Goal: Task Accomplishment & Management: Manage account settings

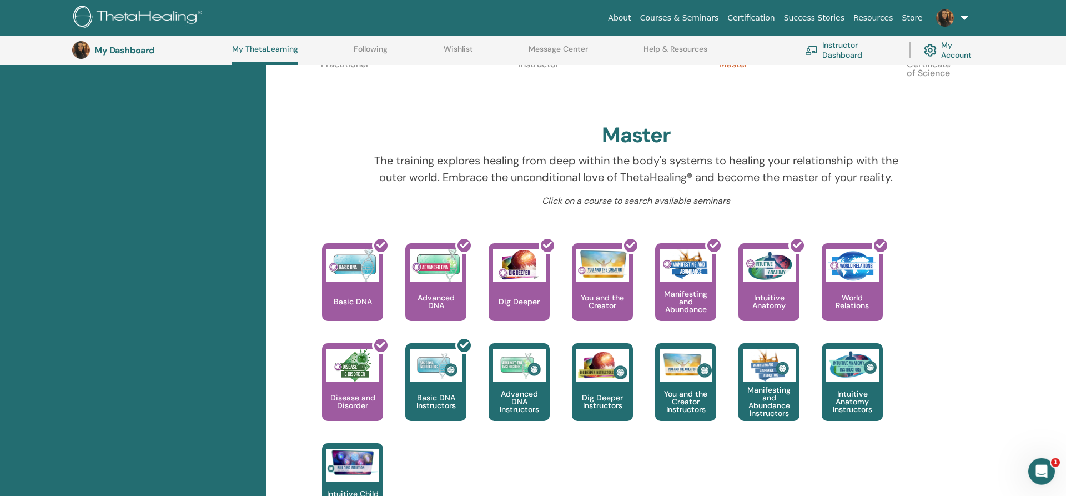
scroll to position [312, 0]
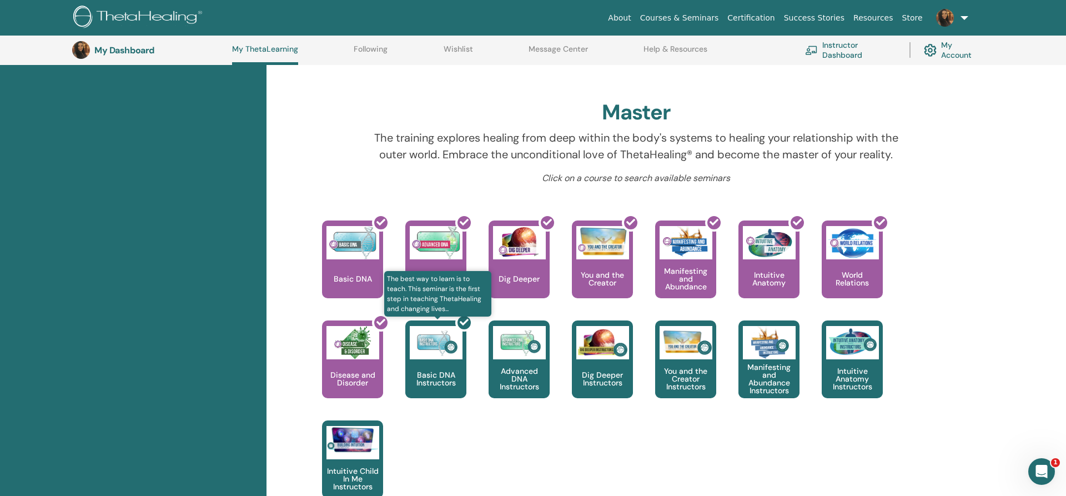
click at [416, 370] on div at bounding box center [442, 364] width 61 height 100
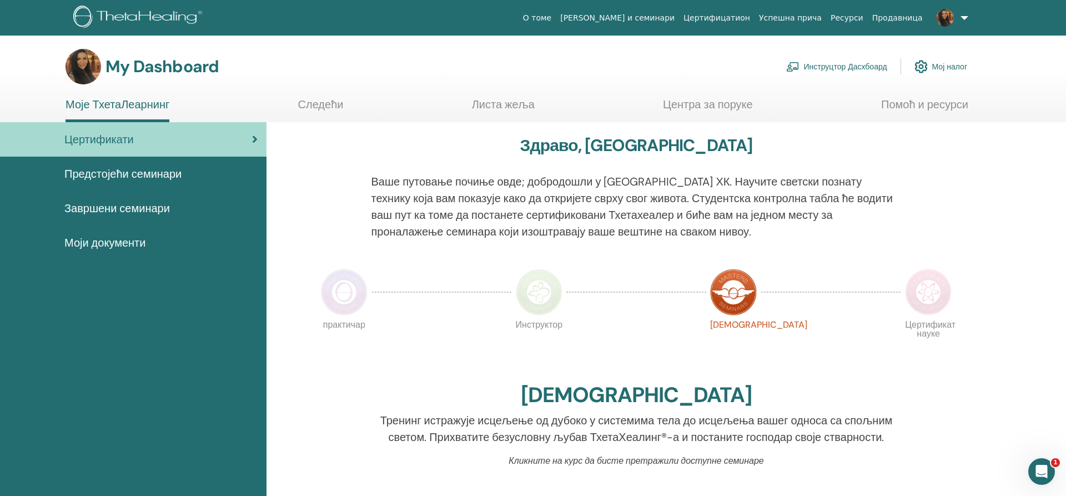
click at [150, 205] on span "Завршени семинари" at bounding box center [117, 208] width 106 height 17
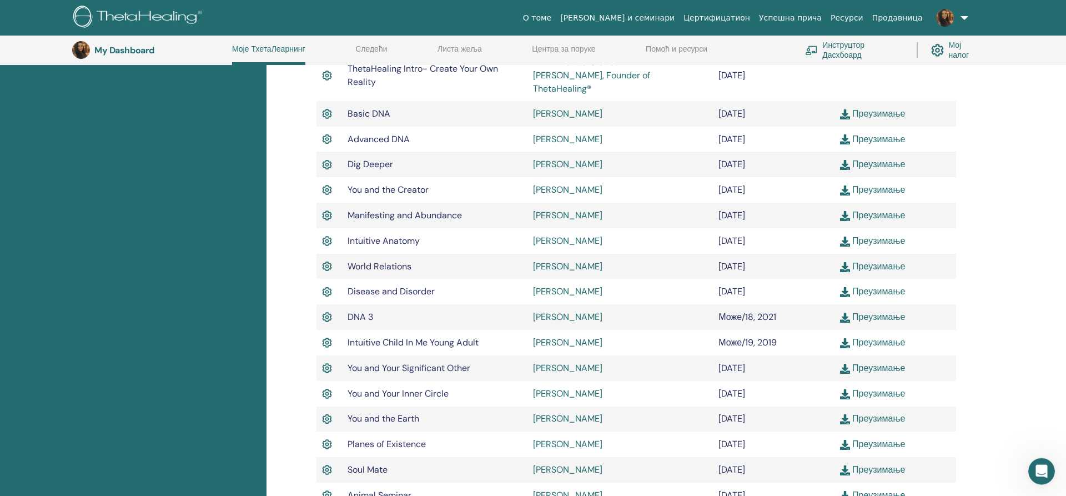
scroll to position [369, 0]
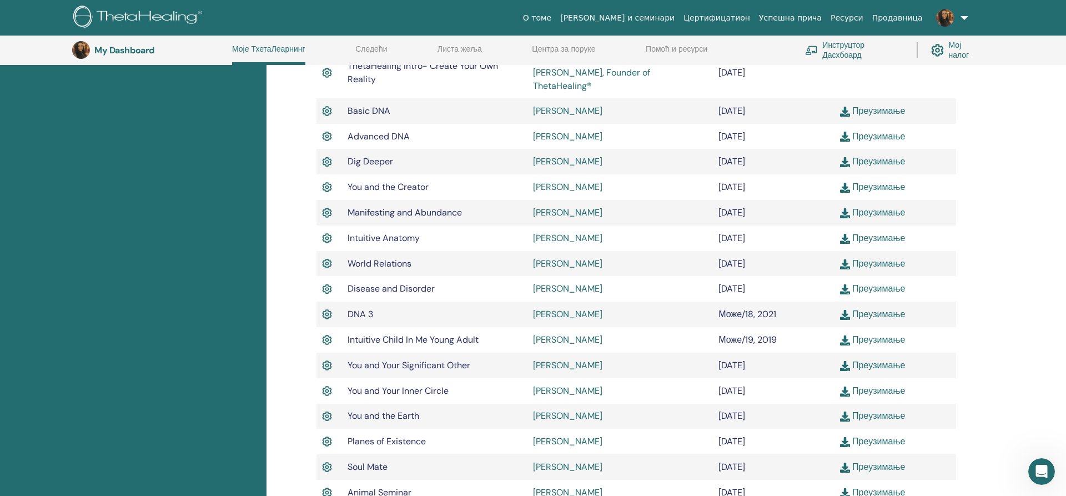
click at [843, 44] on link "Инструцтор Дасхбоард" at bounding box center [854, 50] width 98 height 24
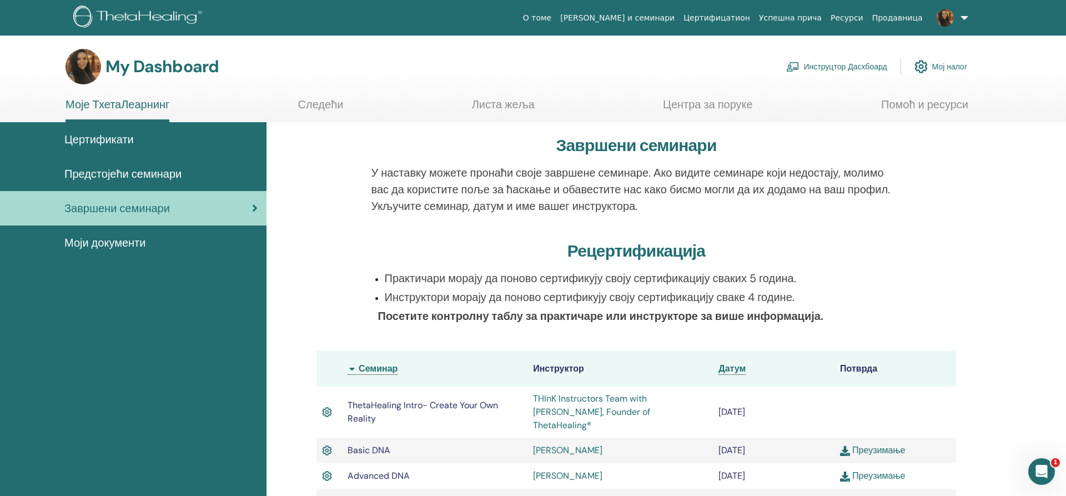
click at [863, 367] on th "Потврда" at bounding box center [896, 369] width 122 height 36
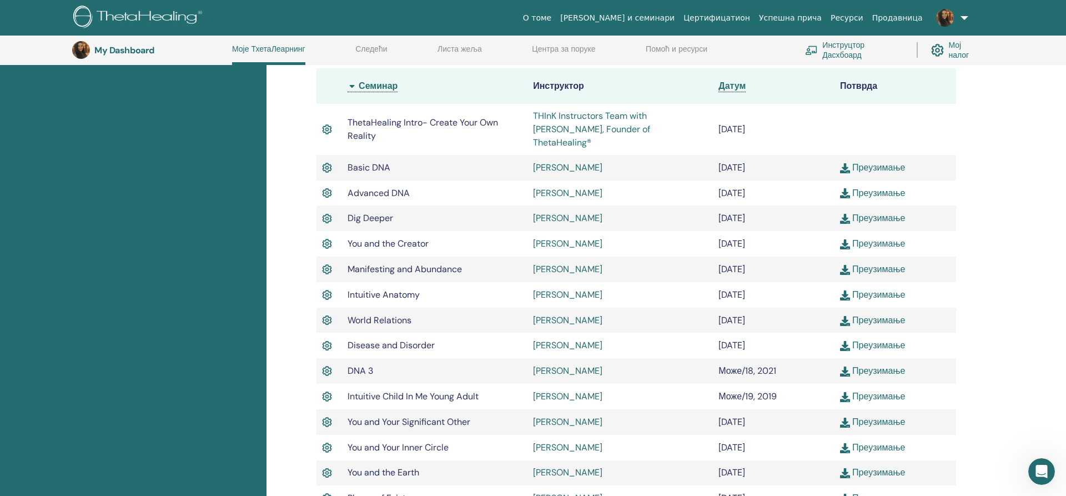
scroll to position [199, 0]
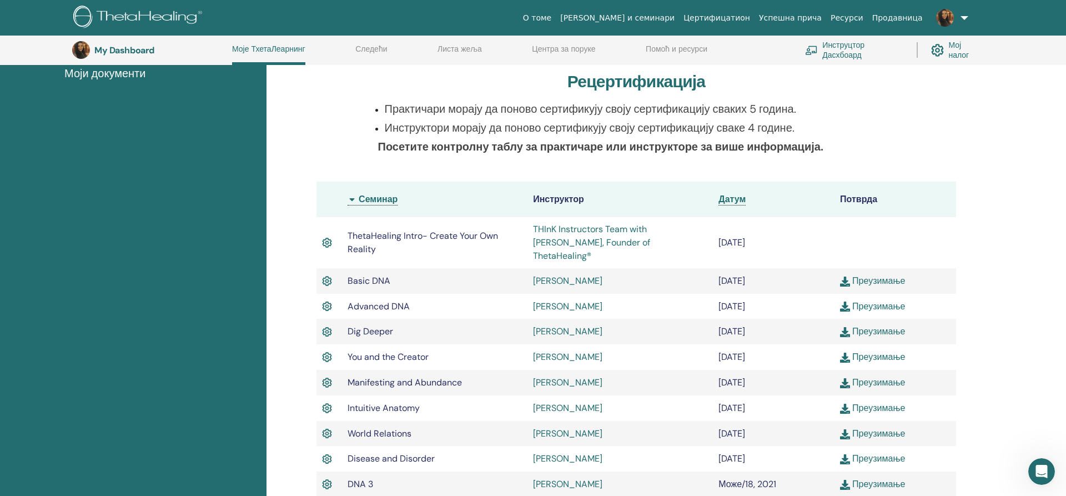
click at [840, 58] on link "Инструцтор Дасхбоард" at bounding box center [854, 50] width 98 height 24
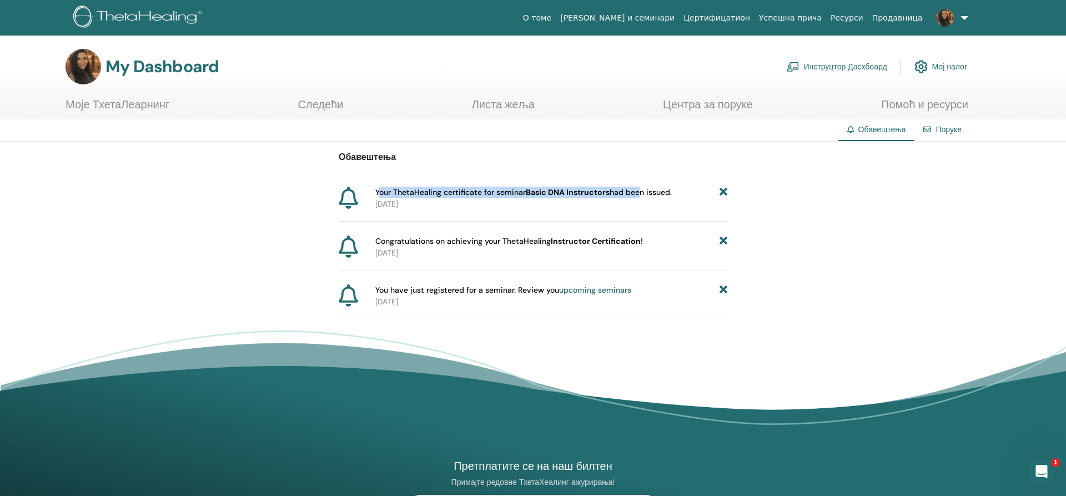
drag, startPoint x: 384, startPoint y: 192, endPoint x: 637, endPoint y: 185, distance: 253.9
click at [637, 185] on div "Обавештења Your ThetaHealing certificate for seminar Basic DNA Instructors had …" at bounding box center [533, 231] width 389 height 178
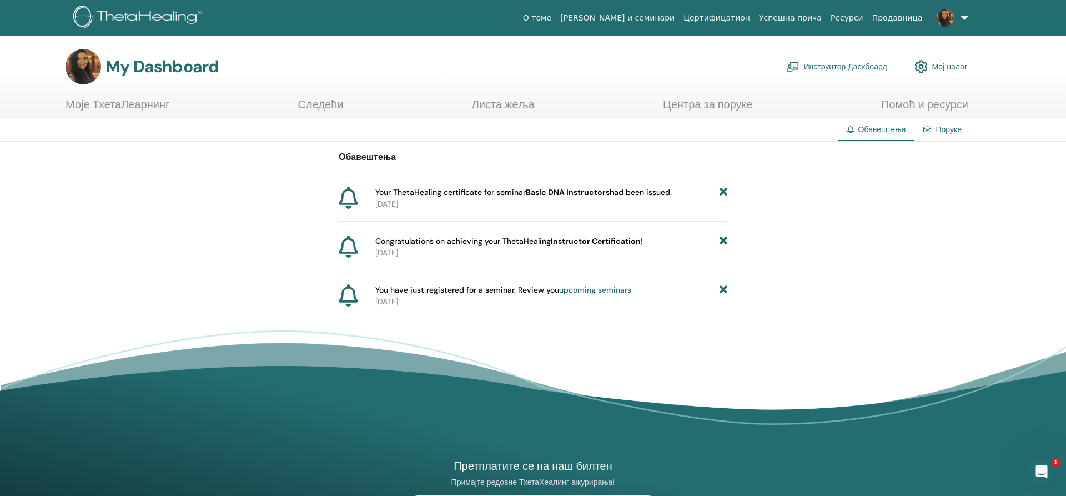
click at [623, 204] on p "2025-08-15" at bounding box center [551, 204] width 352 height 12
drag, startPoint x: 373, startPoint y: 192, endPoint x: 688, endPoint y: 190, distance: 315.4
click at [688, 190] on div "Your ThetaHealing certificate for seminar Basic DNA Instructors had been issued…" at bounding box center [549, 198] width 357 height 23
copy span "Your ThetaHealing certificate for seminar Basic DNA Instructors had been issued."
click at [257, 258] on div "Обавештења Your ThetaHealing certificate for seminar Basic DNA Instructors had …" at bounding box center [533, 231] width 1066 height 178
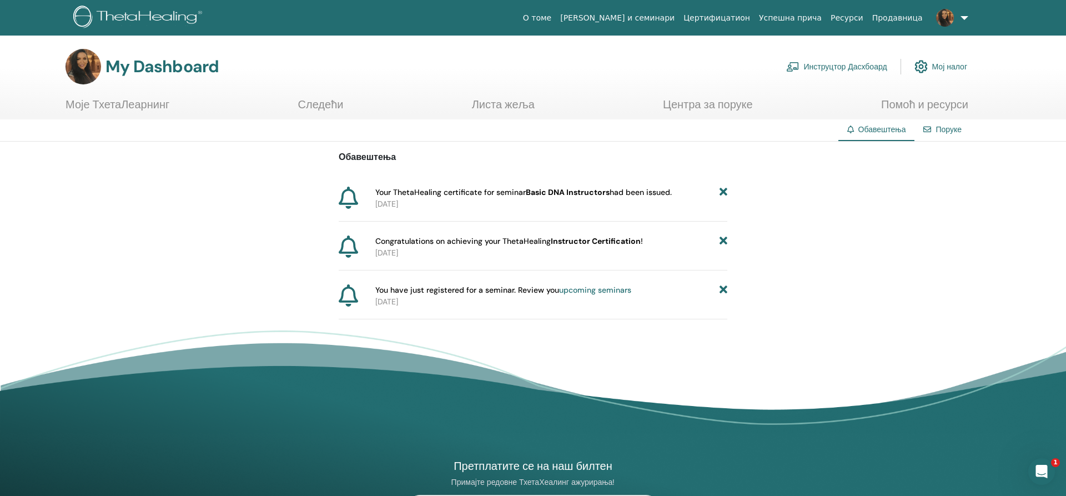
click at [696, 106] on link "Центра за поруке" at bounding box center [708, 109] width 90 height 22
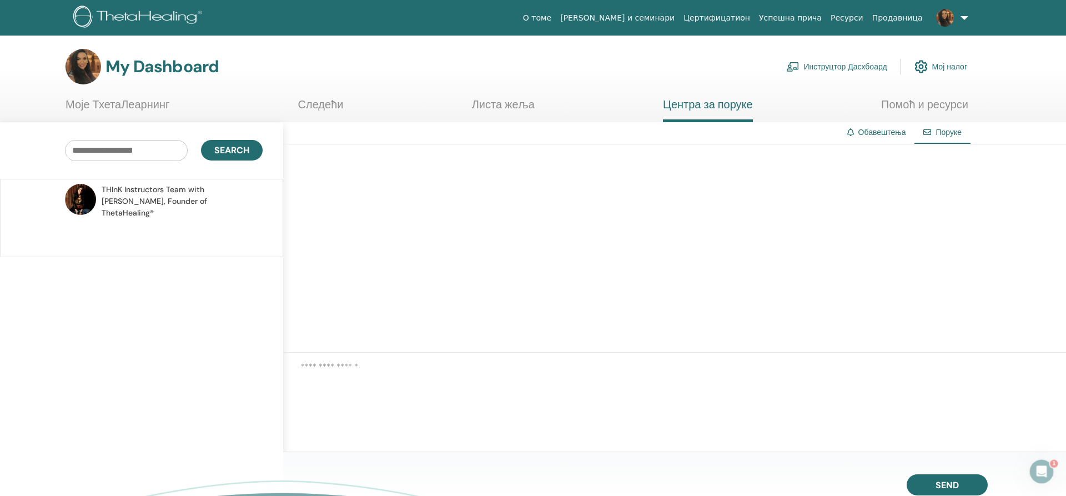
click at [175, 191] on span "THInK Instructors Team with [PERSON_NAME], Founder of ThetaHealing®" at bounding box center [181, 201] width 158 height 35
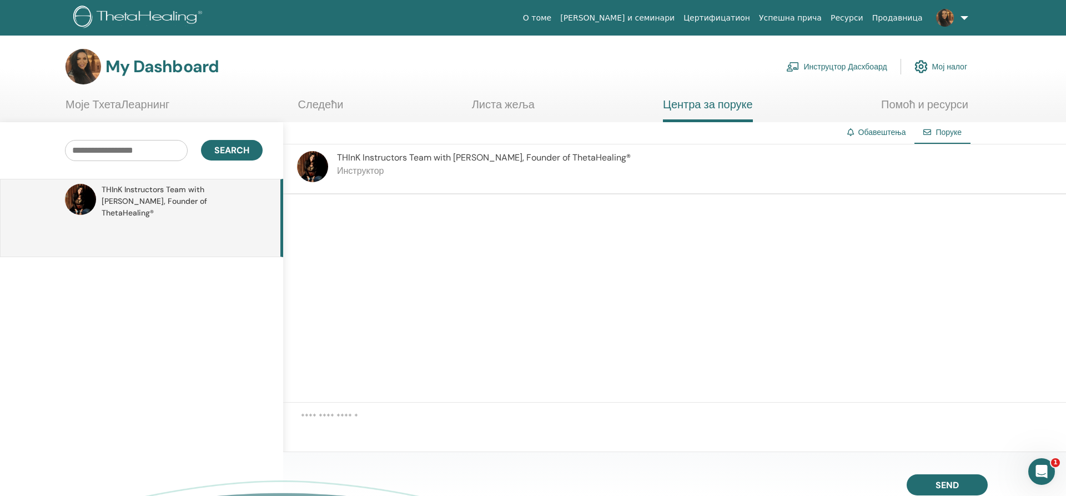
click at [160, 204] on span "THInK Instructors Team with [PERSON_NAME], Founder of ThetaHealing®" at bounding box center [181, 201] width 158 height 35
click at [725, 276] on div at bounding box center [674, 298] width 783 height 208
click at [872, 133] on link "Обавештења" at bounding box center [882, 132] width 48 height 10
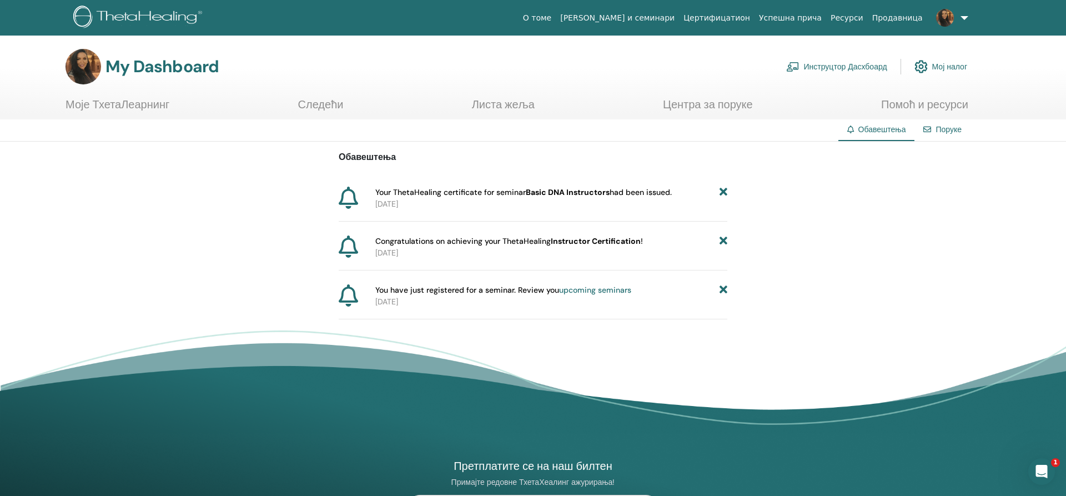
click at [956, 132] on link "Поруке" at bounding box center [949, 129] width 26 height 10
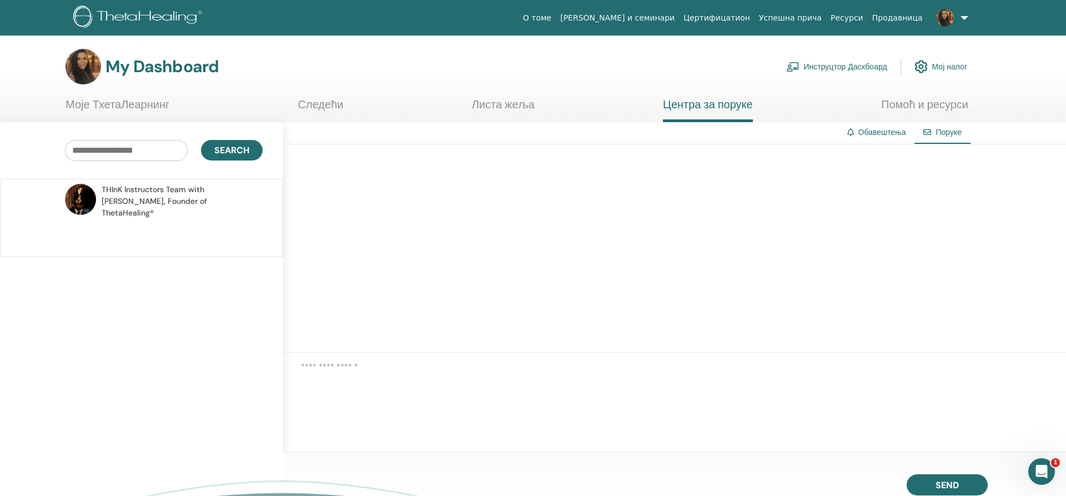
click at [71, 199] on img at bounding box center [80, 199] width 31 height 31
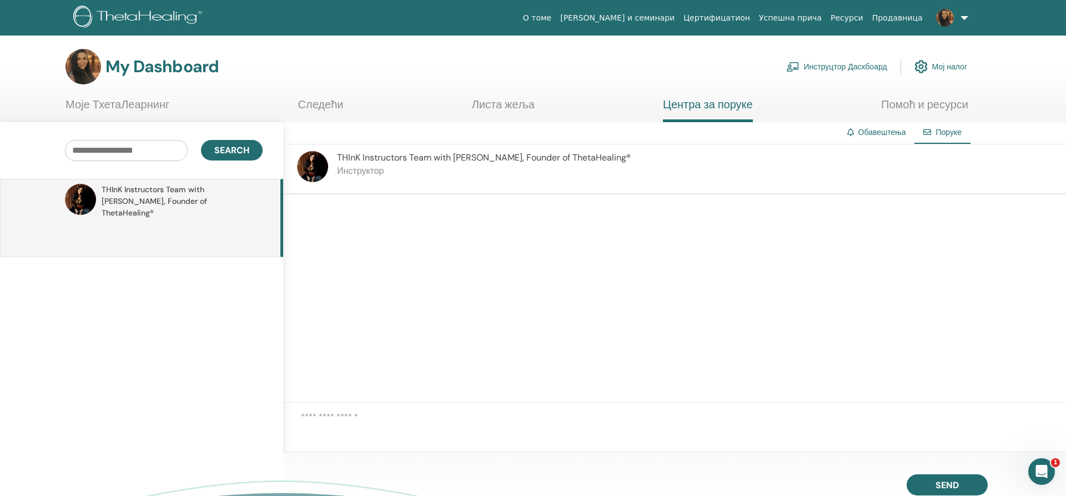
click at [34, 269] on div "Search THInK Instructors Team with [PERSON_NAME], Founder of ThetaHealing®" at bounding box center [141, 356] width 283 height 468
click at [519, 308] on div at bounding box center [674, 298] width 783 height 208
click at [1040, 472] on icon "Open Intercom Messenger" at bounding box center [1042, 472] width 18 height 18
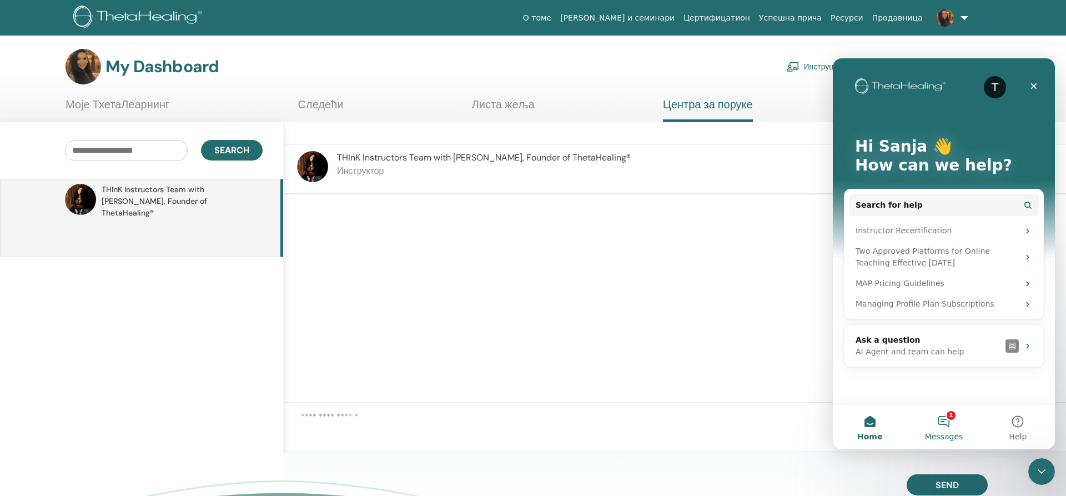
click at [945, 422] on button "1 Messages" at bounding box center [944, 427] width 74 height 44
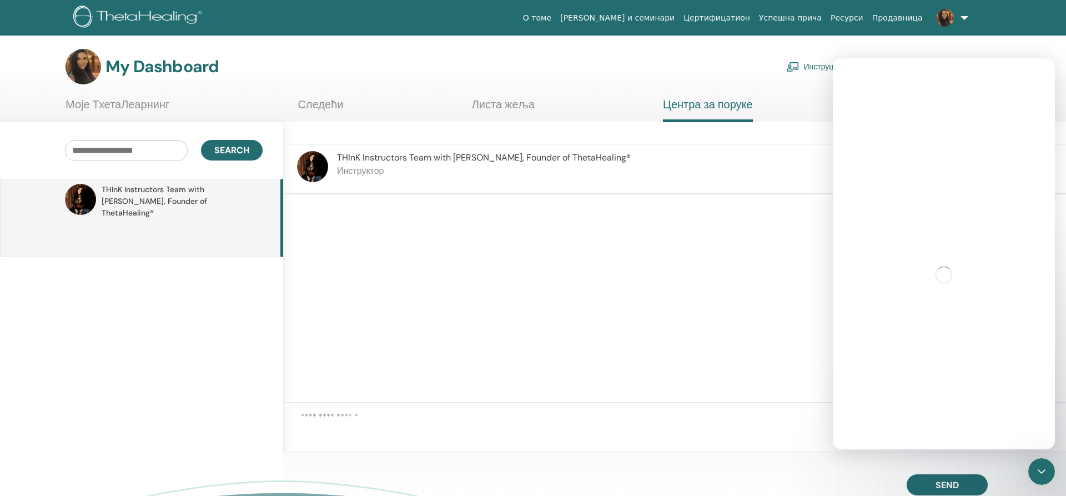
scroll to position [563, 0]
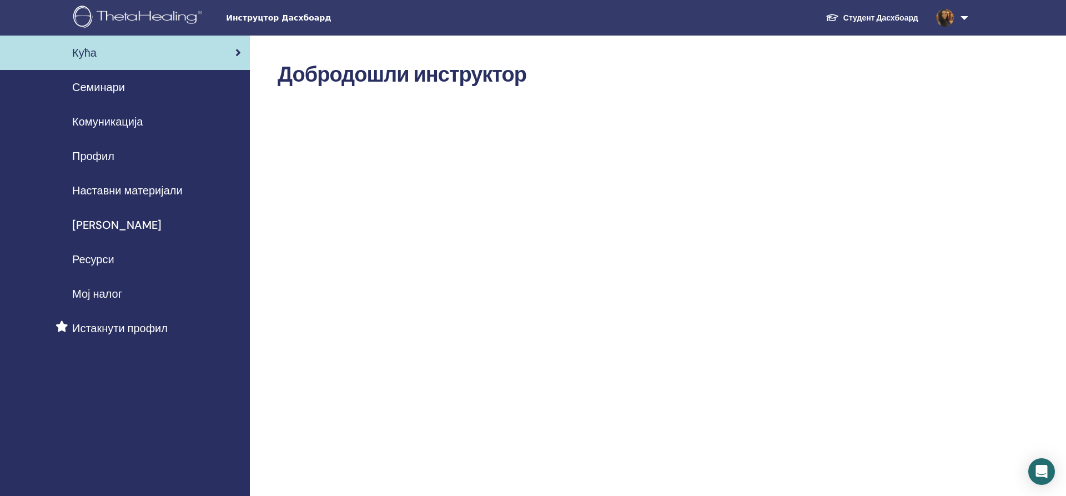
click at [80, 121] on span "Комуникација" at bounding box center [107, 121] width 71 height 17
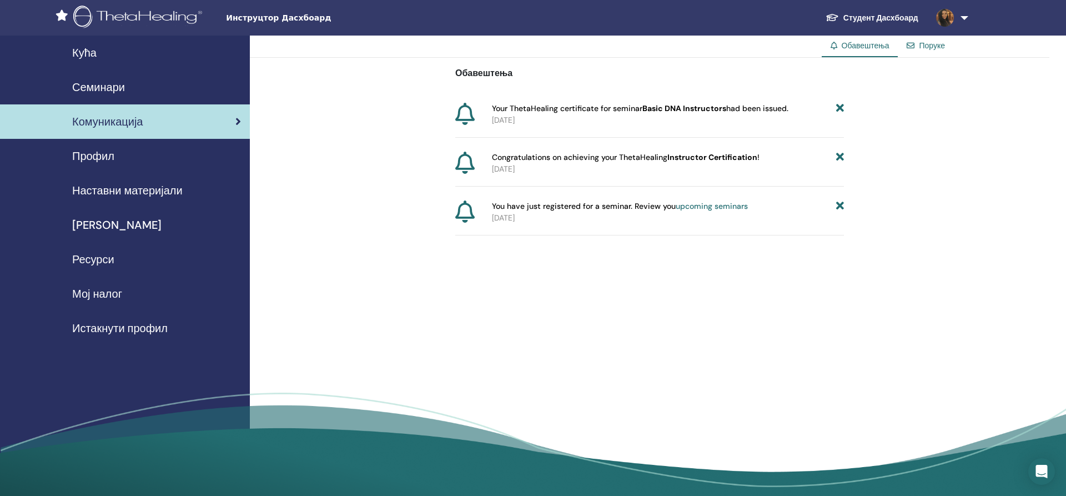
click at [932, 43] on link "Поруке" at bounding box center [932, 46] width 26 height 10
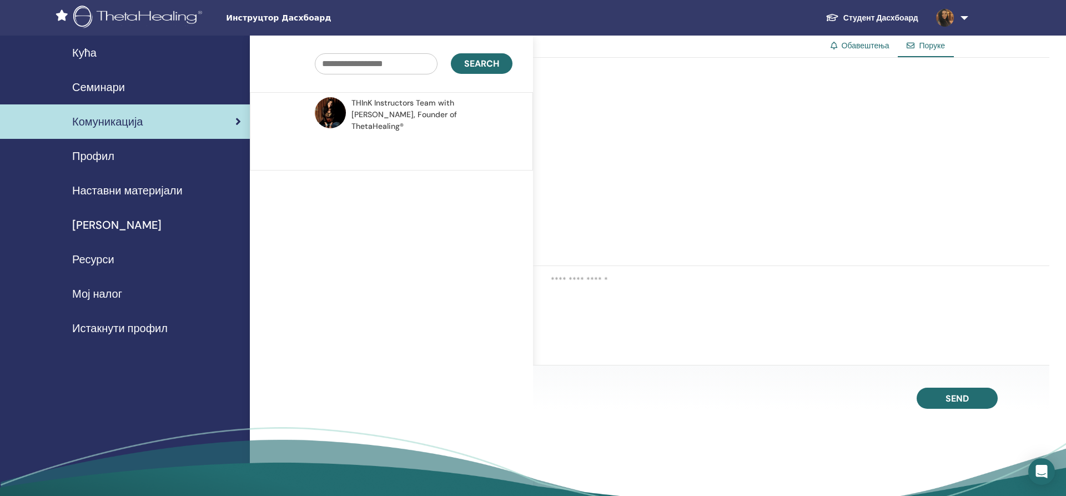
click at [327, 106] on img at bounding box center [330, 112] width 31 height 31
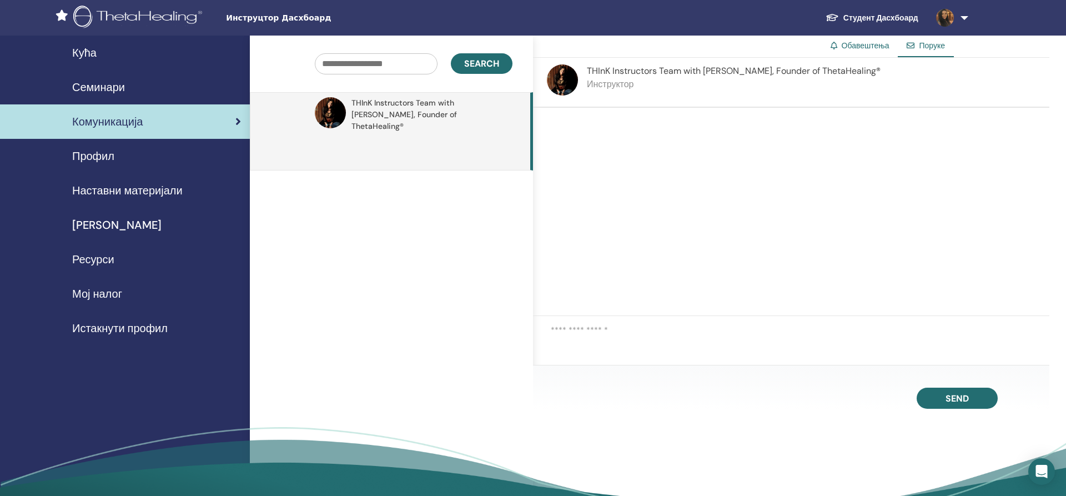
click at [564, 147] on div at bounding box center [791, 212] width 516 height 208
click at [436, 197] on div "Search THInK Instructors Team with Vianna Stibal, Founder of ThetaHealing®" at bounding box center [391, 270] width 283 height 468
click at [618, 115] on div at bounding box center [791, 212] width 516 height 208
click at [102, 113] on link "Комуникација" at bounding box center [125, 121] width 250 height 34
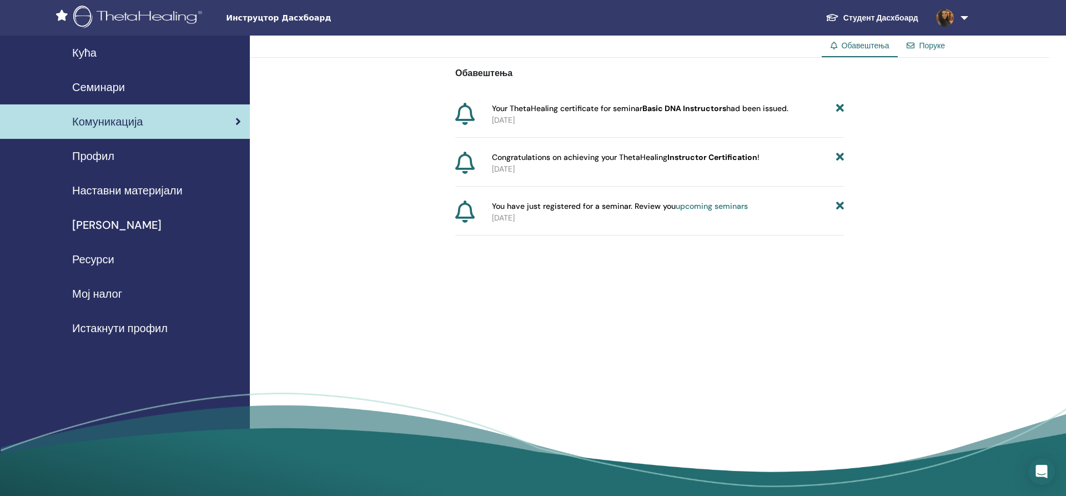
click at [88, 149] on span "Профил" at bounding box center [93, 156] width 42 height 17
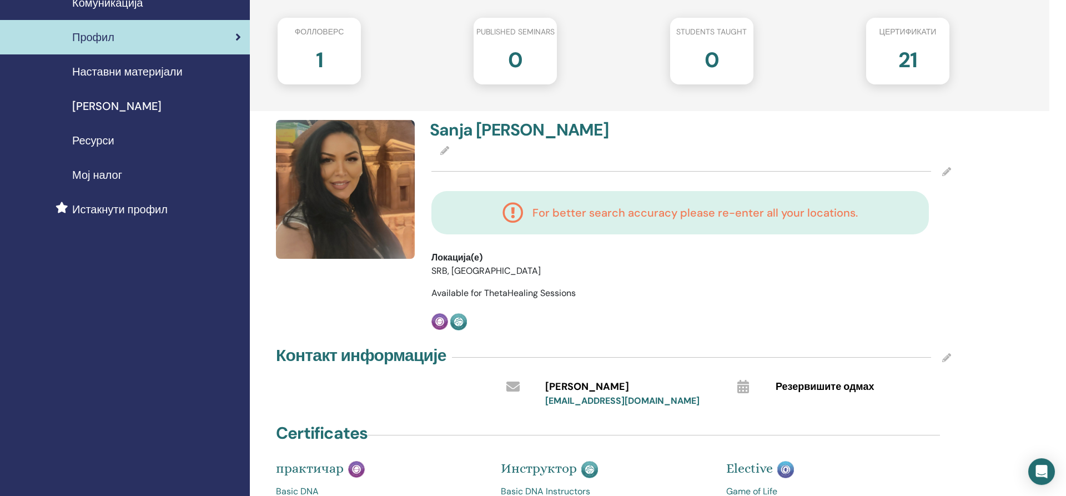
scroll to position [113, 0]
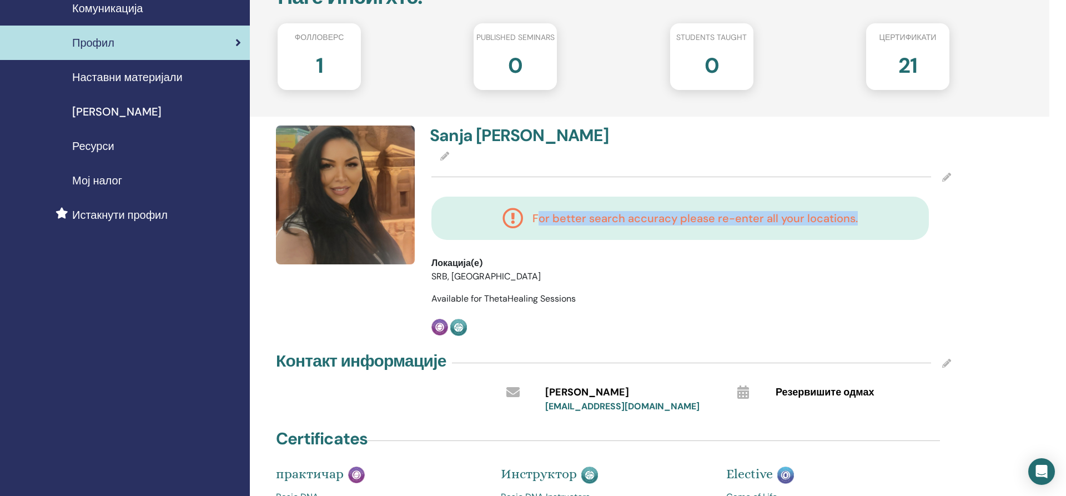
drag, startPoint x: 539, startPoint y: 221, endPoint x: 919, endPoint y: 214, distance: 380.4
click at [919, 214] on div "For better search accuracy please re-enter all your locations." at bounding box center [680, 218] width 498 height 43
click at [963, 285] on div "Профил : Приватни Јавно Мој план профила : Free Погледај мој јавни профил Паге …" at bounding box center [650, 460] width 800 height 1077
click at [323, 74] on h2 "1" at bounding box center [319, 63] width 7 height 31
click at [320, 64] on h2 "1" at bounding box center [319, 63] width 7 height 31
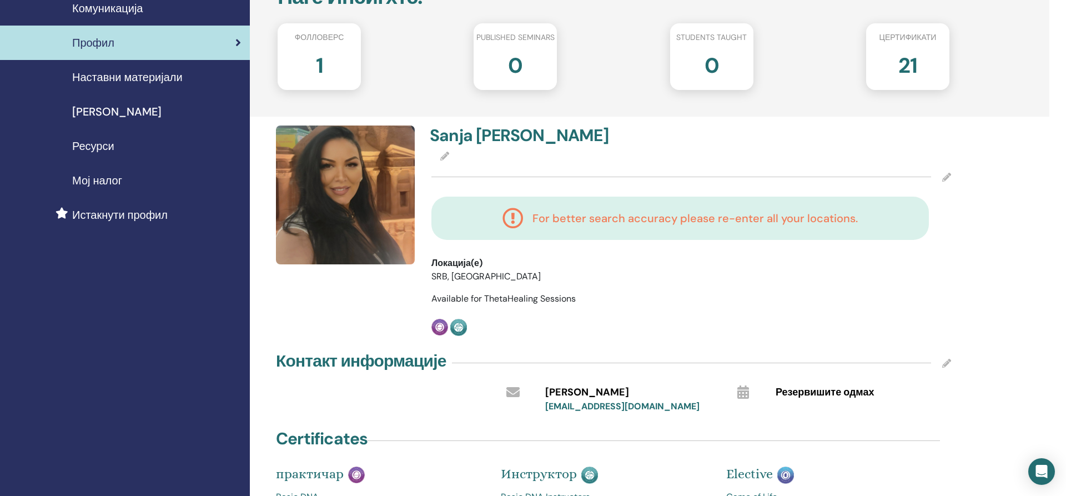
click at [892, 58] on div "21" at bounding box center [908, 70] width 100 height 44
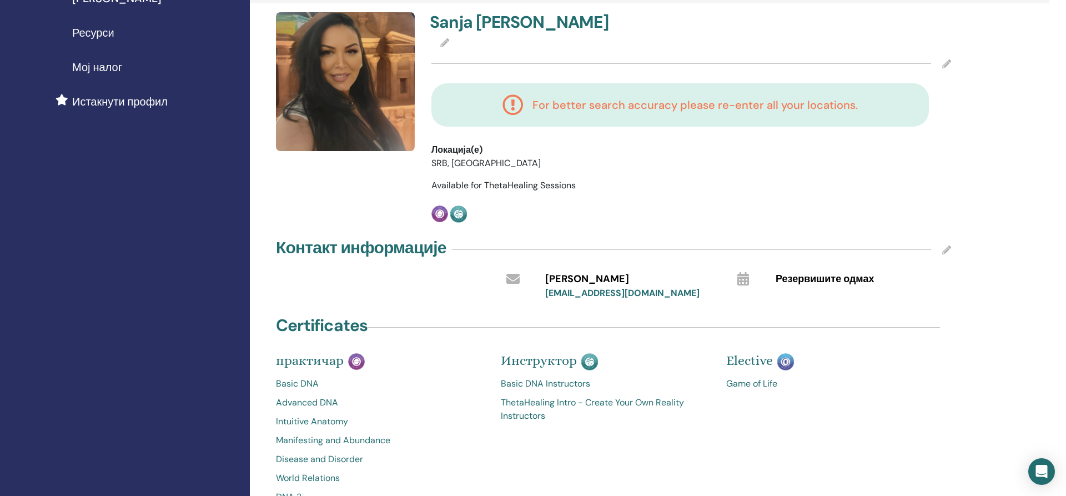
scroll to position [0, 0]
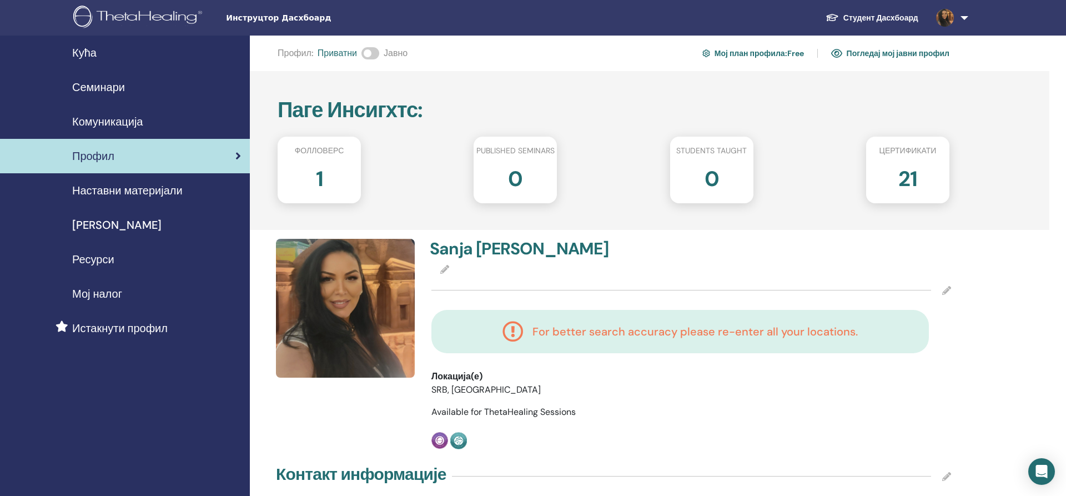
click at [364, 55] on span at bounding box center [370, 53] width 18 height 12
click at [320, 179] on h2 "1" at bounding box center [319, 176] width 7 height 31
click at [894, 51] on link "Погледај мој јавни профил" at bounding box center [890, 53] width 118 height 18
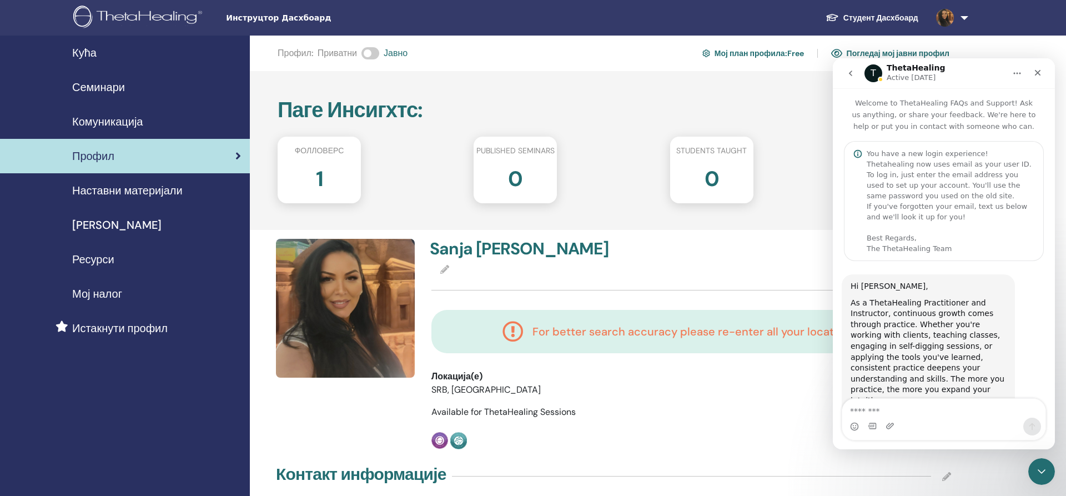
scroll to position [563, 0]
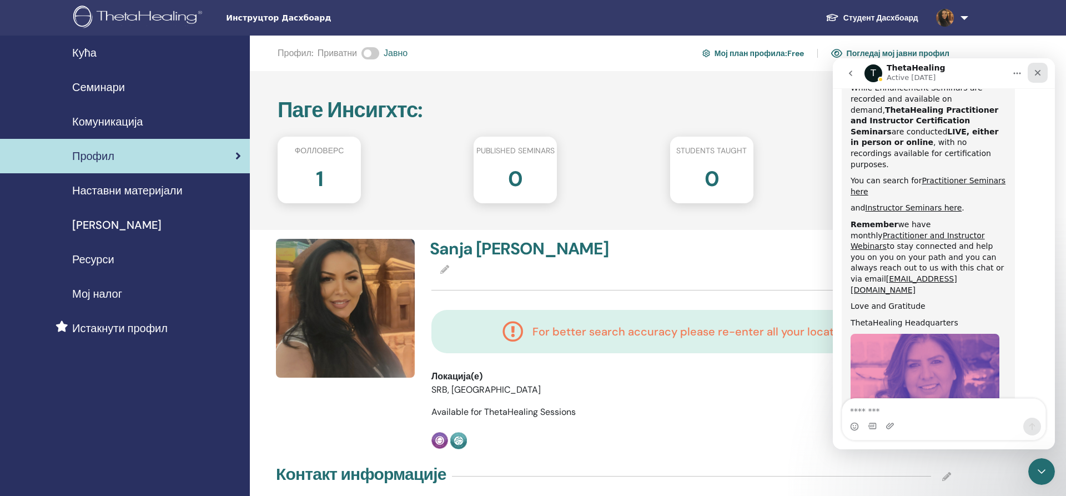
click at [1037, 72] on icon "Close" at bounding box center [1038, 73] width 6 height 6
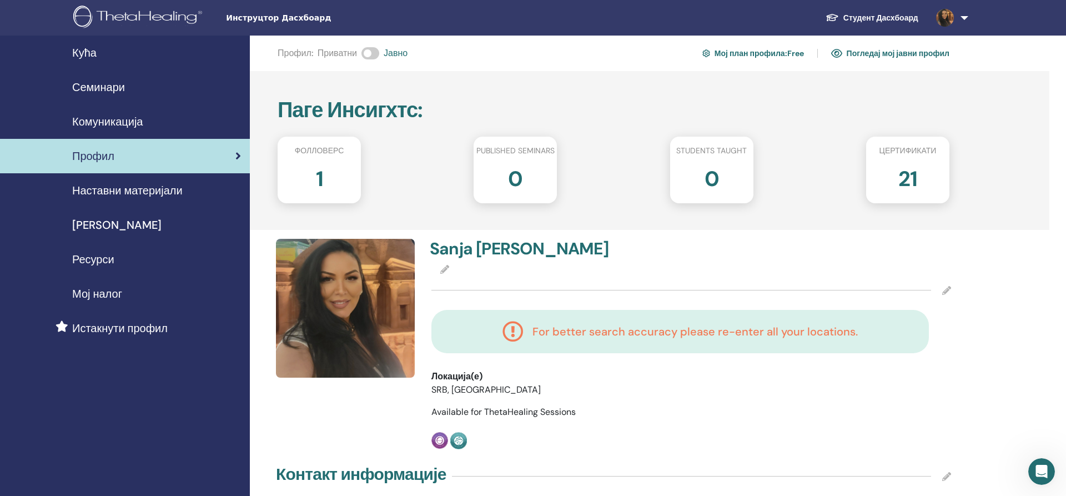
click at [320, 185] on h2 "1" at bounding box center [319, 176] width 7 height 31
click at [315, 175] on div "1" at bounding box center [319, 183] width 100 height 44
drag, startPoint x: 315, startPoint y: 175, endPoint x: 325, endPoint y: 177, distance: 10.1
click at [325, 177] on div "1" at bounding box center [319, 183] width 100 height 44
click at [323, 178] on div "1" at bounding box center [319, 183] width 100 height 44
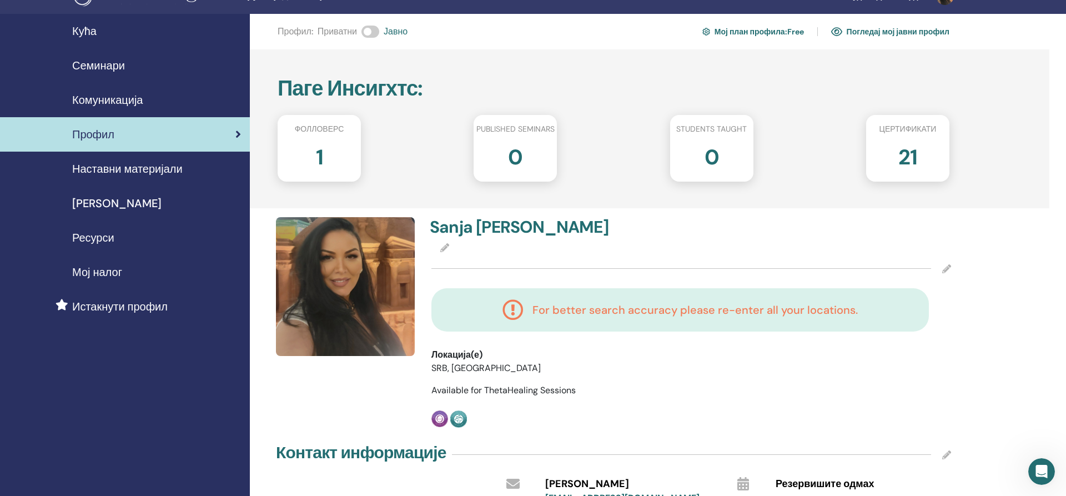
scroll to position [0, 0]
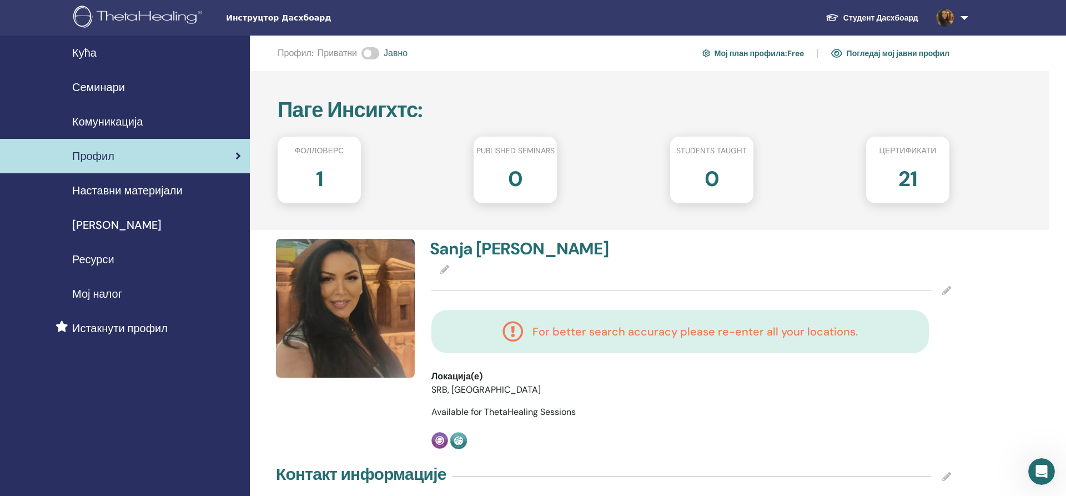
click at [760, 52] on link "Мој план профила : Free" at bounding box center [753, 53] width 102 height 18
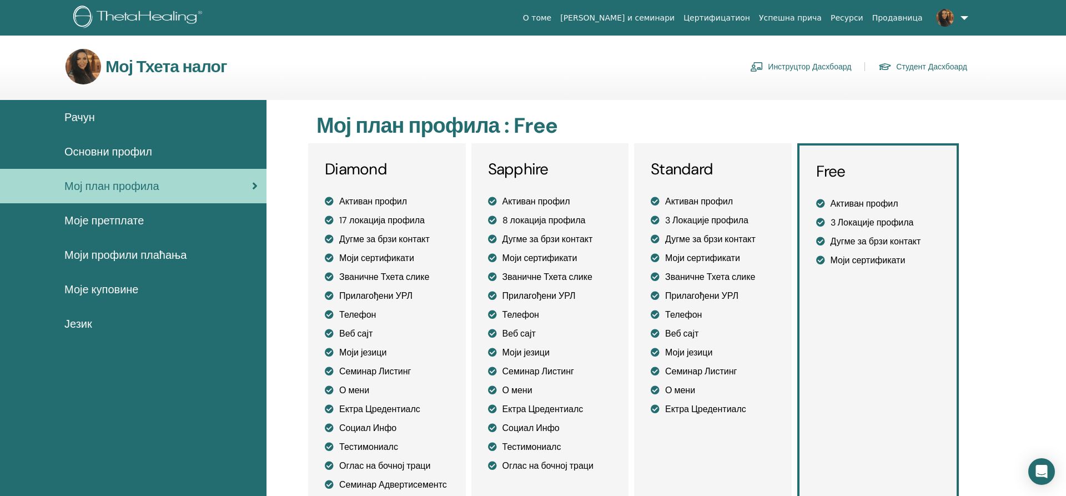
click at [106, 186] on span "Мој план профила" at bounding box center [111, 186] width 95 height 17
click at [107, 227] on span "Моје претплате" at bounding box center [103, 220] width 79 height 17
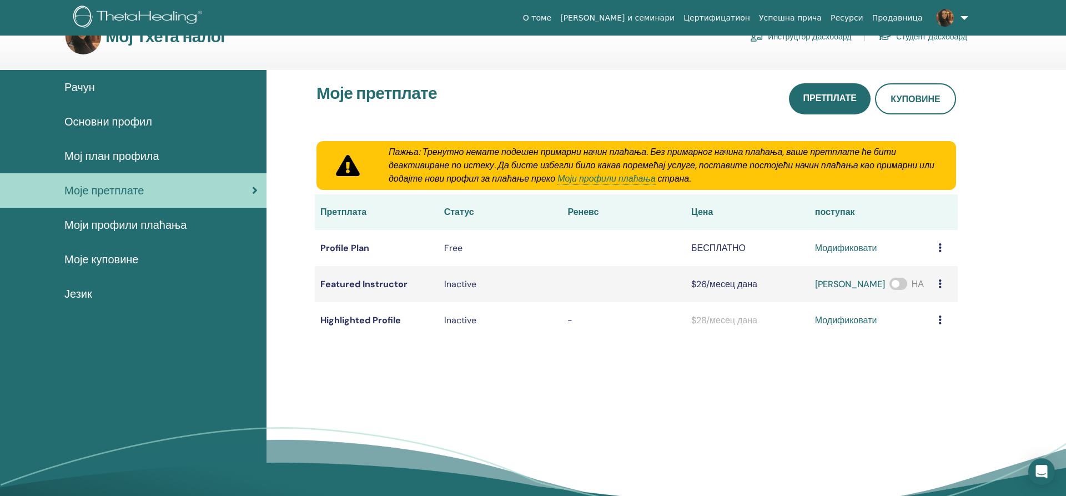
scroll to position [57, 0]
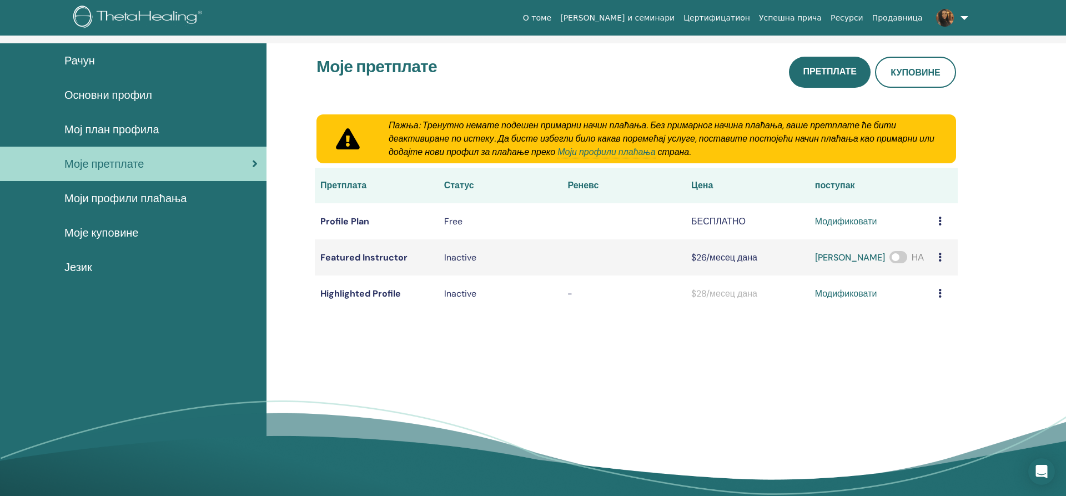
click at [113, 196] on span "Моји профили плаћања" at bounding box center [125, 198] width 122 height 17
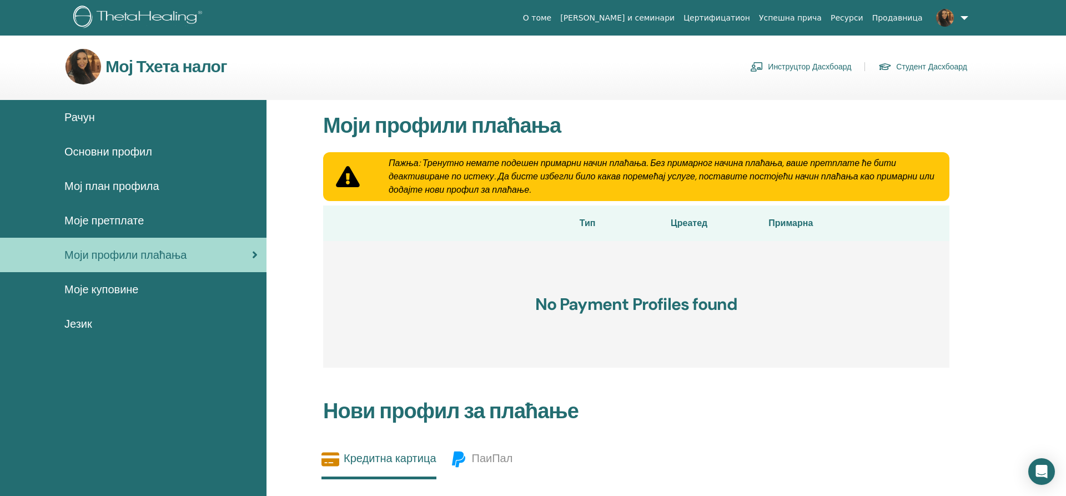
click at [102, 287] on span "Моје куповине" at bounding box center [101, 289] width 74 height 17
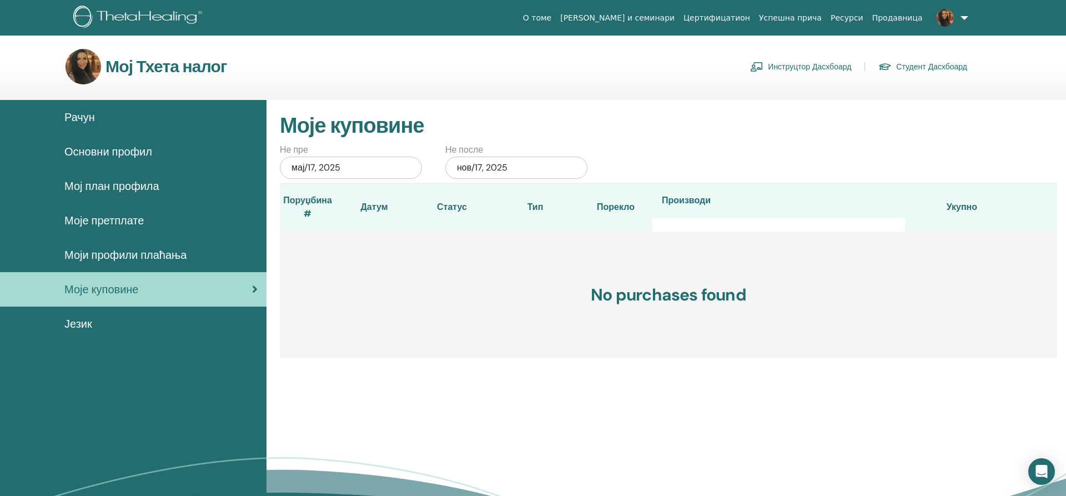
click at [93, 144] on span "Основни профил" at bounding box center [108, 151] width 88 height 17
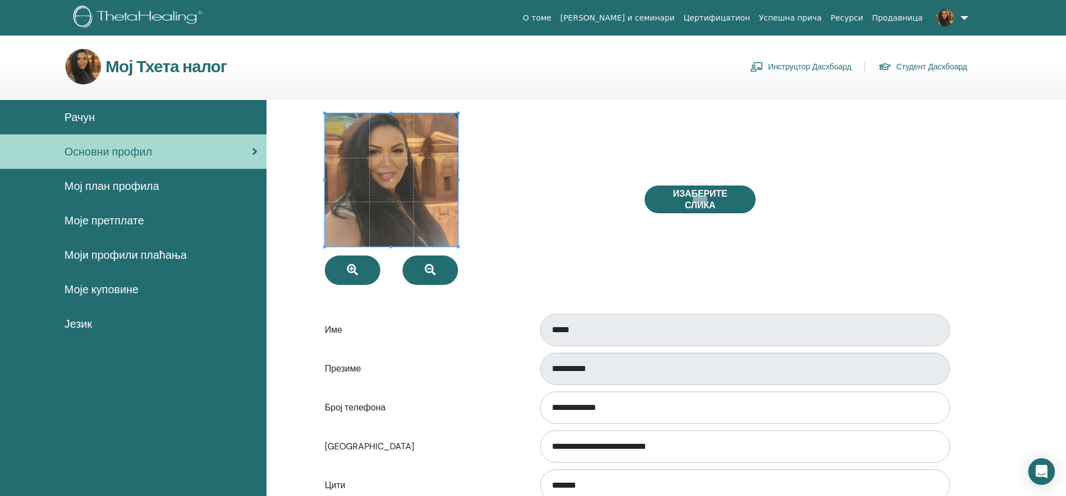
click at [76, 184] on span "Мој план профила" at bounding box center [111, 186] width 95 height 17
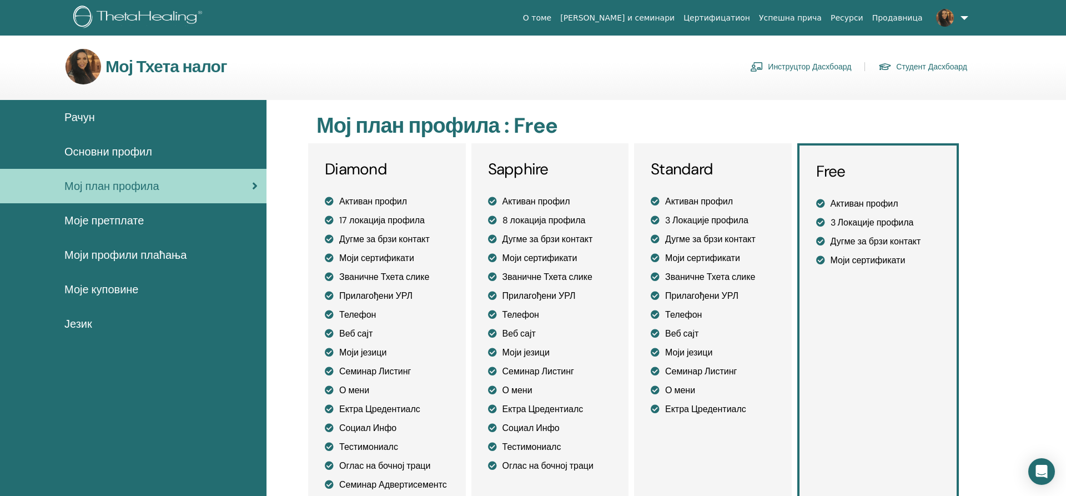
click at [85, 220] on span "Моје претплате" at bounding box center [103, 220] width 79 height 17
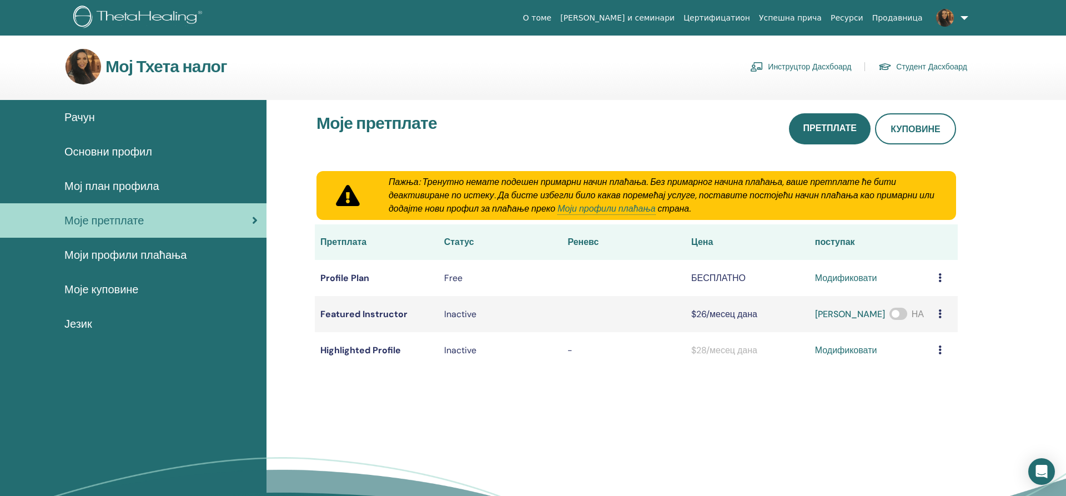
click at [775, 63] on link "Инструцтор Дасхбоард" at bounding box center [800, 67] width 101 height 18
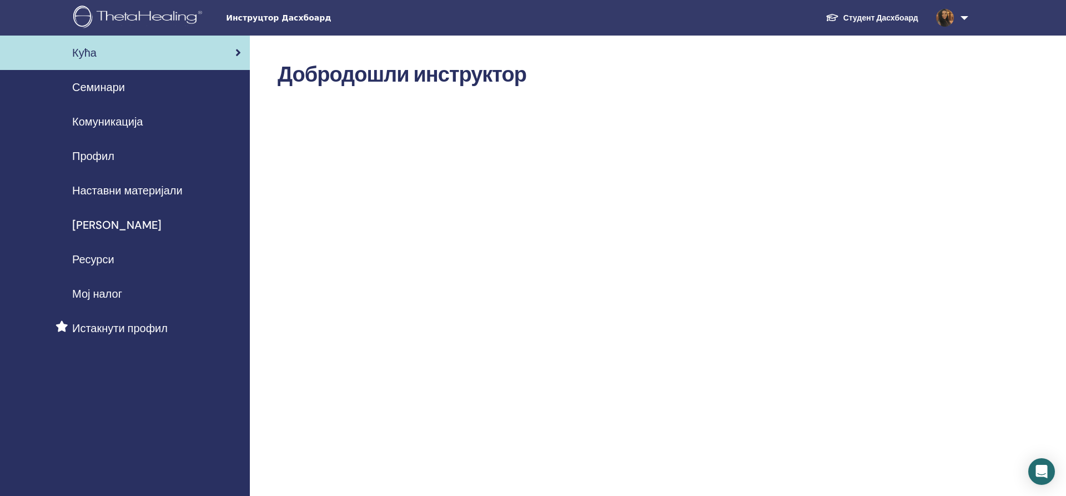
click at [122, 224] on span "[PERSON_NAME]" at bounding box center [116, 225] width 89 height 17
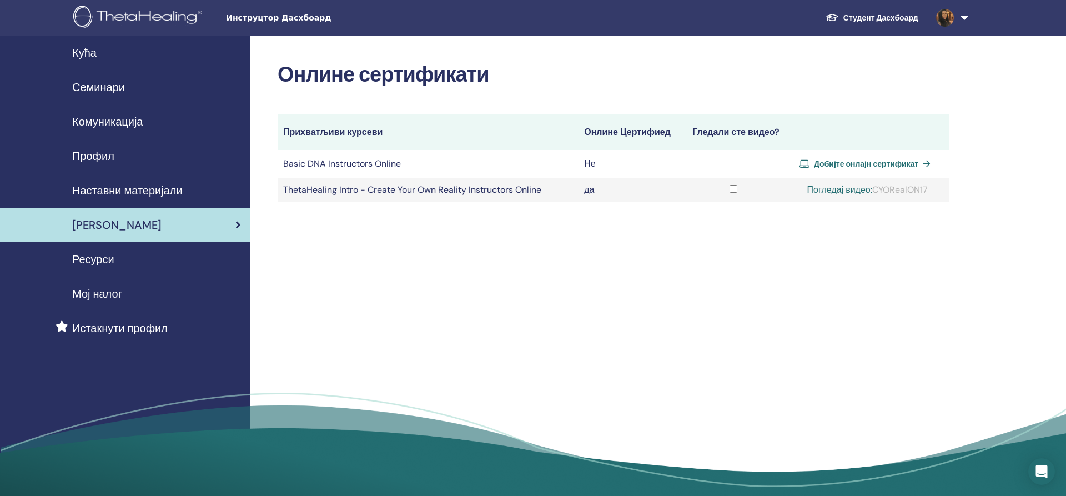
click at [842, 191] on link "Погледај видео:" at bounding box center [839, 190] width 65 height 12
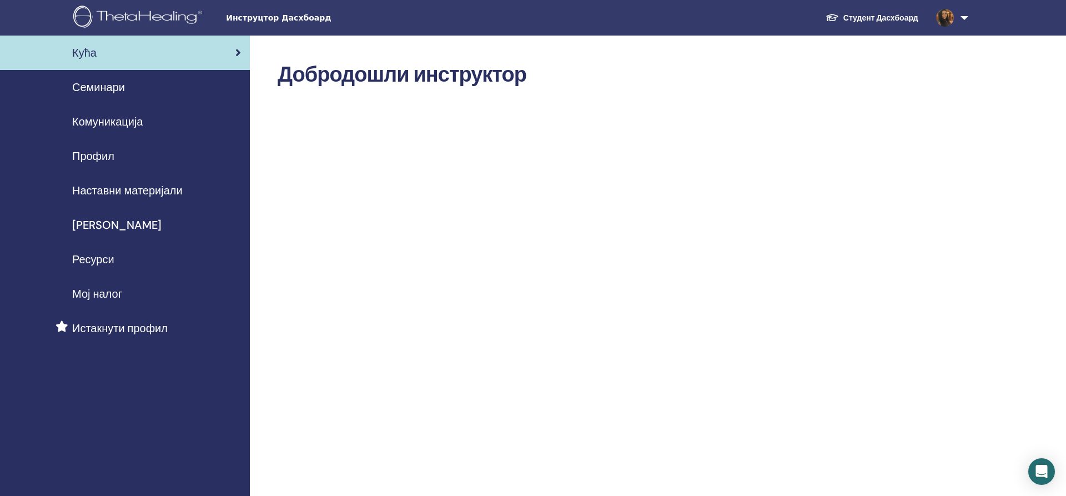
click at [120, 82] on span "Семинари" at bounding box center [98, 87] width 53 height 17
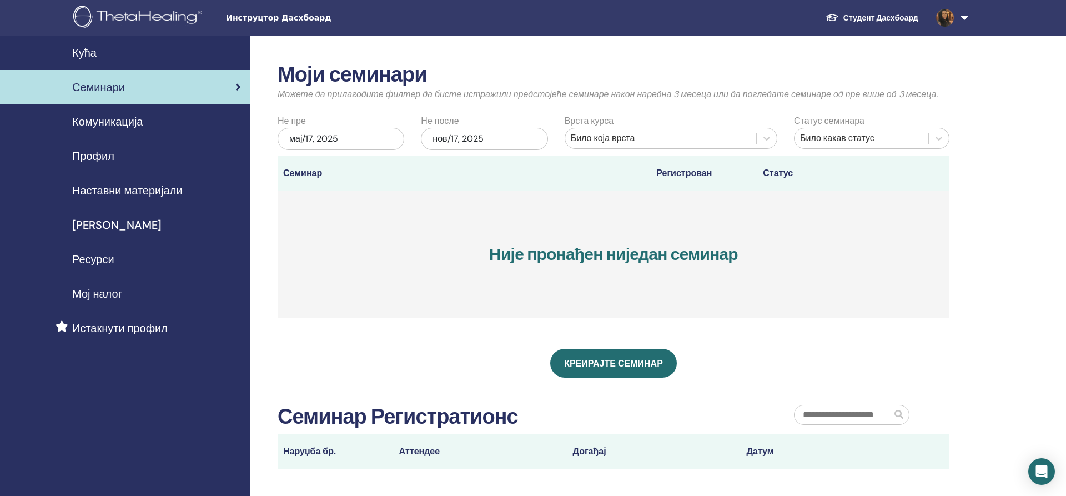
click at [826, 138] on div "Било какав статус" at bounding box center [861, 138] width 123 height 13
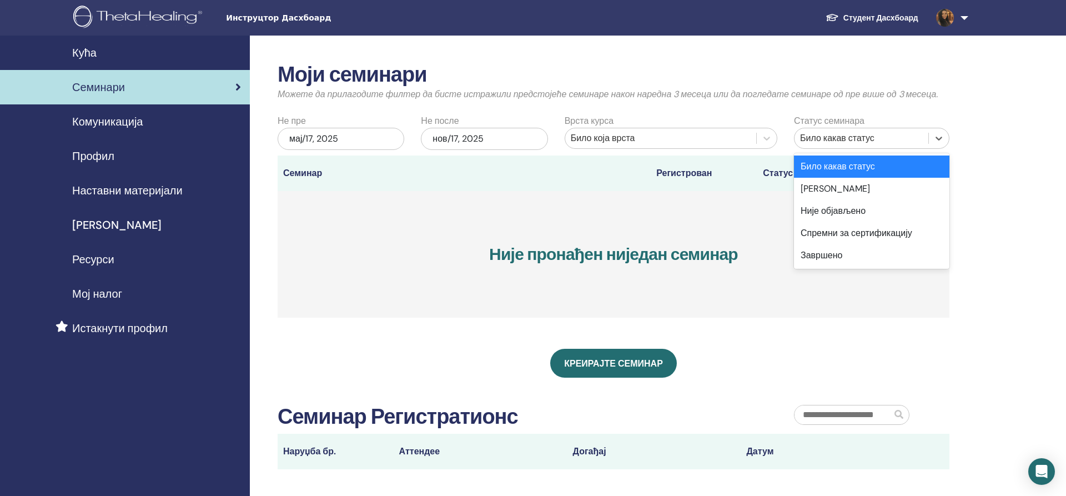
click at [826, 138] on div "Било какав статус" at bounding box center [861, 138] width 123 height 13
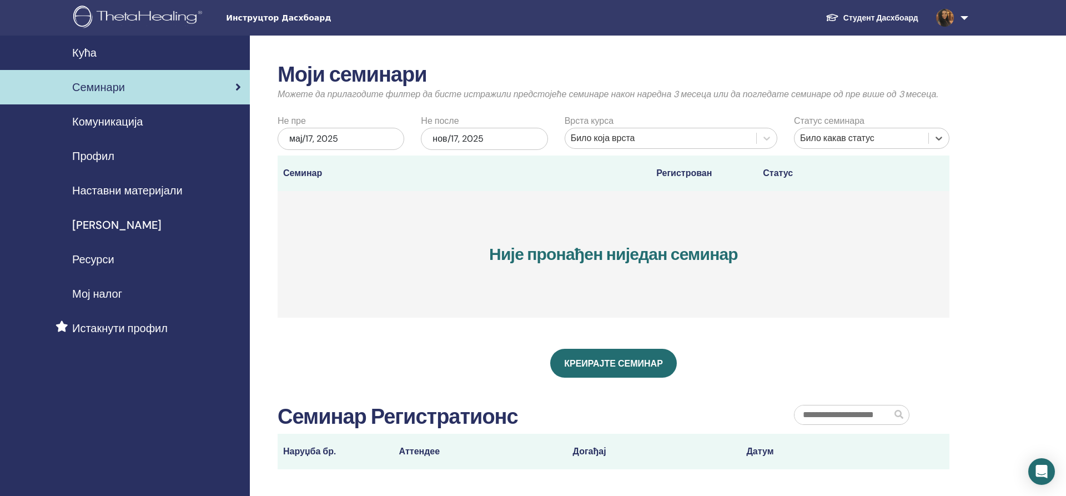
click at [685, 140] on div "Било која врста" at bounding box center [661, 138] width 180 height 13
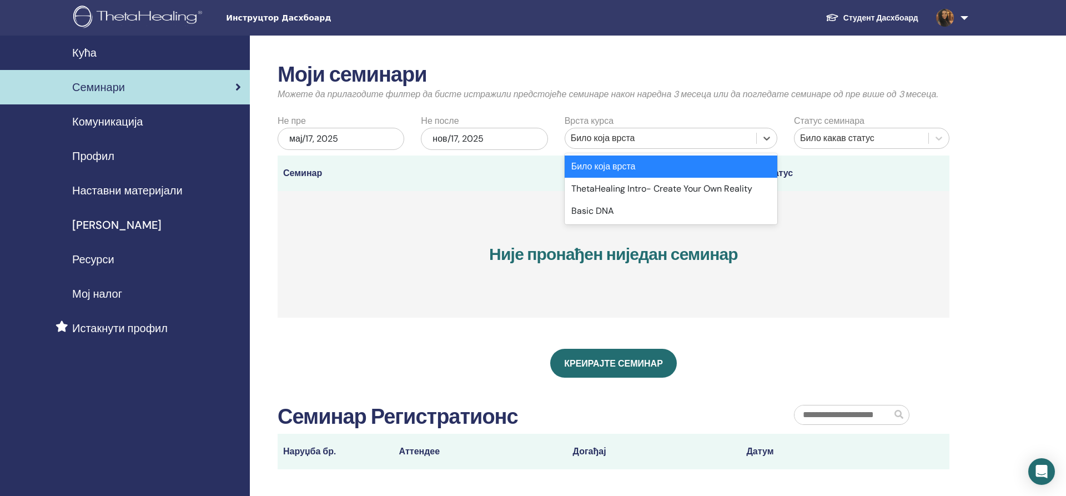
click at [685, 140] on div "Било која врста" at bounding box center [661, 138] width 180 height 13
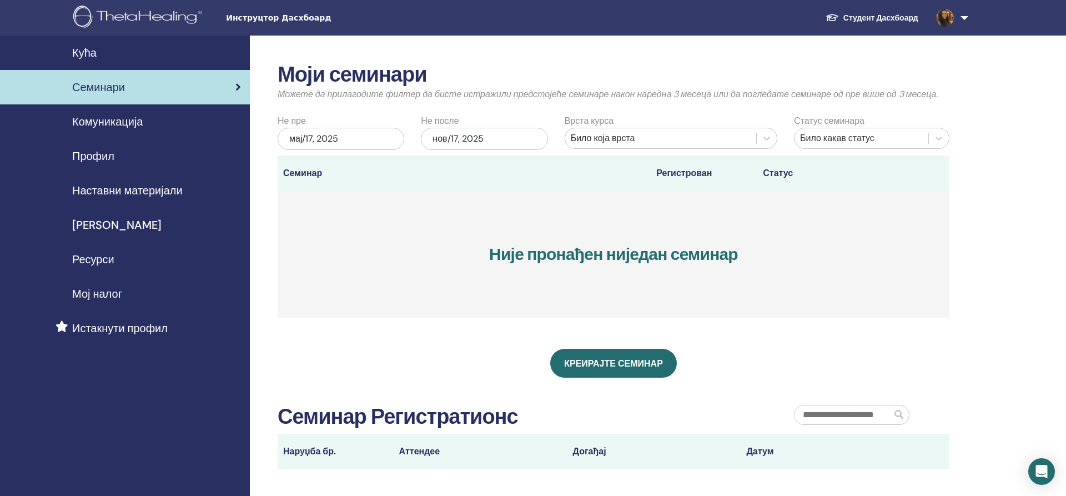
click at [1050, 243] on div "Кућа Семинари Комуникација Профил Наставни материјали" at bounding box center [533, 330] width 1066 height 589
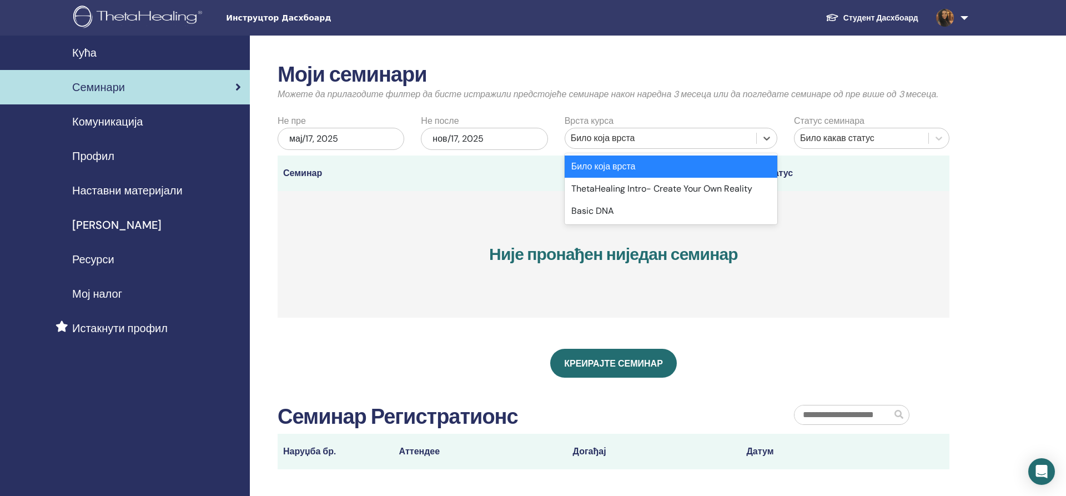
click at [666, 140] on div "Било која врста" at bounding box center [661, 138] width 180 height 13
click at [103, 112] on link "Комуникација" at bounding box center [125, 121] width 250 height 34
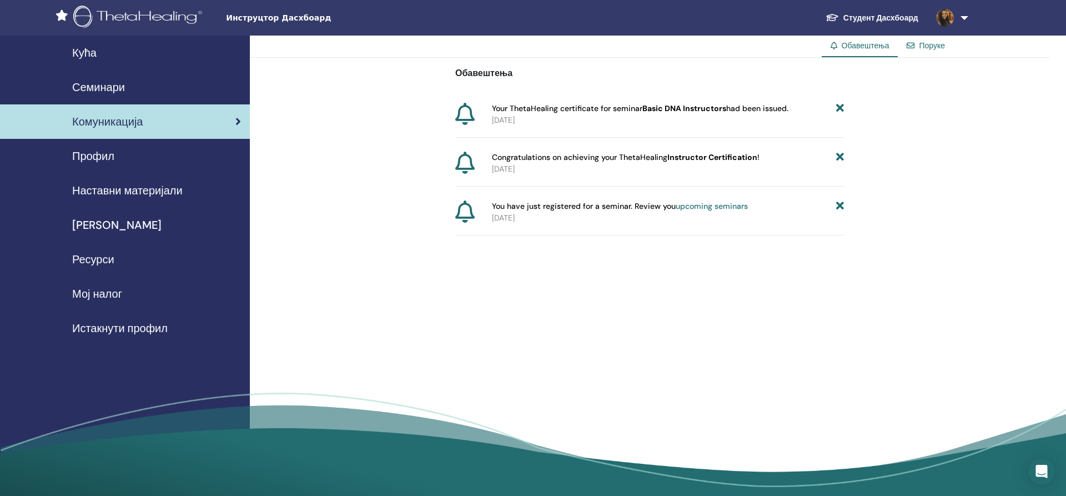
click at [641, 112] on span "Your ThetaHealing certificate for seminar Basic DNA Instructors had been issued." at bounding box center [640, 109] width 297 height 12
click at [947, 46] on div "Поруке" at bounding box center [926, 46] width 56 height 21
click at [930, 45] on link "Поруке" at bounding box center [932, 46] width 26 height 10
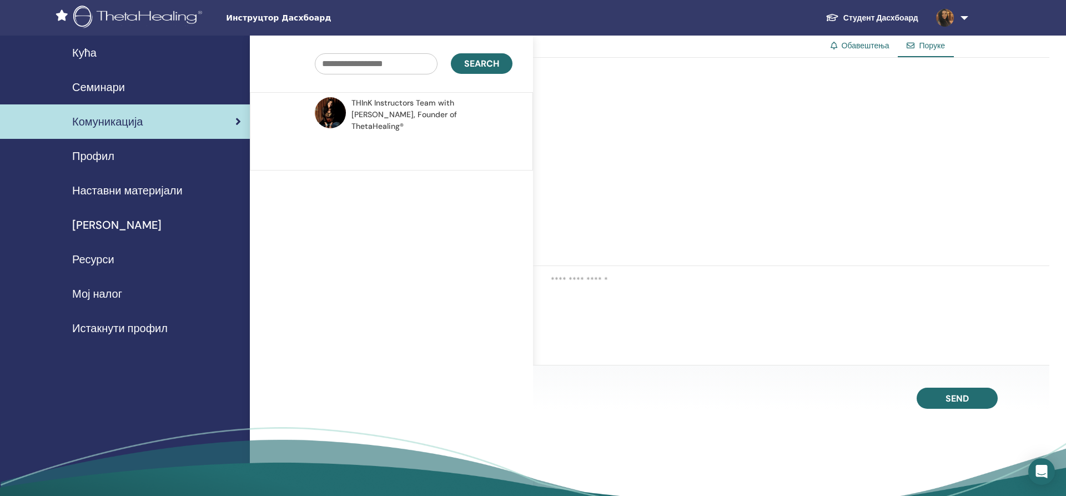
click at [588, 238] on div at bounding box center [791, 162] width 516 height 208
click at [634, 263] on div at bounding box center [791, 162] width 516 height 208
click at [584, 279] on textarea at bounding box center [800, 291] width 499 height 34
click at [122, 152] on div "Профил" at bounding box center [125, 156] width 232 height 17
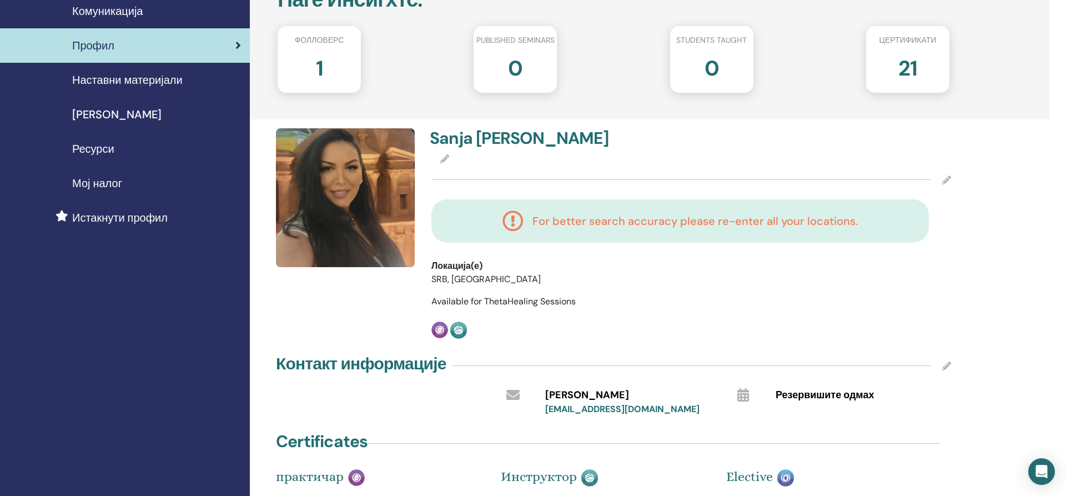
scroll to position [57, 0]
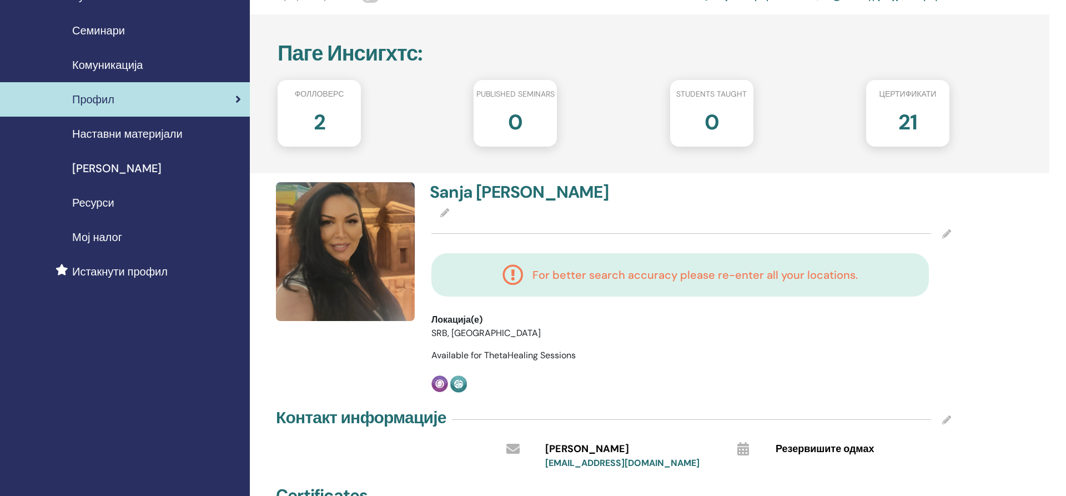
scroll to position [57, 0]
click at [321, 124] on h2 "2" at bounding box center [320, 119] width 12 height 31
click at [314, 118] on h2 "2" at bounding box center [320, 119] width 12 height 31
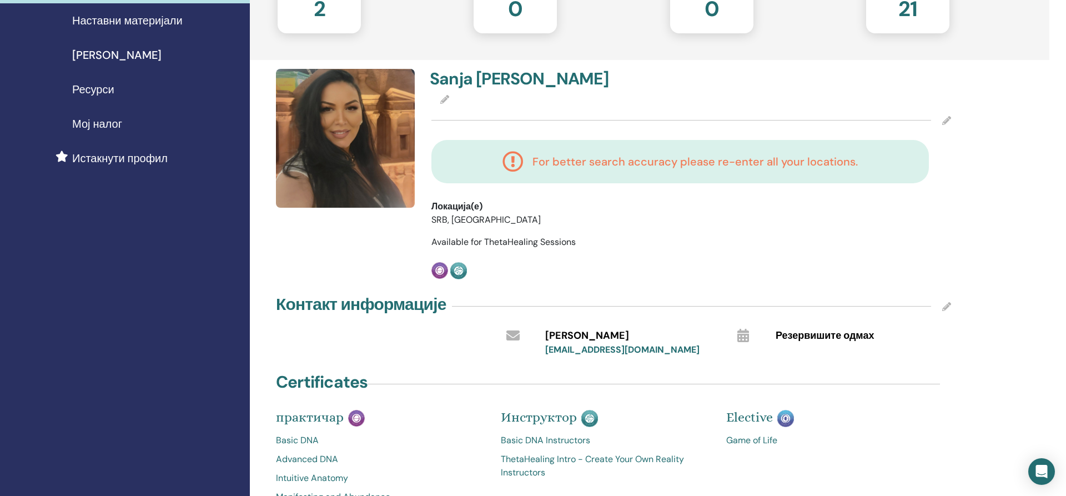
scroll to position [0, 0]
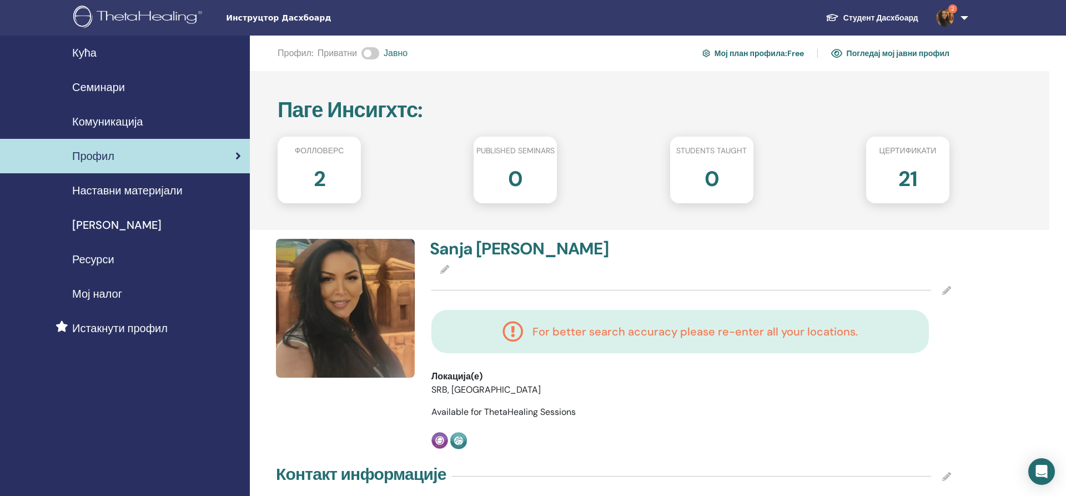
click at [123, 143] on link "Профил" at bounding box center [125, 156] width 250 height 34
click at [946, 15] on img at bounding box center [945, 18] width 18 height 18
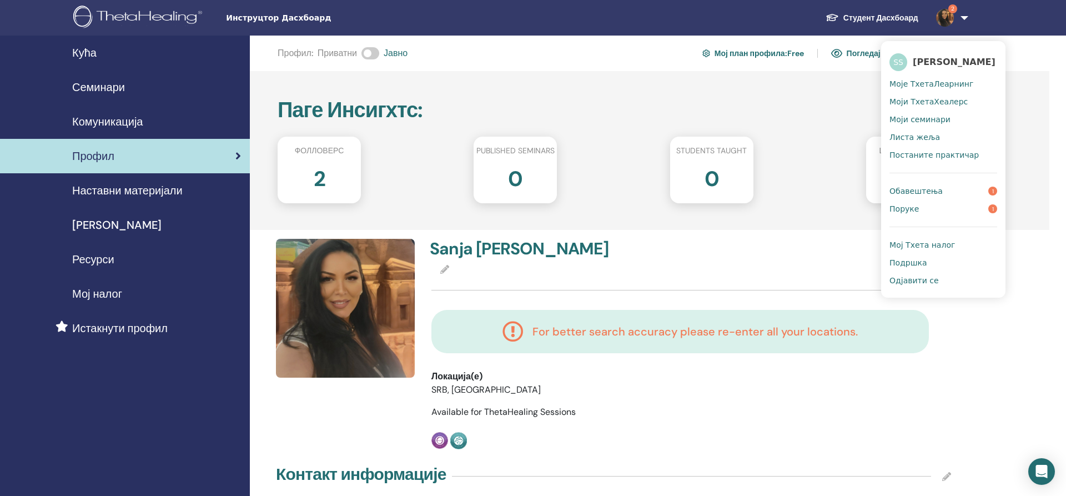
click at [926, 191] on span "Обавештења" at bounding box center [916, 191] width 53 height 10
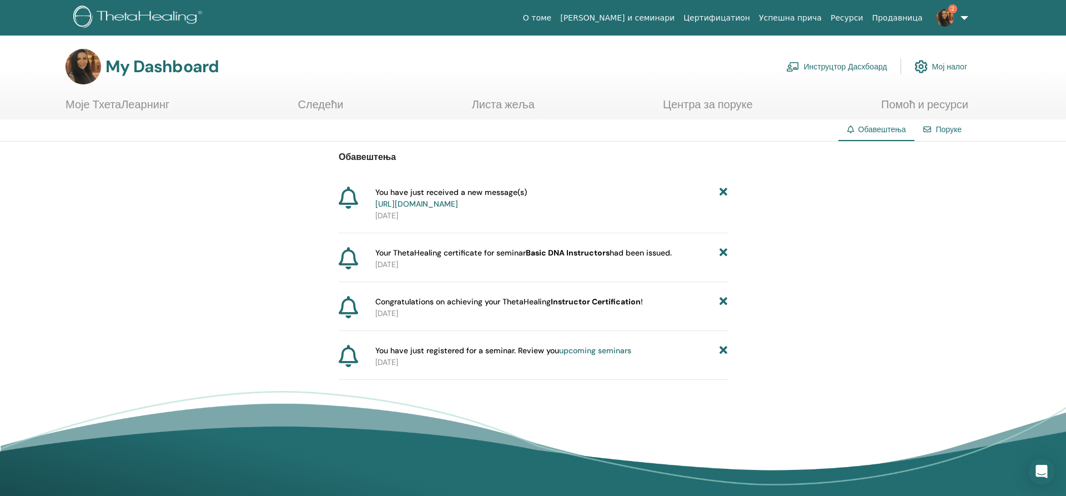
click at [458, 200] on link "https://member.thetahealing.com/message-center/messages/0d338def-9d86-4d57-922b…" at bounding box center [416, 204] width 83 height 10
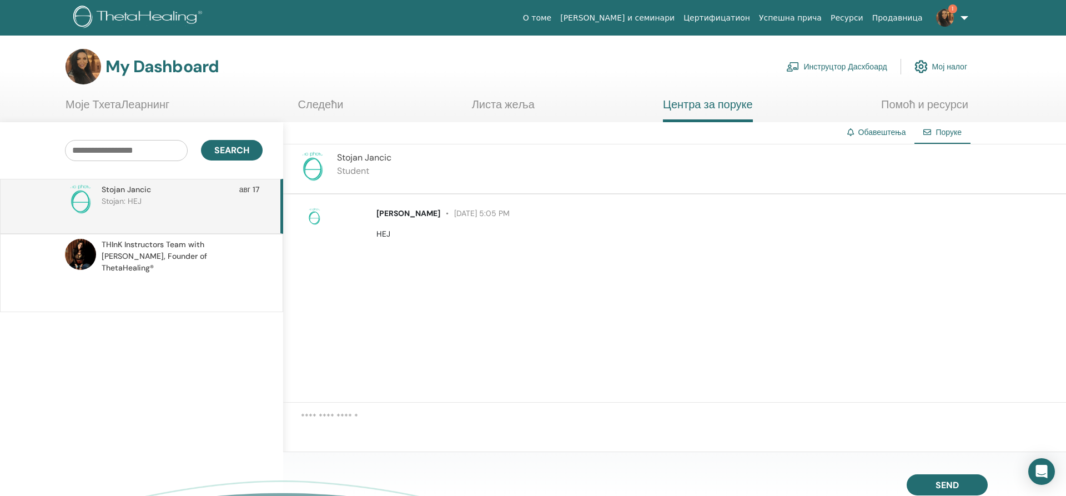
click at [465, 220] on div "[PERSON_NAME] [DATE] 5:05 PM HEJ" at bounding box center [715, 224] width 694 height 32
click at [378, 234] on p "HEJ" at bounding box center [714, 234] width 677 height 12
click at [239, 194] on div "[PERSON_NAME] авг 17" at bounding box center [181, 190] width 158 height 12
click at [93, 253] on img at bounding box center [80, 254] width 31 height 31
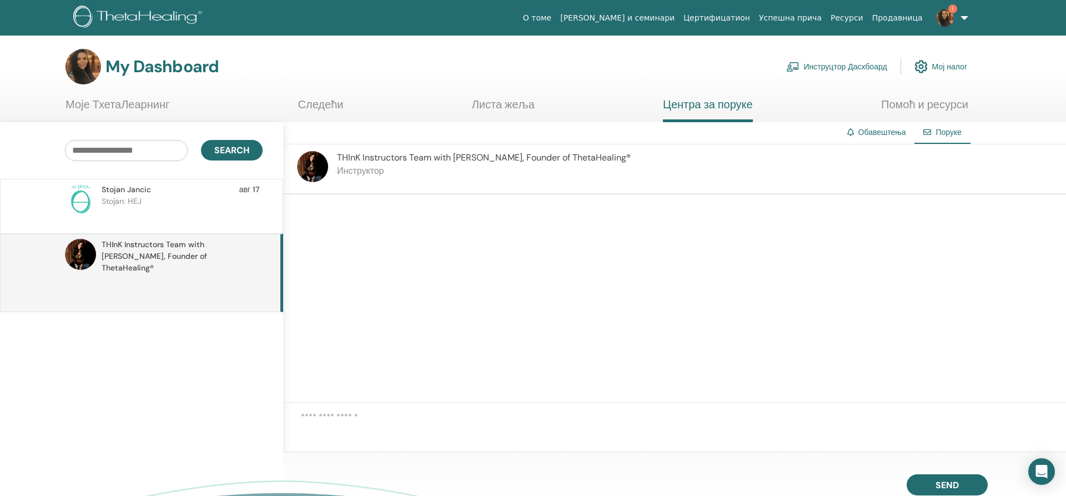
click at [74, 62] on img at bounding box center [84, 67] width 36 height 36
click at [489, 108] on link "Листа жеља" at bounding box center [503, 109] width 63 height 22
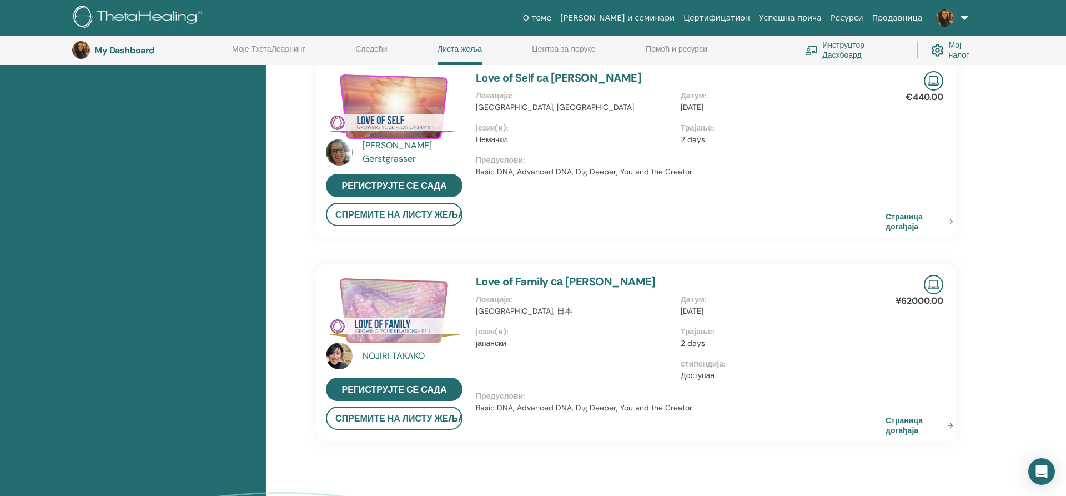
scroll to position [709, 0]
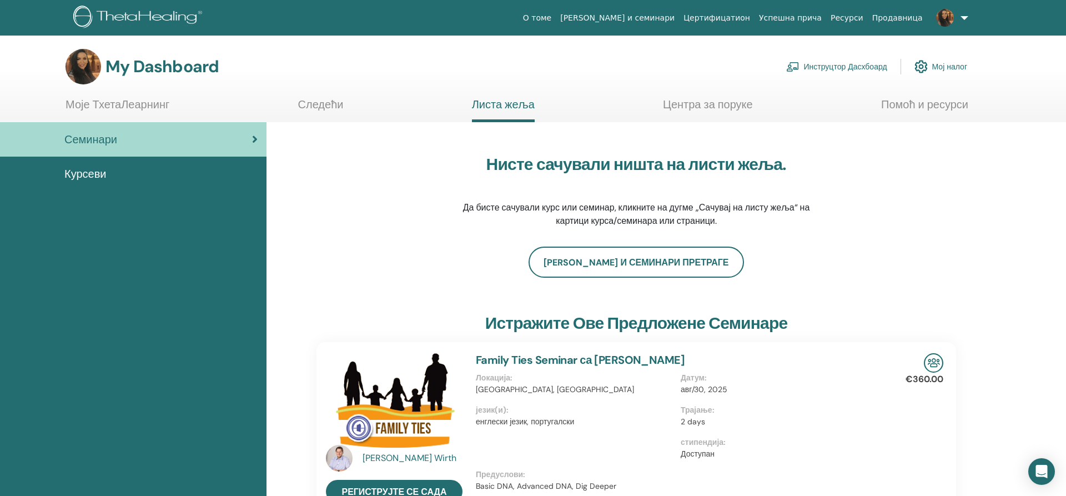
click at [142, 108] on link "Моје ТхетаЛеарнинг" at bounding box center [118, 109] width 104 height 22
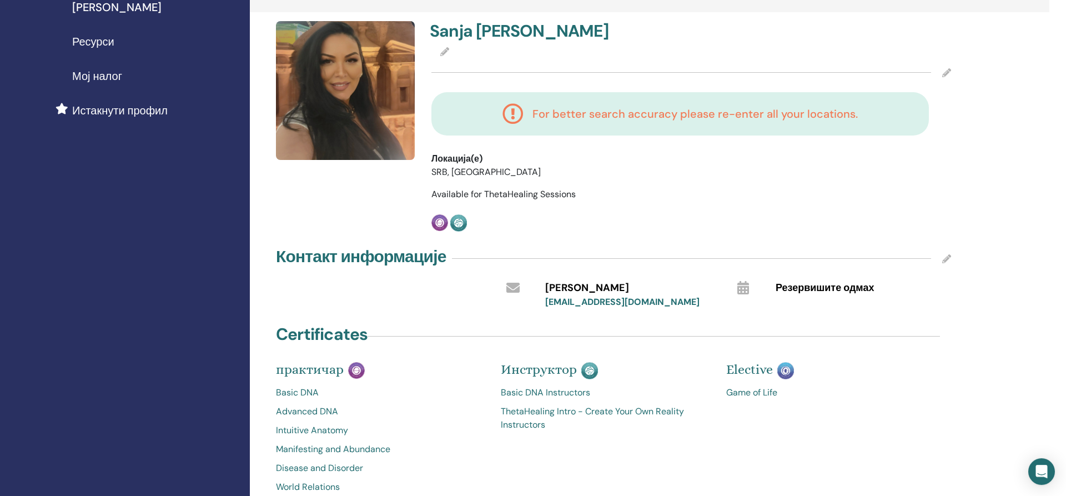
scroll to position [227, 0]
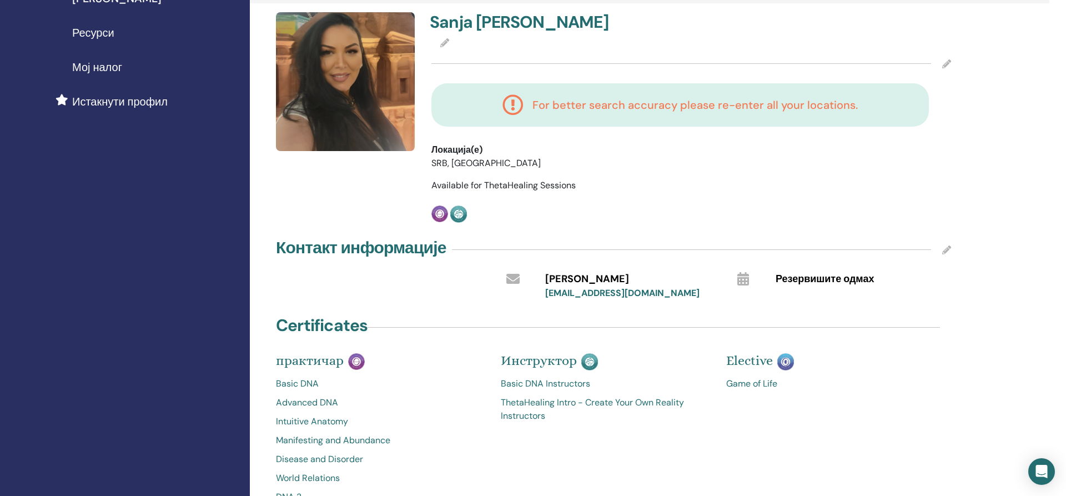
click at [943, 251] on icon at bounding box center [946, 249] width 9 height 9
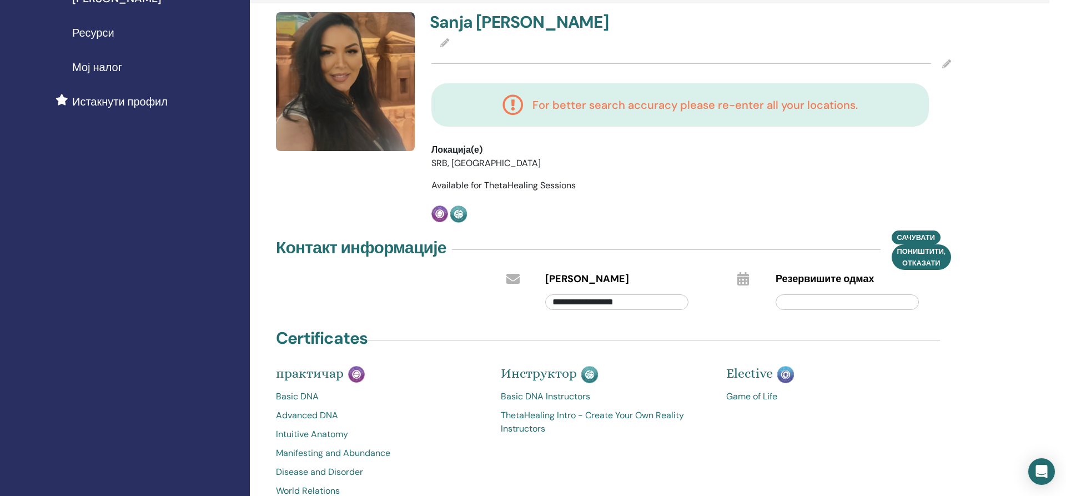
click at [773, 212] on div "Sanja Simeunović For better search accuracy please re-enter all your locations.…" at bounding box center [691, 117] width 533 height 210
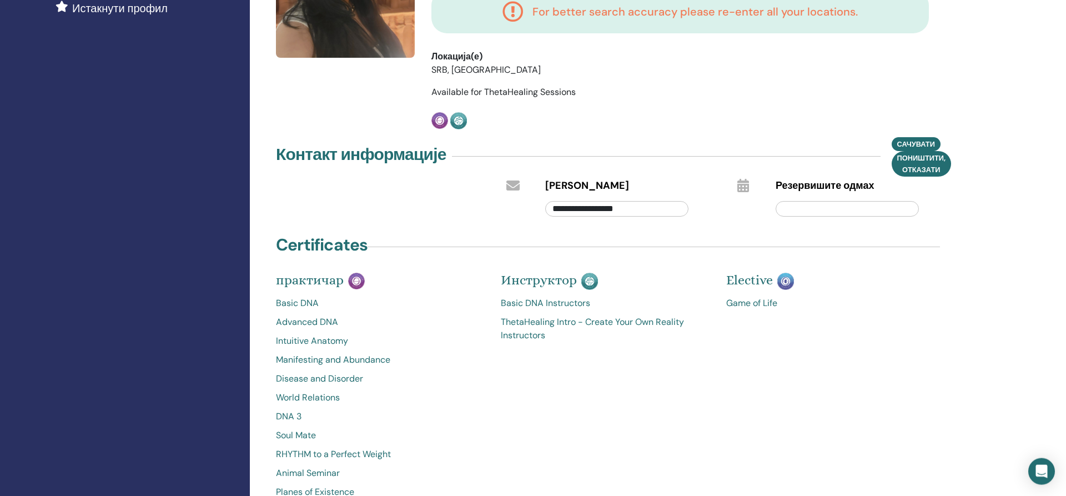
scroll to position [396, 0]
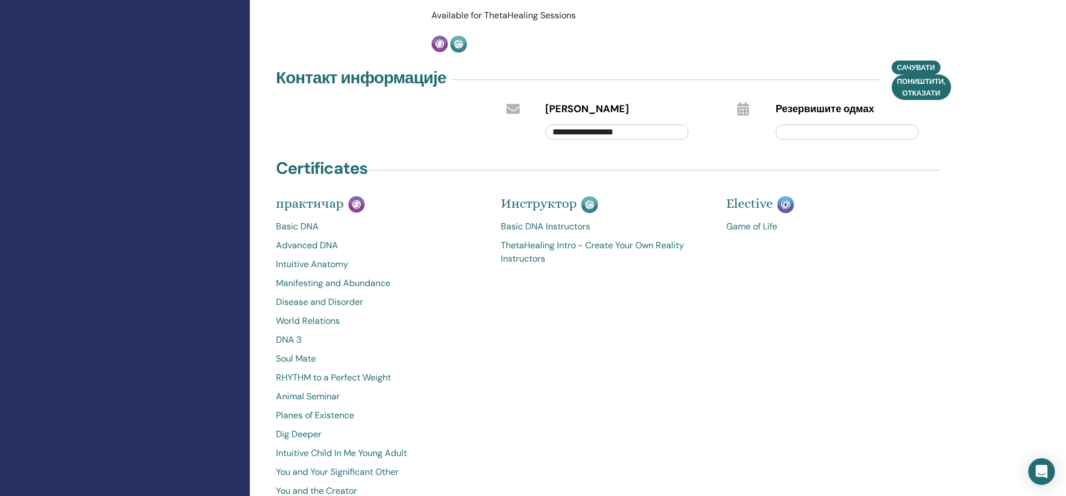
click at [741, 94] on div "**********" at bounding box center [613, 104] width 689 height 77
click at [747, 106] on icon at bounding box center [743, 108] width 12 height 13
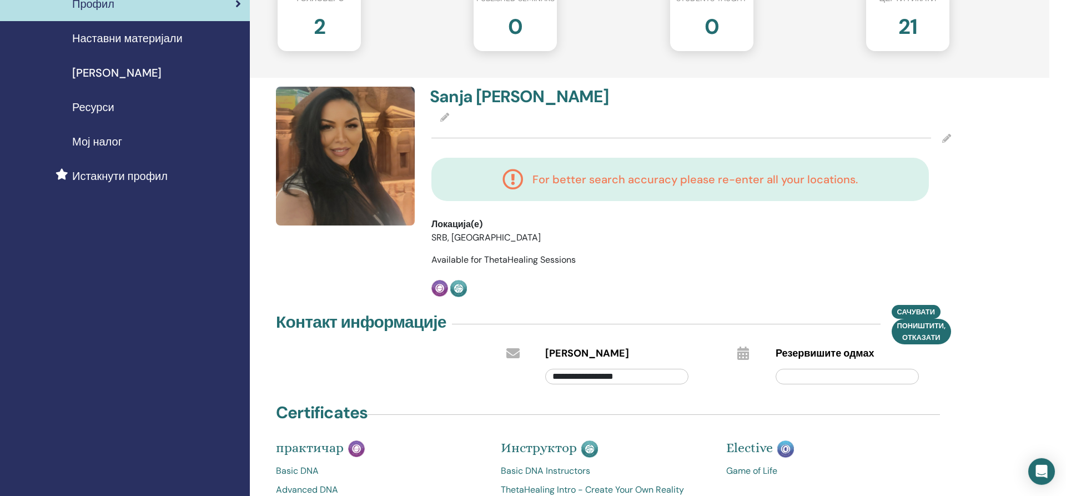
scroll to position [0, 0]
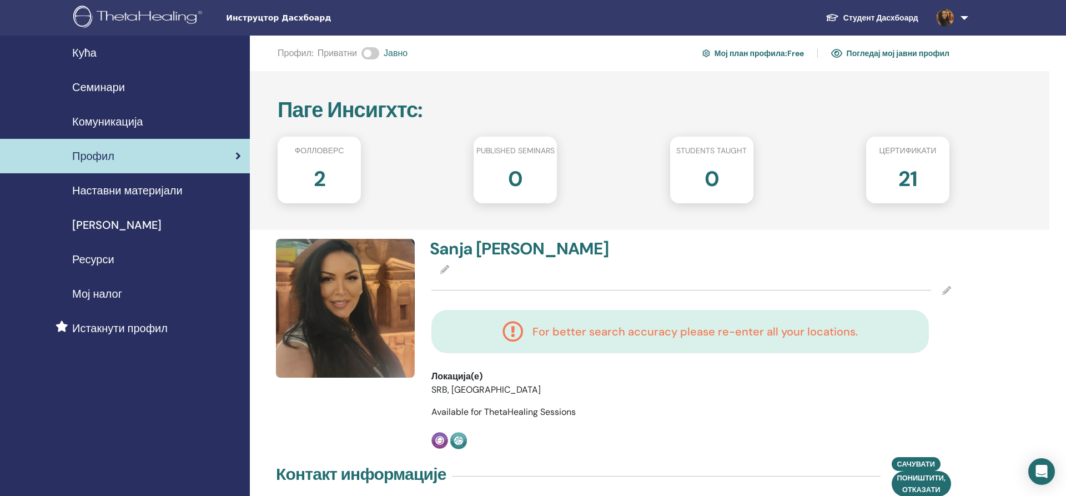
click at [332, 177] on div "2" at bounding box center [319, 183] width 100 height 44
click at [320, 177] on h2 "2" at bounding box center [320, 176] width 12 height 31
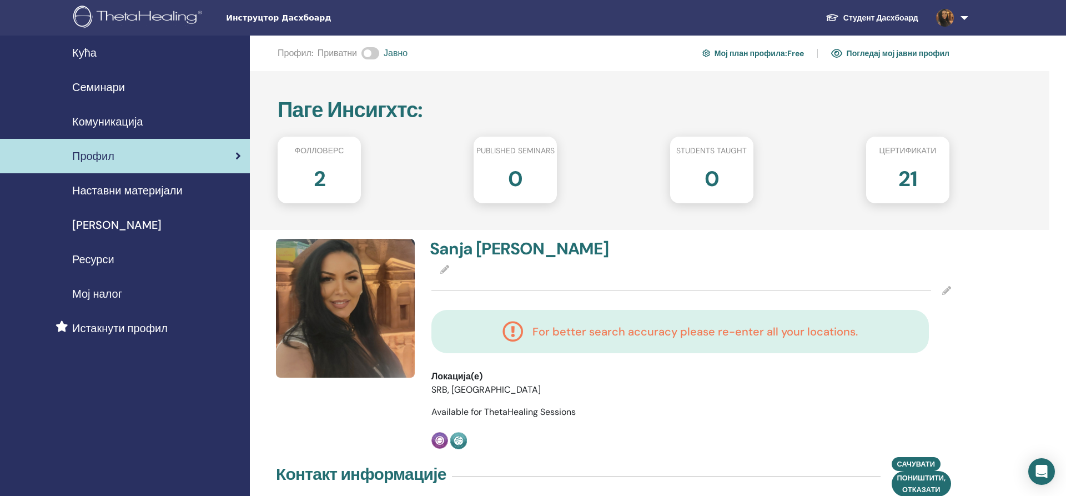
click at [320, 177] on h2 "2" at bounding box center [320, 176] width 12 height 31
click at [327, 178] on div "2" at bounding box center [319, 183] width 100 height 44
click at [337, 48] on span "Приватни" at bounding box center [337, 53] width 39 height 13
click at [374, 54] on span at bounding box center [370, 53] width 18 height 12
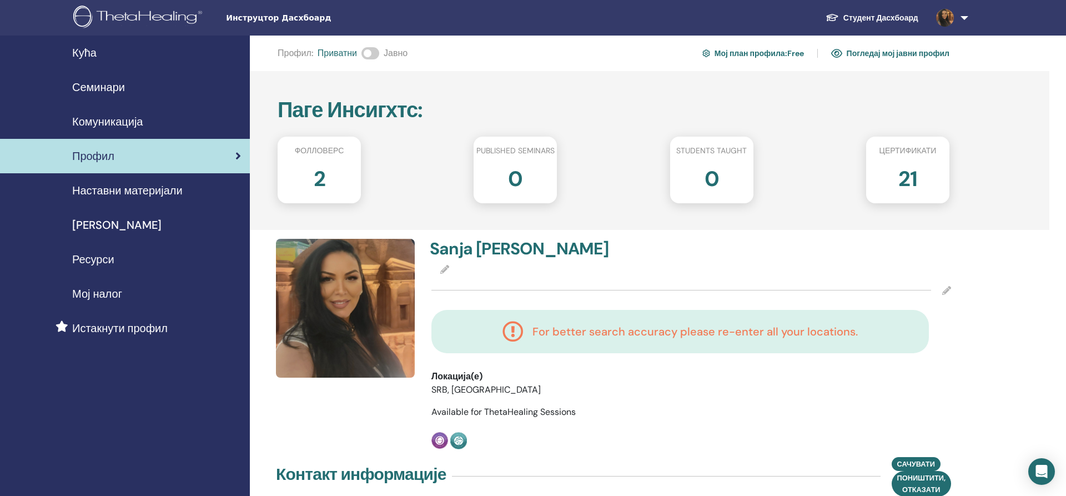
click at [372, 55] on span at bounding box center [370, 53] width 18 height 12
click at [734, 56] on link "Мој план профила : Free" at bounding box center [753, 53] width 102 height 18
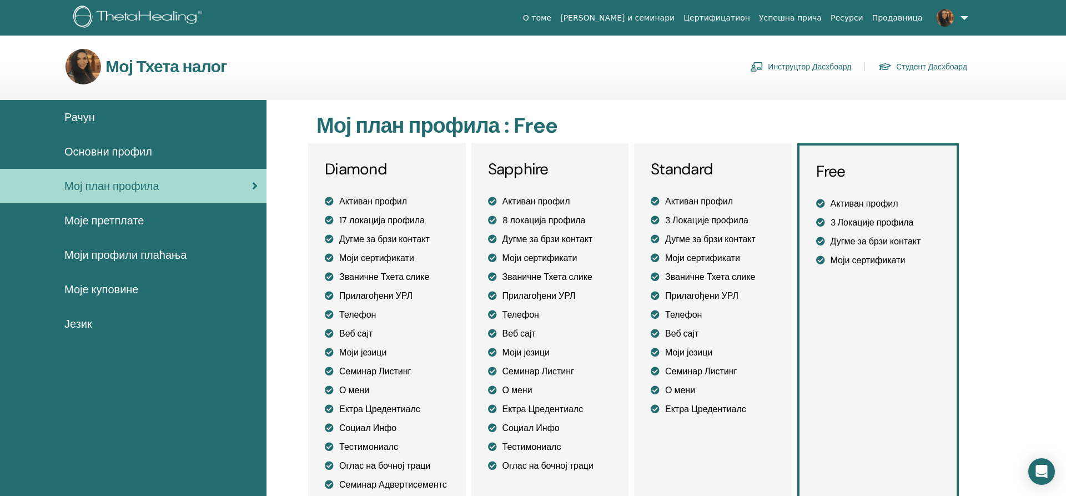
click at [138, 148] on span "Основни профил" at bounding box center [108, 151] width 88 height 17
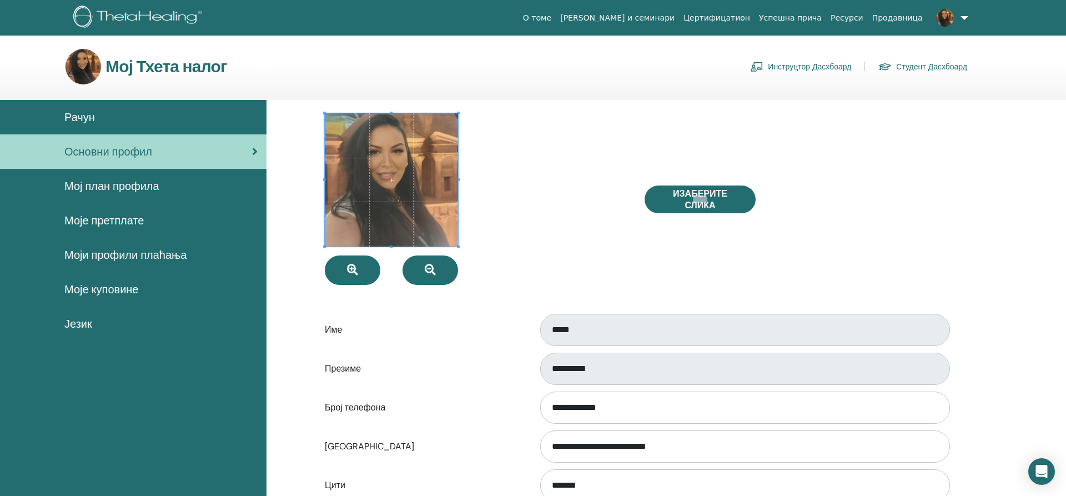
click at [805, 67] on link "Инструцтор Дасхбоард" at bounding box center [800, 67] width 101 height 18
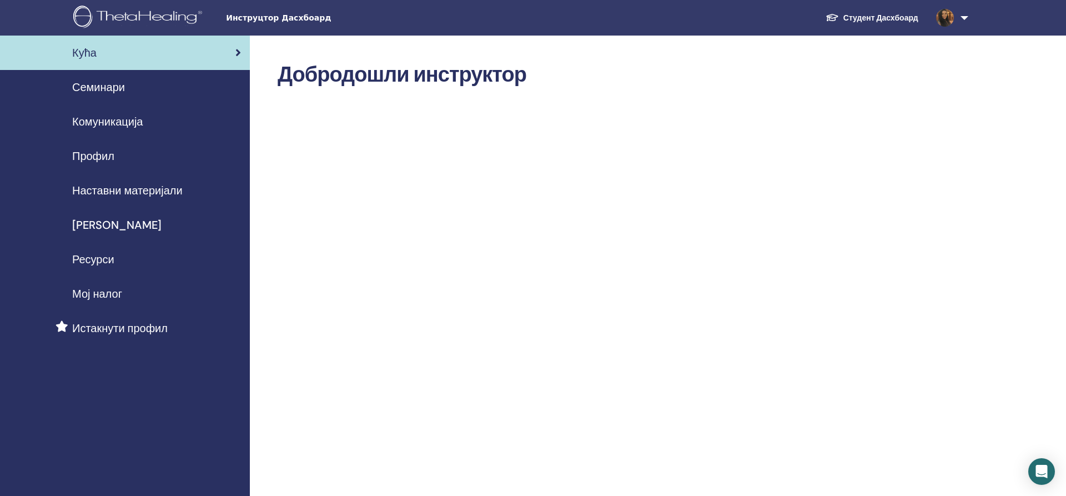
click at [83, 87] on span "Семинари" at bounding box center [98, 87] width 53 height 17
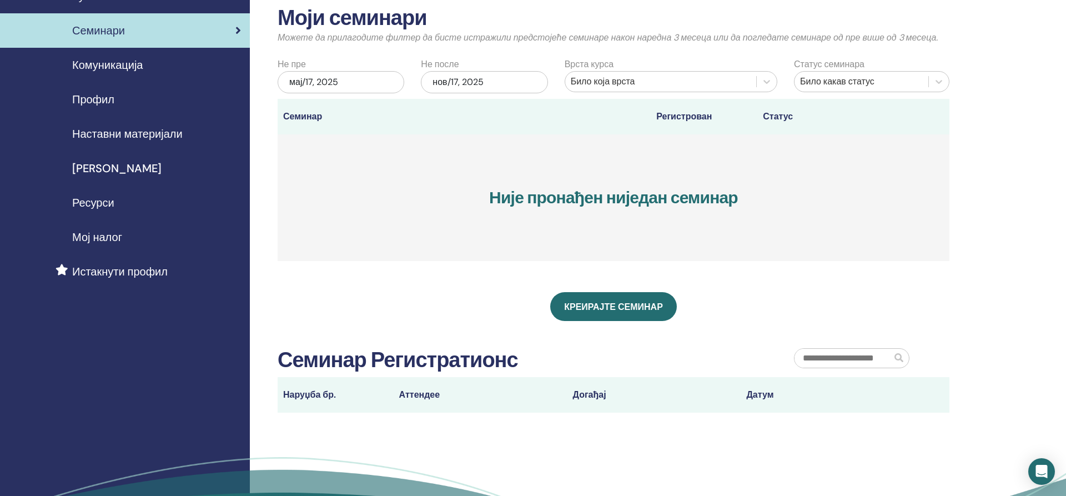
scroll to position [113, 0]
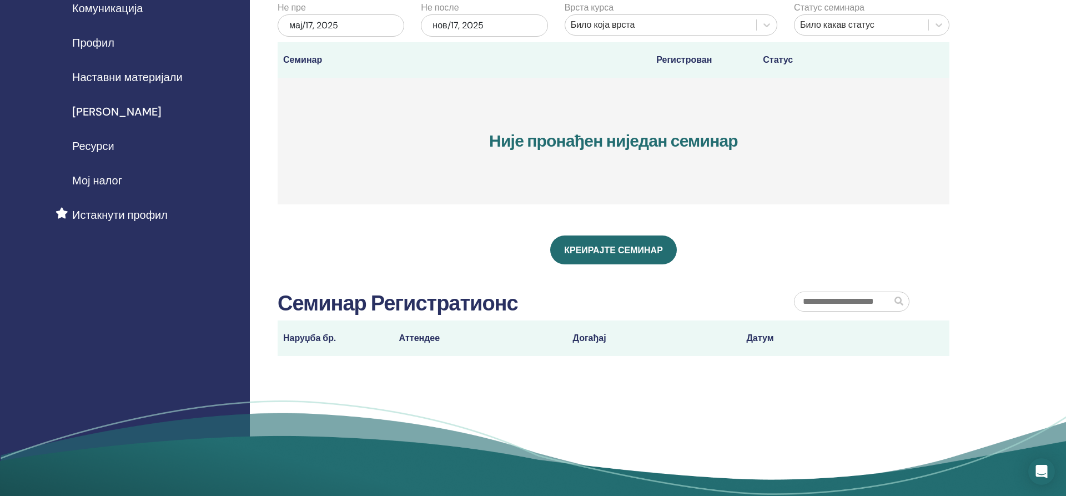
click at [780, 63] on th "Статус" at bounding box center [837, 60] width 160 height 36
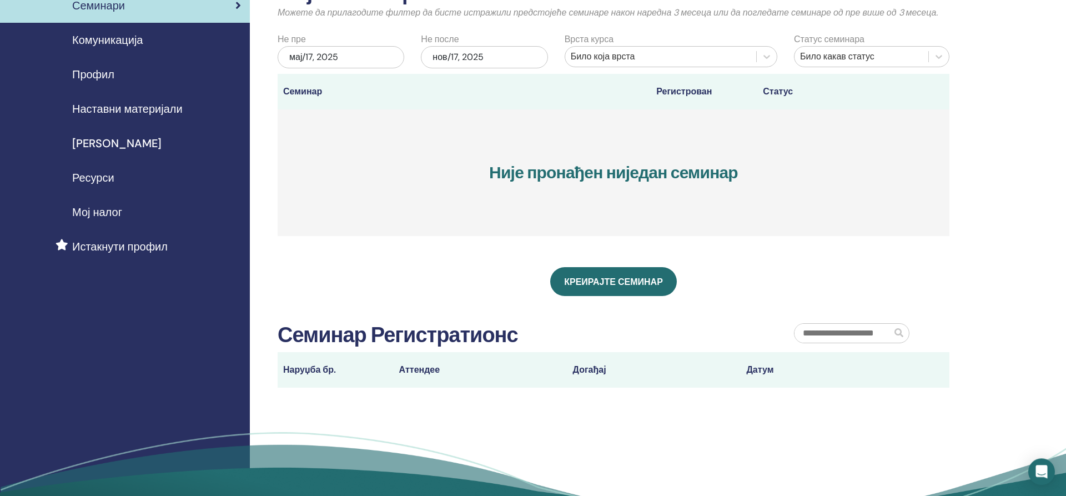
scroll to position [57, 0]
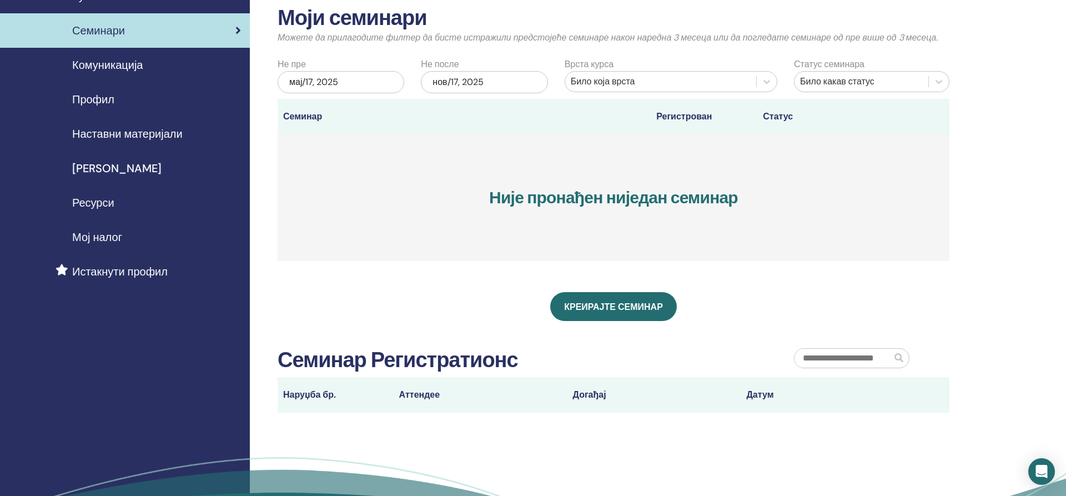
click at [105, 203] on span "Ресурси" at bounding box center [93, 202] width 42 height 17
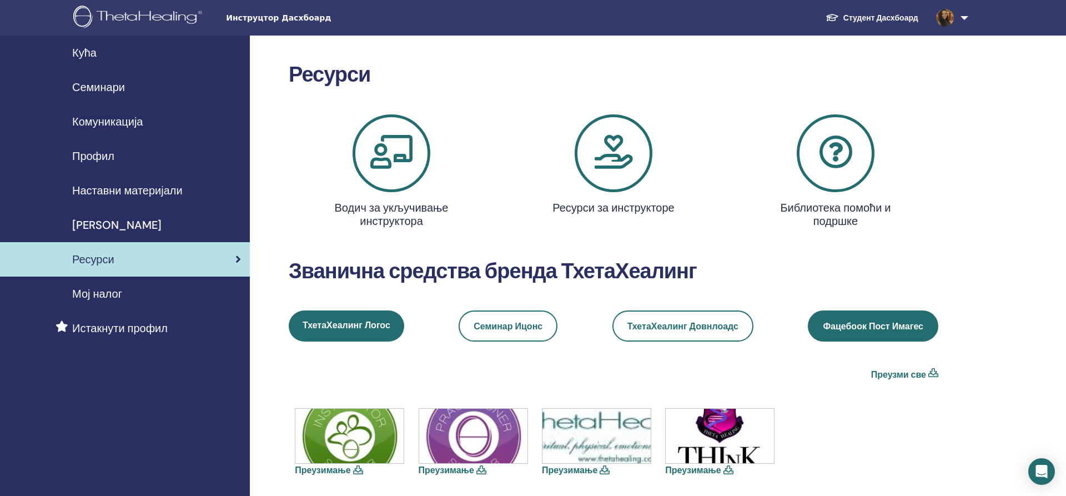
click at [864, 325] on span "Фацебоок Пост Имагес" at bounding box center [873, 326] width 101 height 12
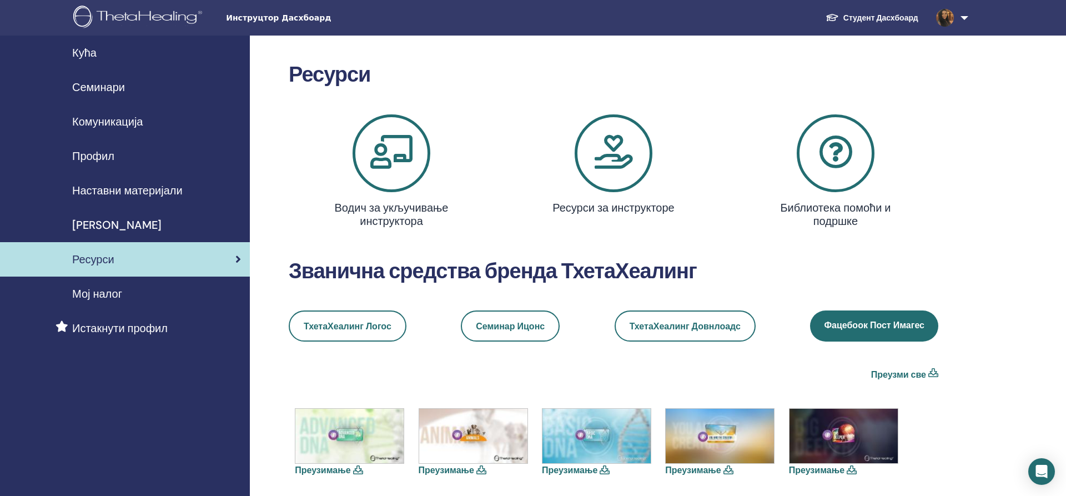
click at [397, 155] on icon at bounding box center [392, 153] width 78 height 78
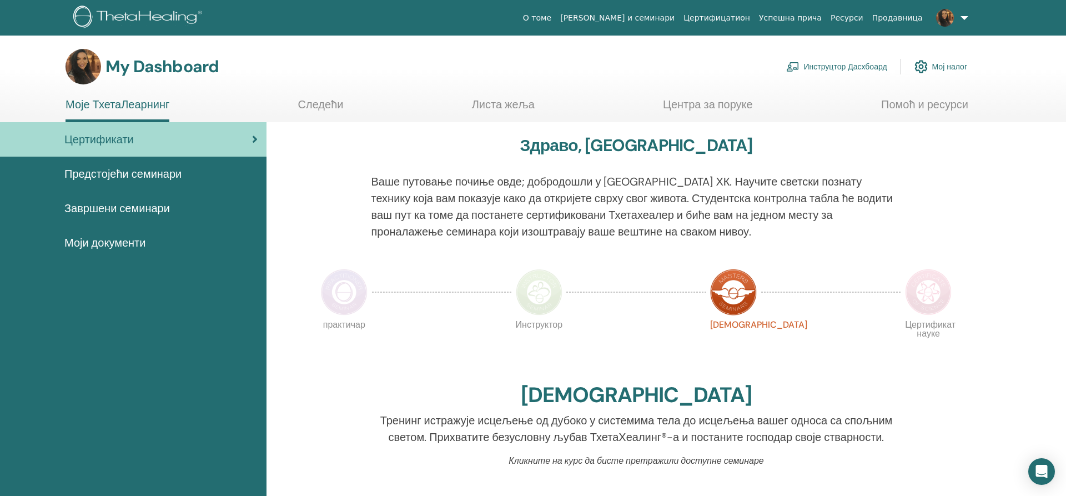
click at [819, 62] on link "Инструцтор Дасхбоард" at bounding box center [836, 66] width 101 height 24
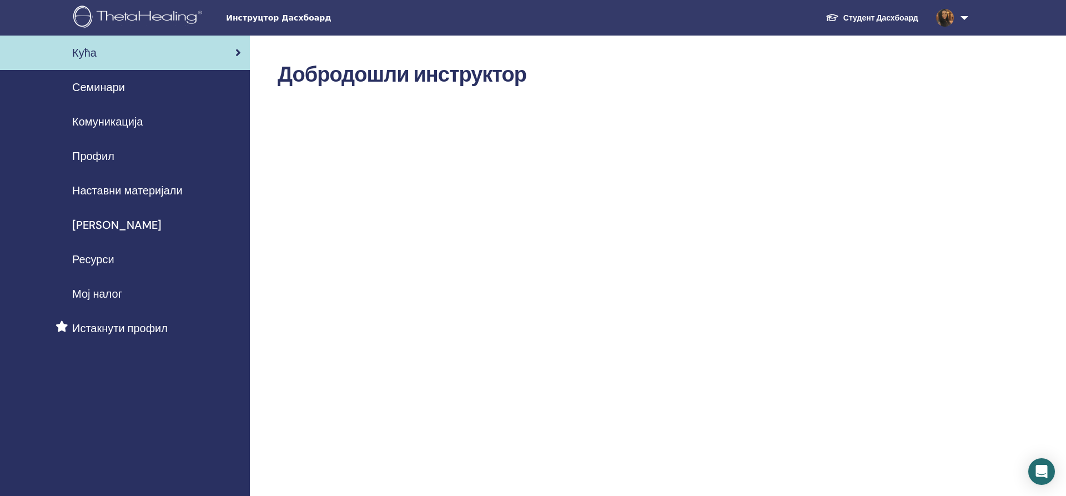
click at [940, 13] on img at bounding box center [945, 18] width 18 height 18
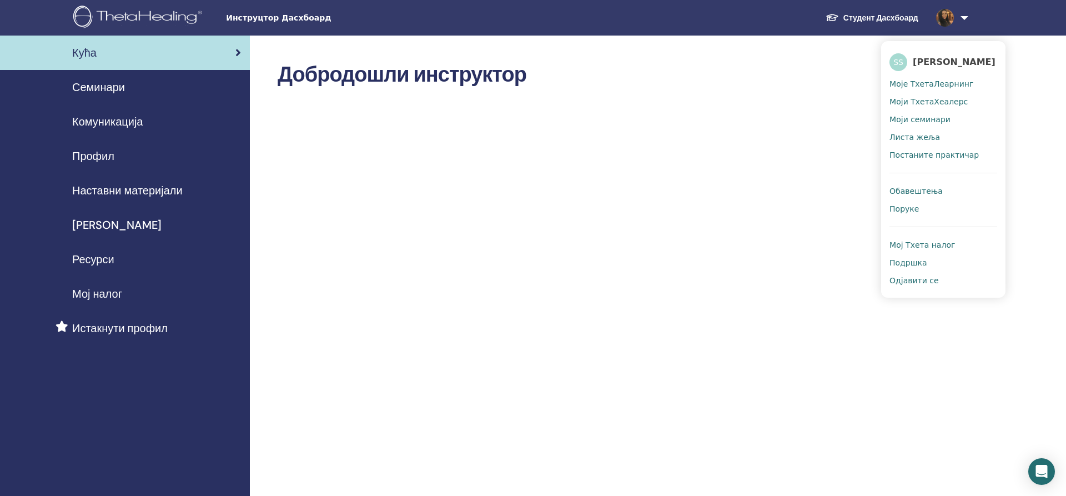
click at [118, 288] on span "Мој налог" at bounding box center [97, 293] width 50 height 17
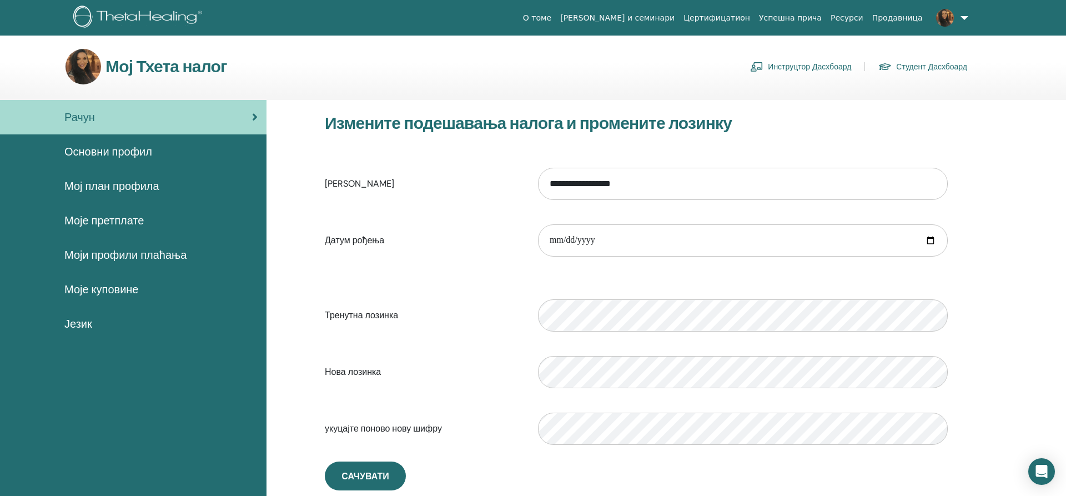
click at [123, 223] on span "Моје претплате" at bounding box center [103, 220] width 79 height 17
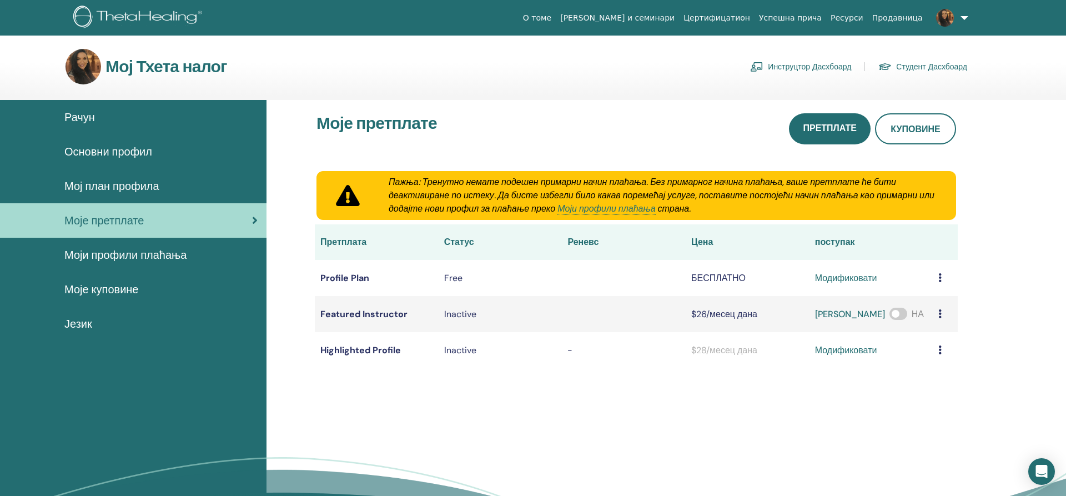
click at [116, 184] on span "Мој план профила" at bounding box center [111, 186] width 95 height 17
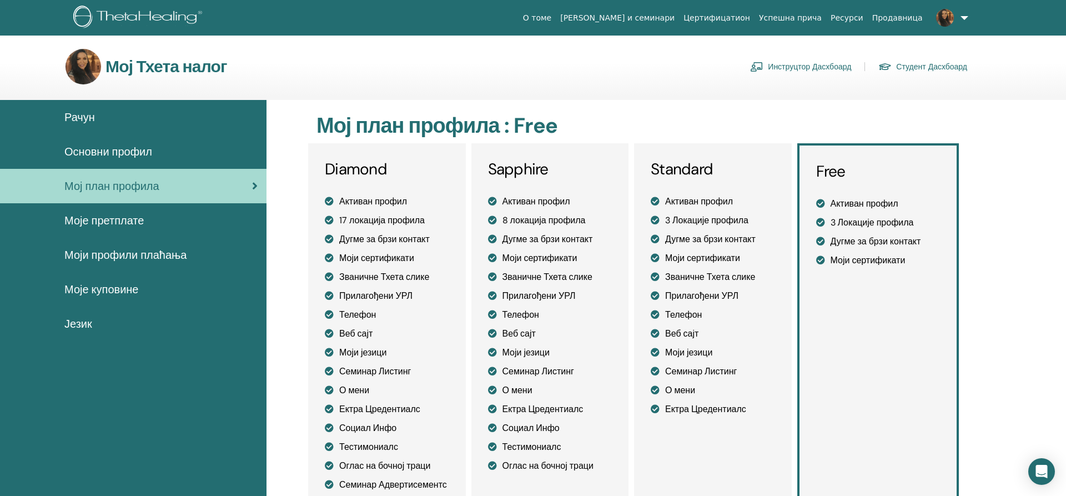
click at [814, 65] on link "Инструцтор Дасхбоард" at bounding box center [800, 67] width 101 height 18
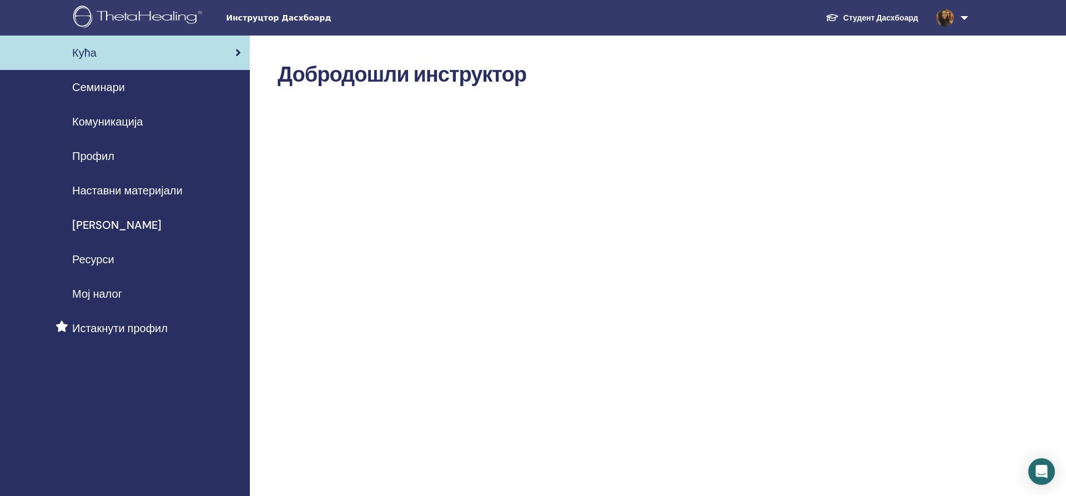
click at [86, 152] on span "Профил" at bounding box center [93, 156] width 42 height 17
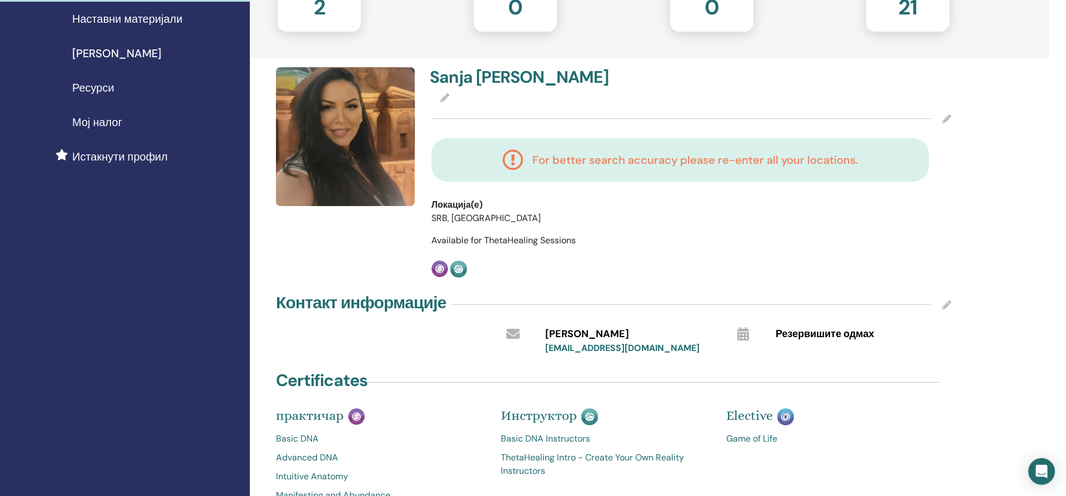
scroll to position [170, 0]
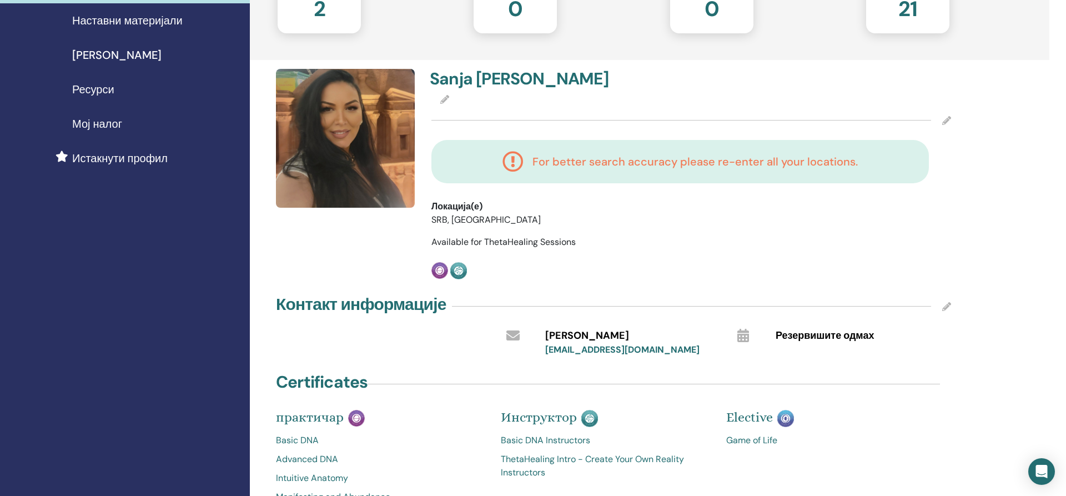
click at [431, 247] on span "Available for ThetaHealing Sessions" at bounding box center [503, 242] width 144 height 12
click at [942, 307] on div "Контакт информације" at bounding box center [613, 307] width 675 height 28
click at [950, 309] on icon at bounding box center [946, 306] width 9 height 9
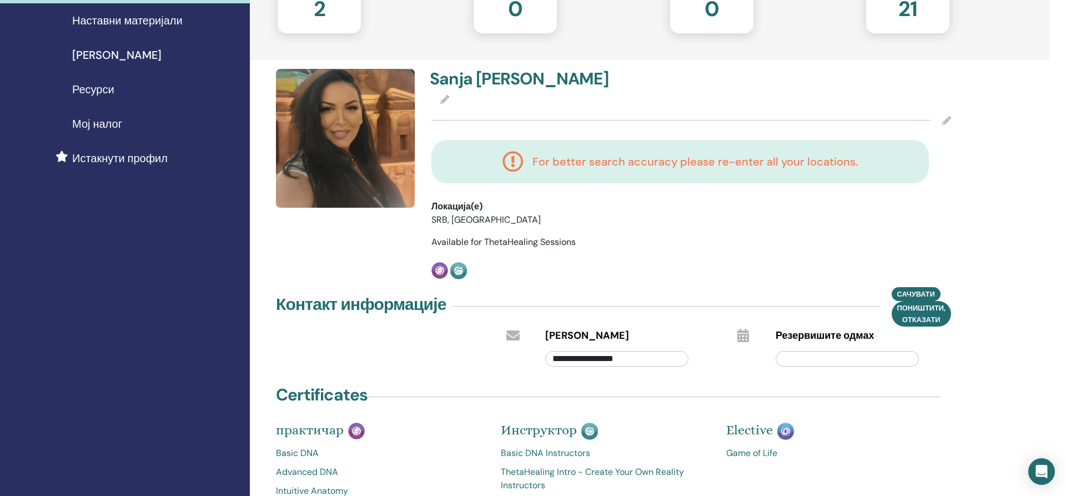
click at [822, 359] on input "text" at bounding box center [847, 359] width 143 height 16
click at [865, 352] on input "text" at bounding box center [847, 359] width 143 height 16
drag, startPoint x: 985, startPoint y: 402, endPoint x: 890, endPoint y: 329, distance: 119.6
click at [942, 367] on div "**********" at bounding box center [650, 410] width 800 height 1089
click at [361, 302] on h4 "Контакт информације" at bounding box center [361, 304] width 170 height 20
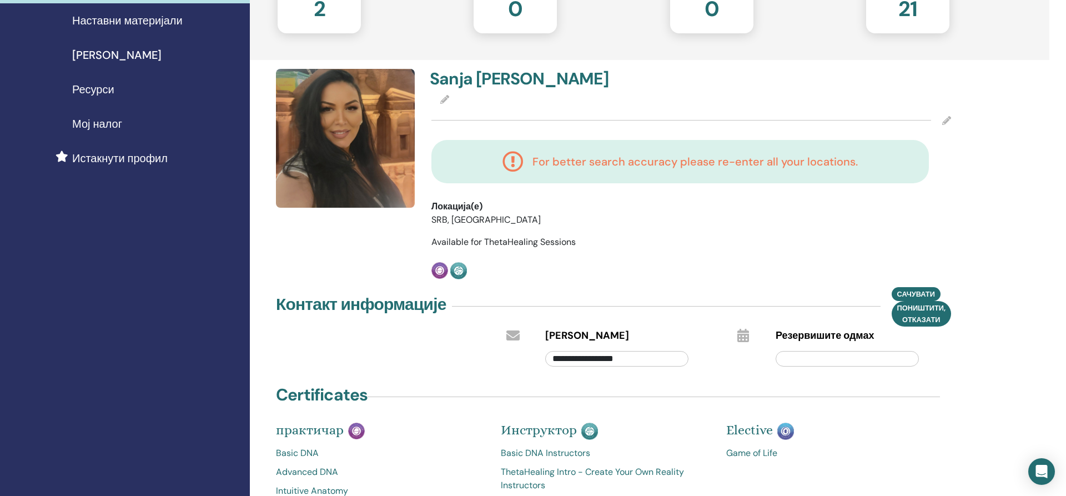
click at [496, 238] on span "Available for ThetaHealing Sessions" at bounding box center [503, 242] width 144 height 12
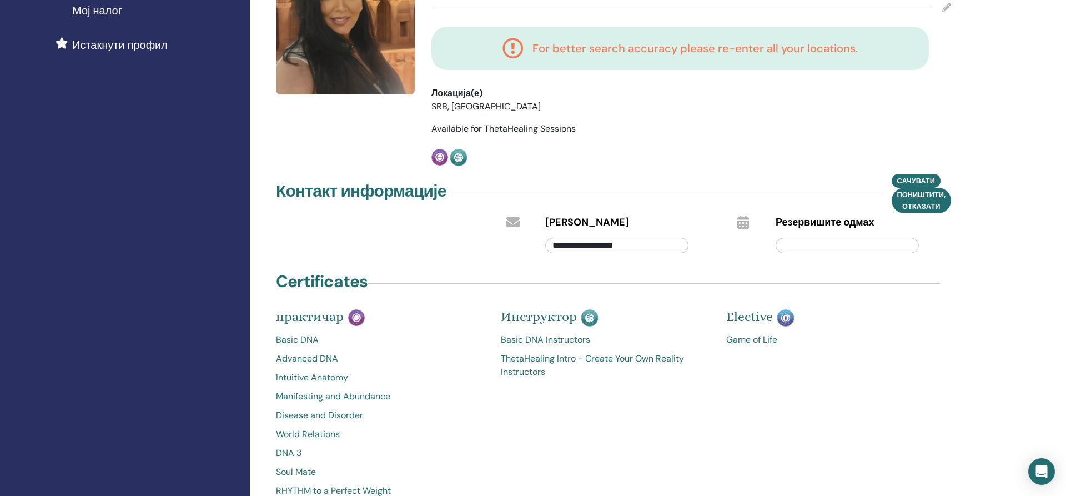
scroll to position [0, 0]
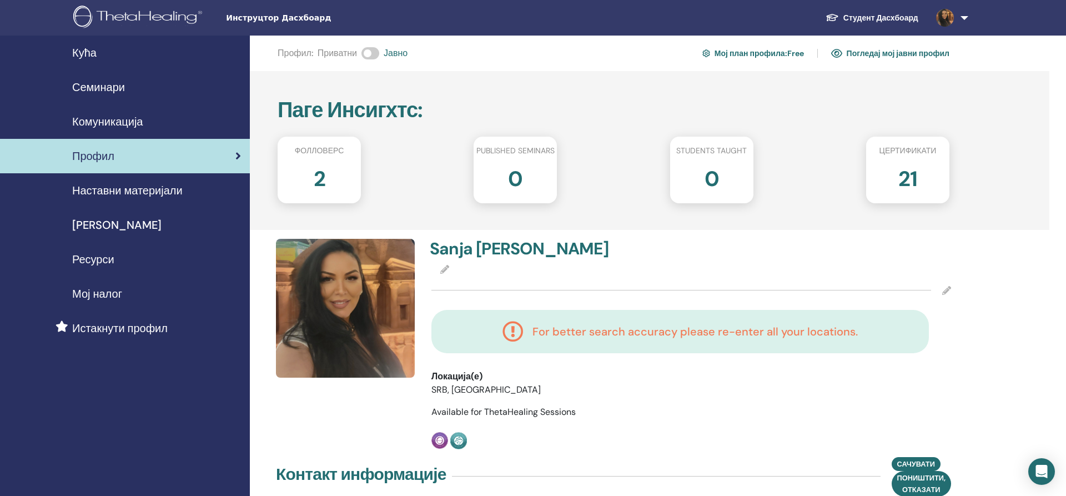
click at [938, 52] on link "Погледај мој јавни профил" at bounding box center [890, 53] width 118 height 18
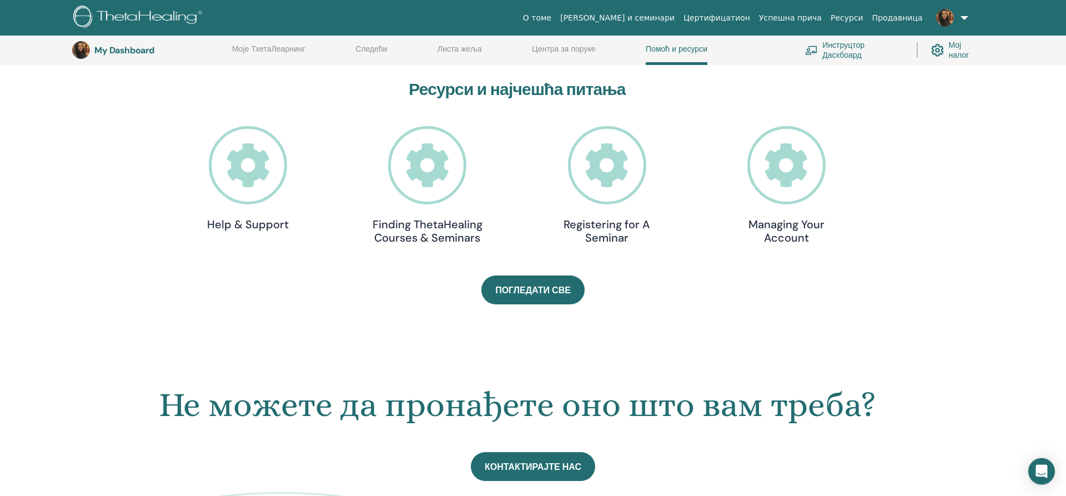
scroll to position [312, 0]
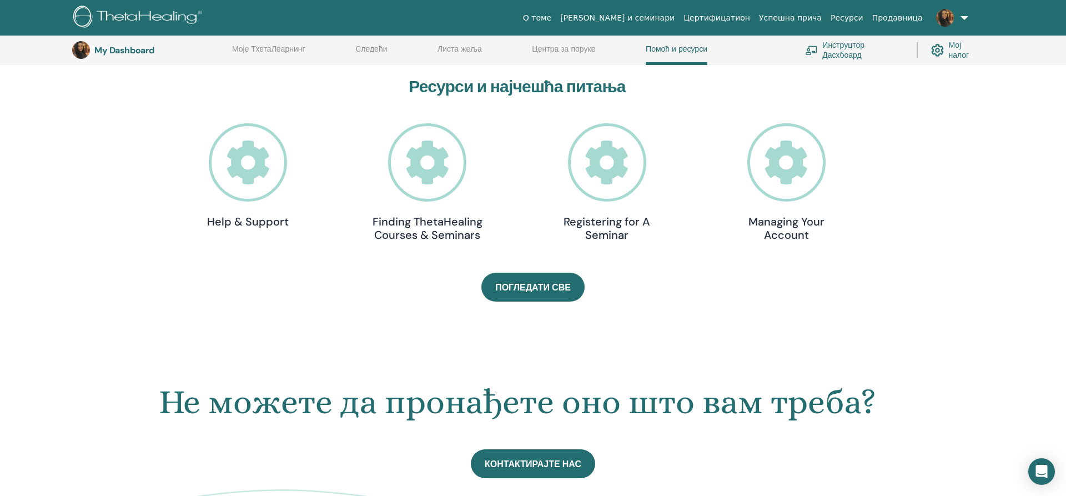
click at [795, 173] on icon at bounding box center [786, 162] width 78 height 78
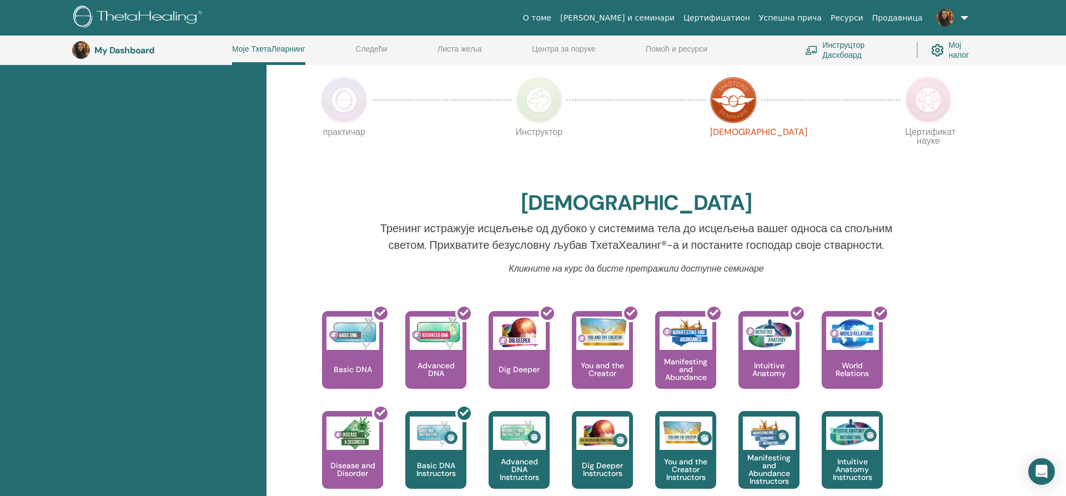
scroll to position [199, 0]
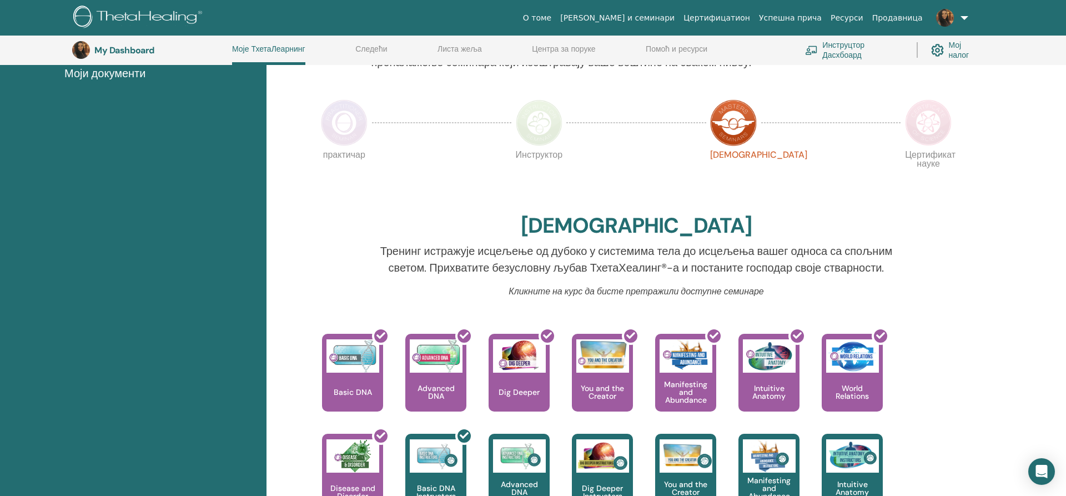
click at [941, 51] on img at bounding box center [937, 50] width 13 height 18
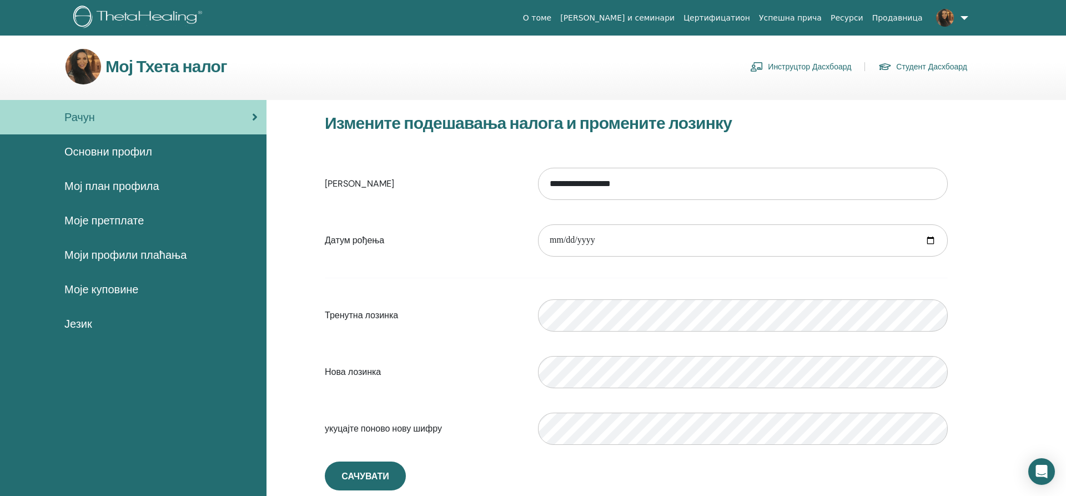
click at [94, 151] on span "Основни профил" at bounding box center [108, 151] width 88 height 17
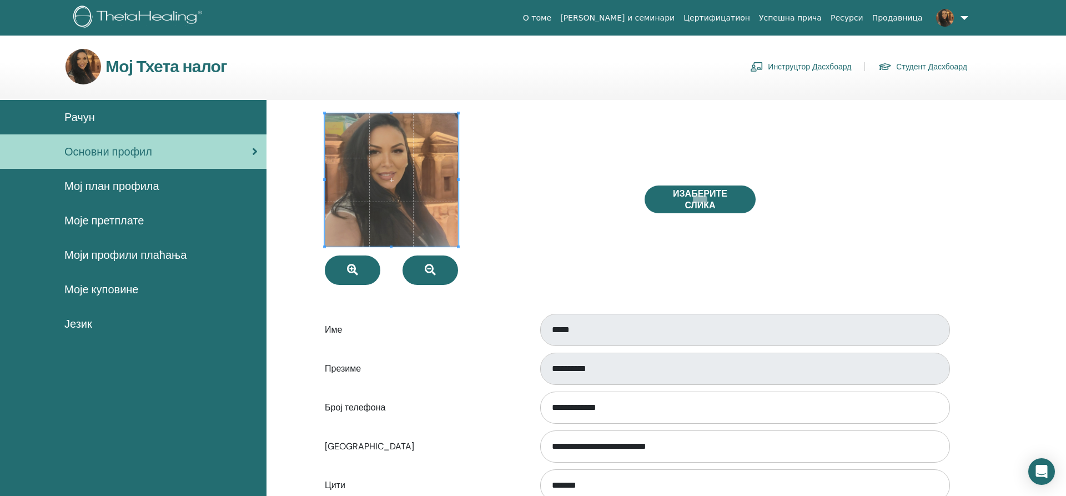
click at [126, 187] on span "Мој план профила" at bounding box center [111, 186] width 95 height 17
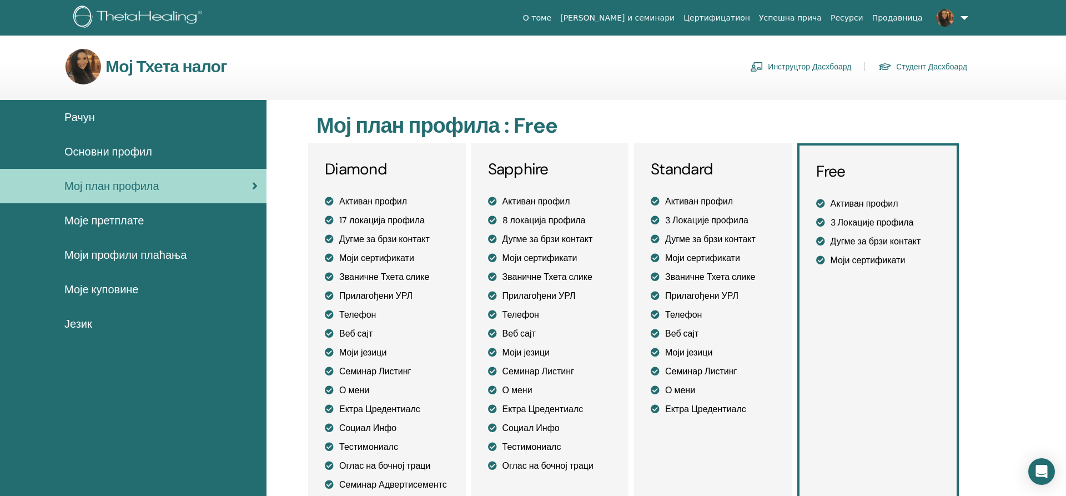
click at [106, 224] on span "Моје претплате" at bounding box center [103, 220] width 79 height 17
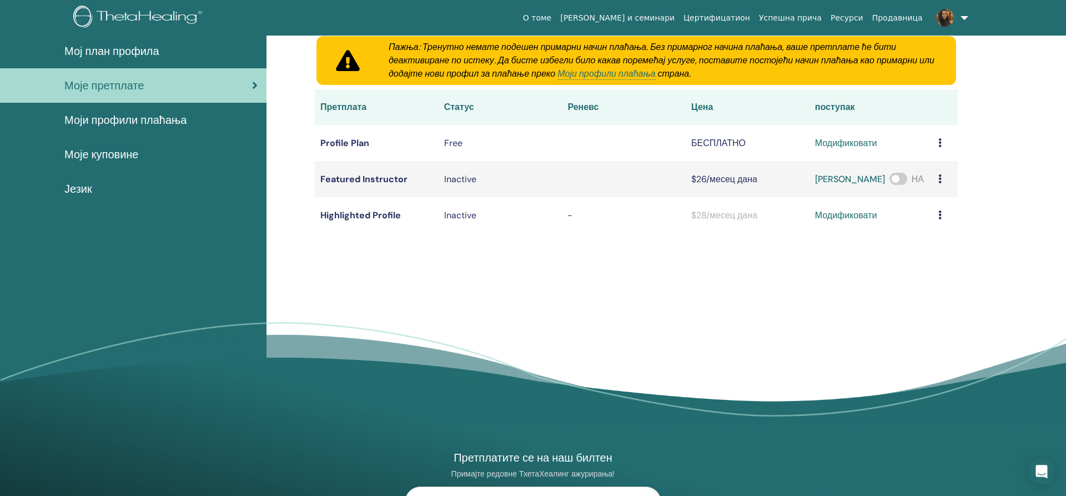
scroll to position [138, 0]
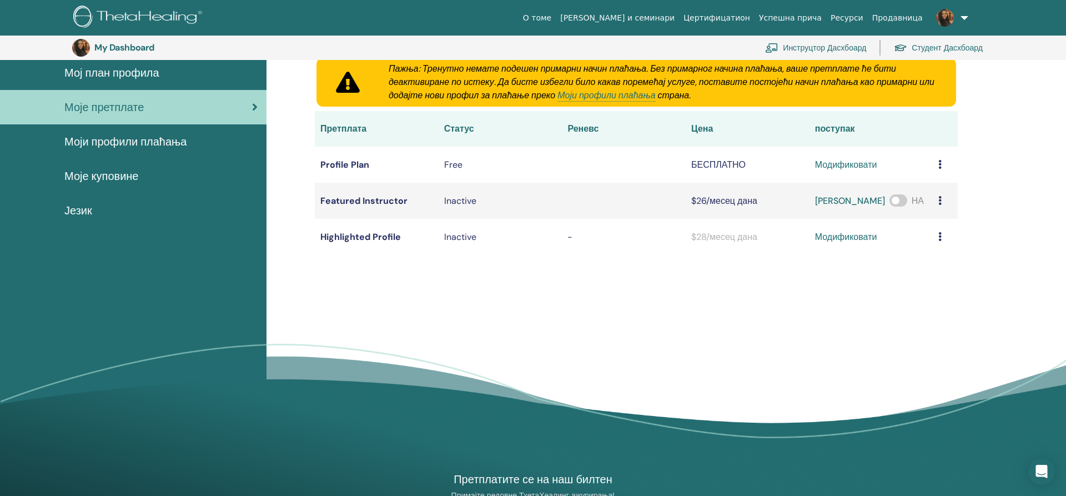
click at [165, 145] on span "Моји профили плаћања" at bounding box center [125, 141] width 122 height 17
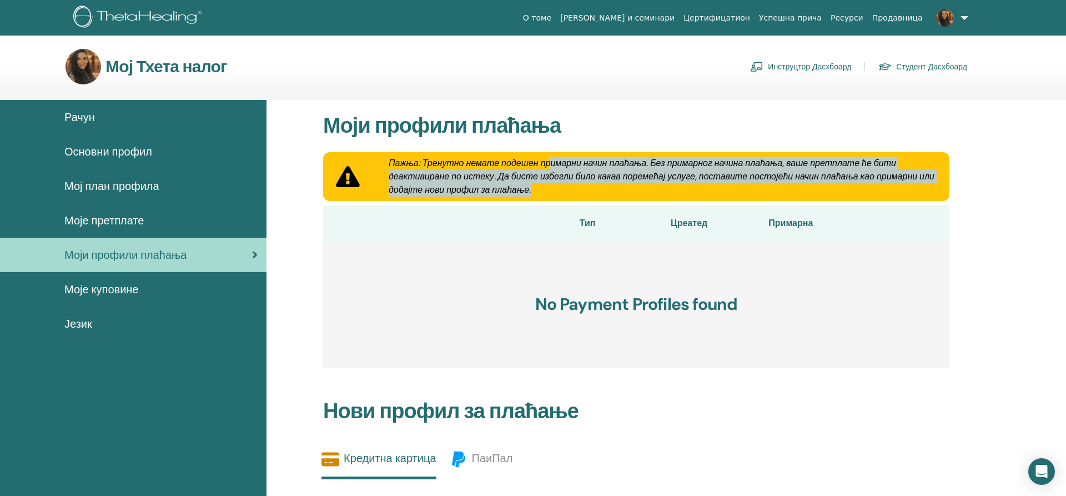
drag, startPoint x: 551, startPoint y: 161, endPoint x: 679, endPoint y: 189, distance: 130.7
click at [679, 189] on div "Пажња: Тренутно немате подешен примарни начин плаћања. Без примарног начина пла…" at bounding box center [662, 177] width 574 height 40
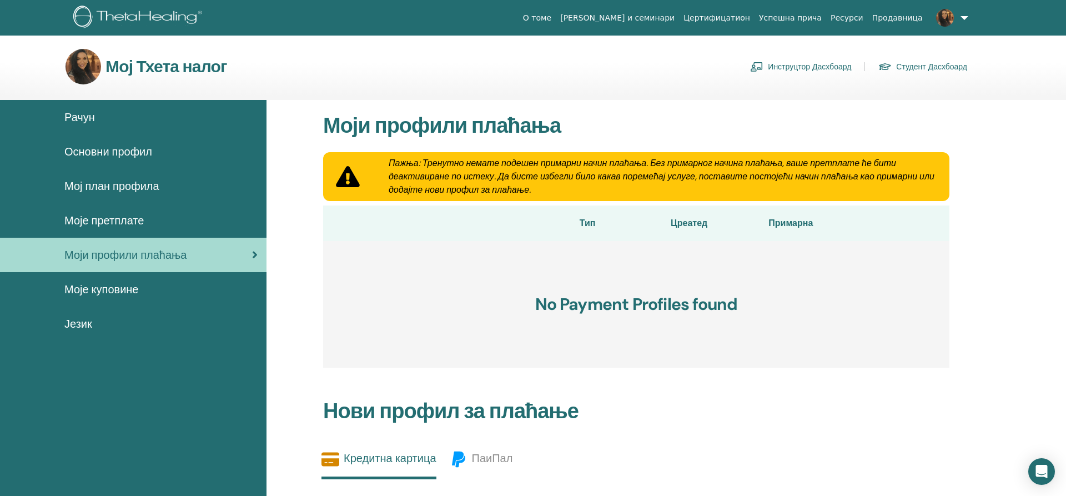
click at [395, 267] on h3 "No Payment Profiles found" at bounding box center [636, 304] width 626 height 127
click at [93, 290] on span "Моје куповине" at bounding box center [101, 289] width 74 height 17
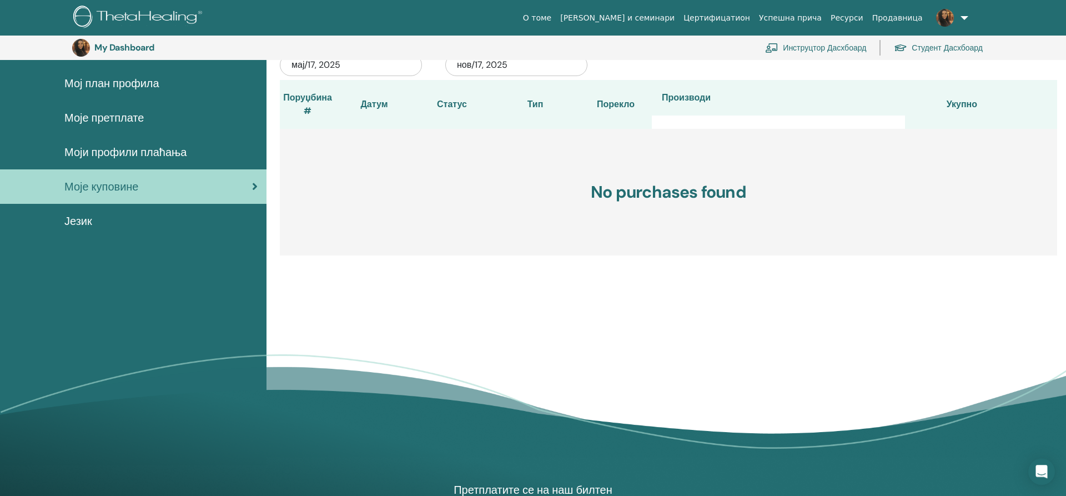
scroll to position [81, 0]
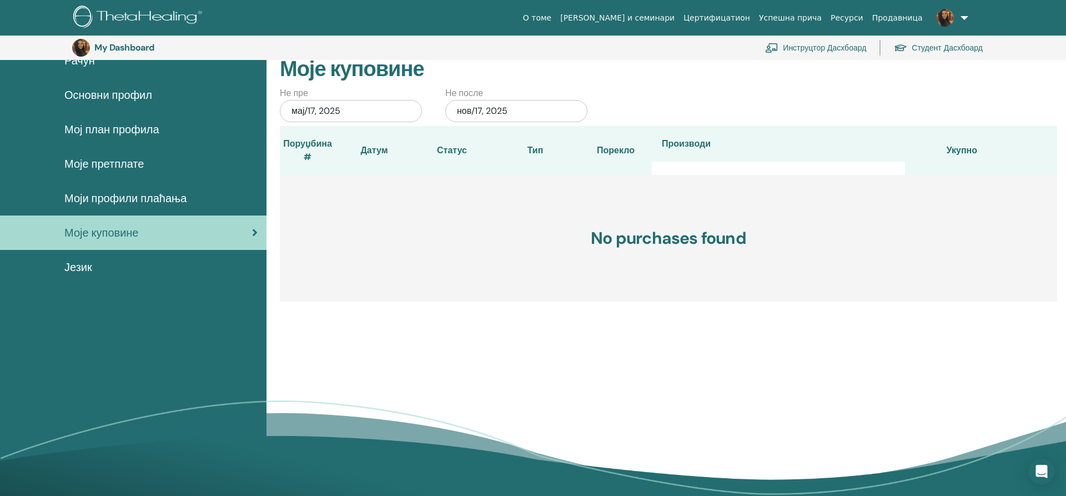
click at [124, 265] on div "Језик" at bounding box center [133, 267] width 249 height 17
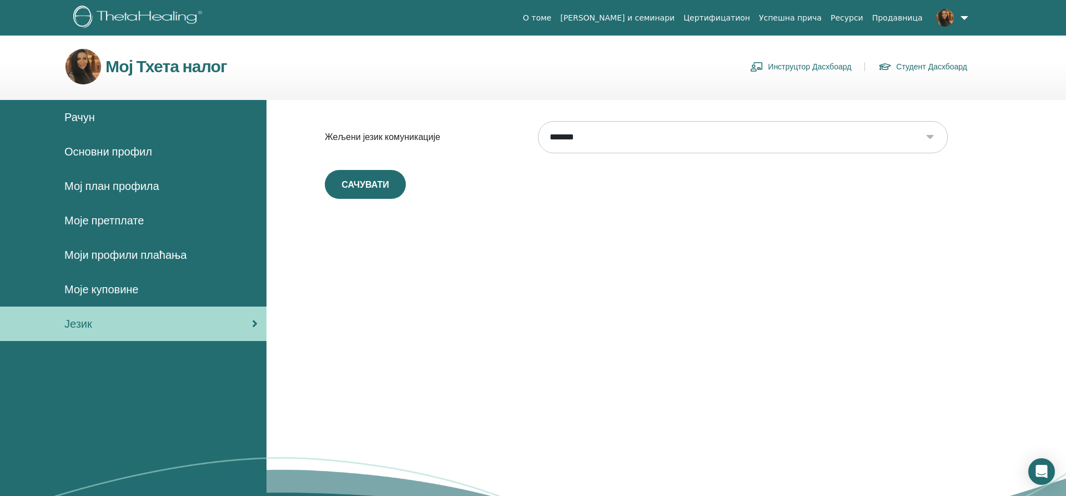
click at [896, 227] on div "**********" at bounding box center [667, 334] width 800 height 468
click at [961, 14] on link at bounding box center [950, 18] width 46 height 36
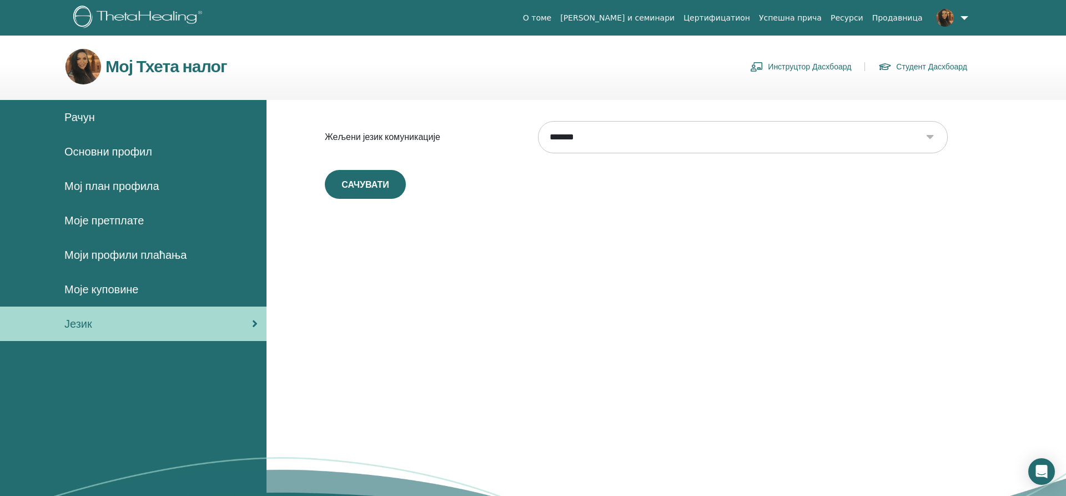
click at [538, 121] on select "**********" at bounding box center [743, 137] width 410 height 32
select select "***"
click option "*******" at bounding box center [0, 0] width 0 height 0
click at [381, 191] on button "сачувати" at bounding box center [365, 184] width 81 height 29
click at [963, 18] on link at bounding box center [950, 18] width 46 height 36
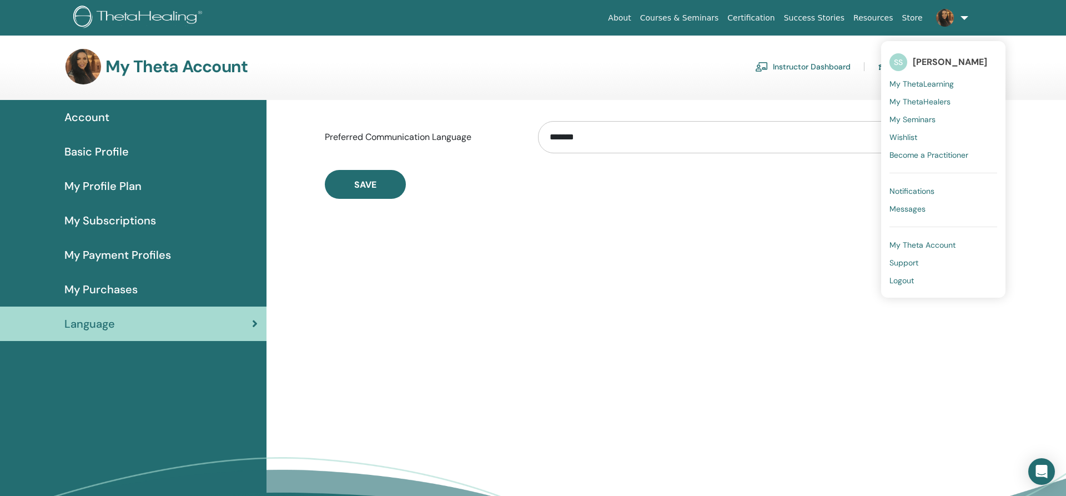
click at [925, 190] on span "Notifications" at bounding box center [912, 191] width 45 height 10
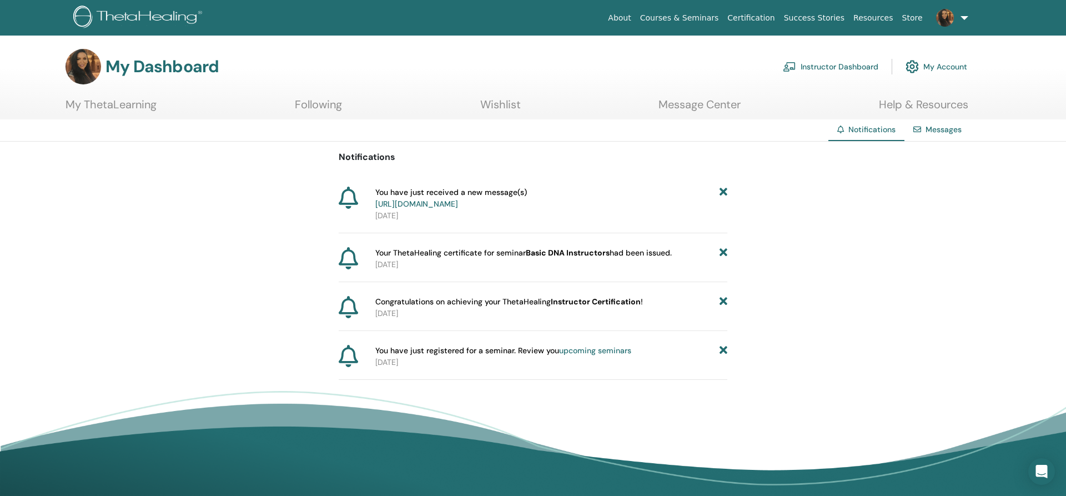
click at [712, 113] on link "Message Center" at bounding box center [700, 109] width 82 height 22
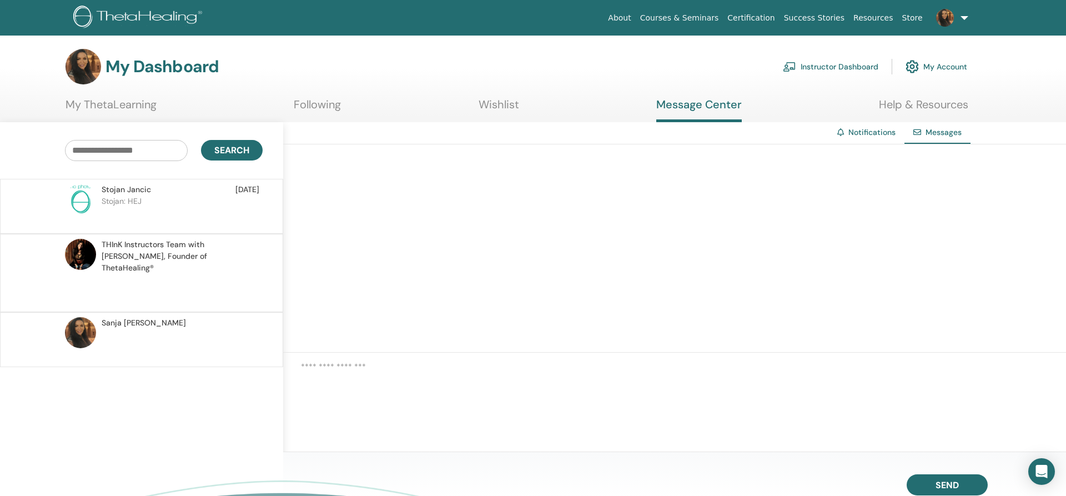
click at [173, 329] on p at bounding box center [182, 345] width 161 height 33
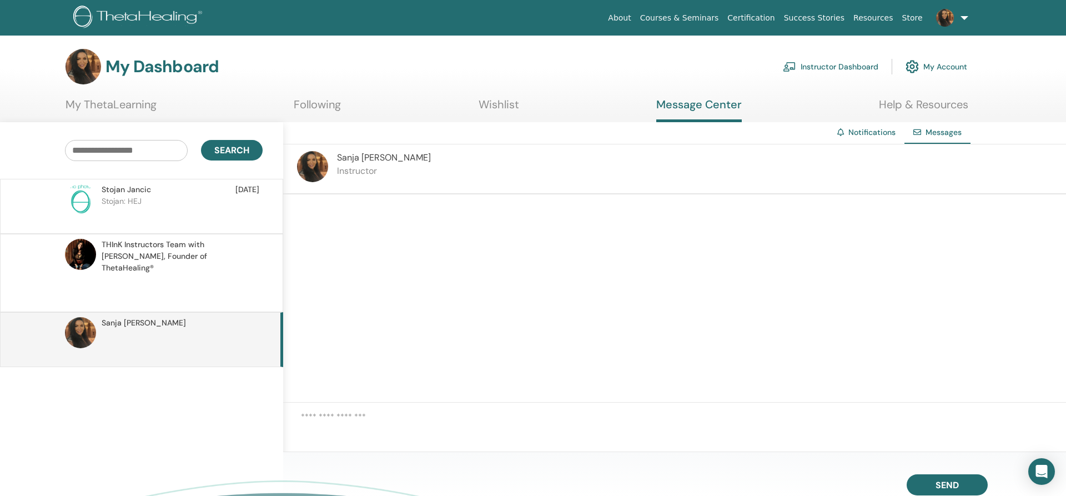
click at [152, 211] on p "Stojan: HEJ" at bounding box center [182, 211] width 161 height 33
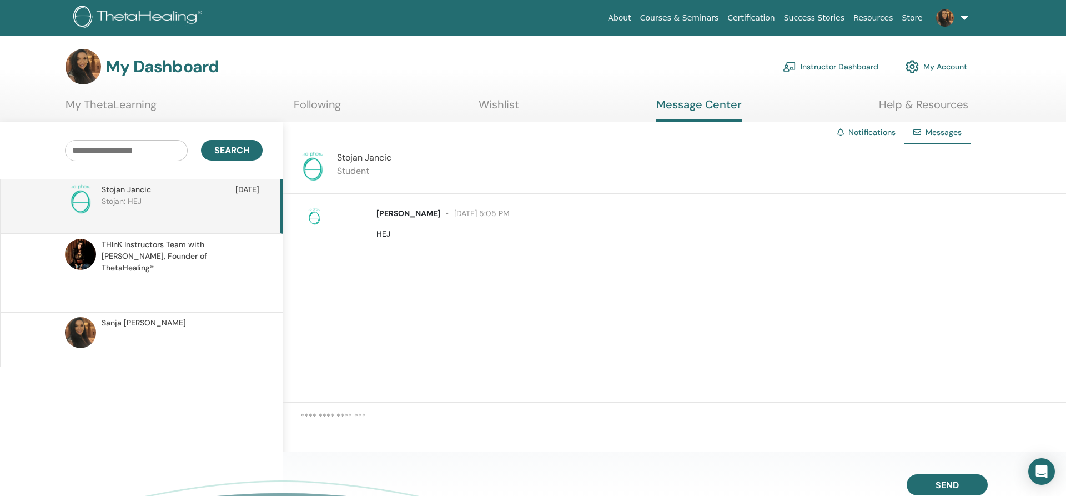
click at [149, 259] on span "THInK Instructors Team with Vianna Stibal, Founder of ThetaHealing®" at bounding box center [181, 256] width 158 height 35
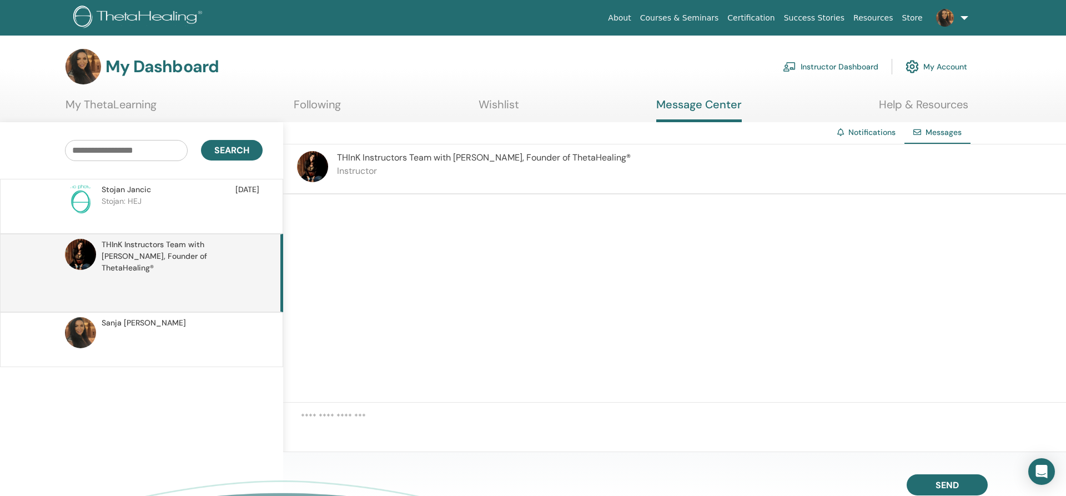
click at [174, 200] on p "Stojan: HEJ" at bounding box center [182, 211] width 161 height 33
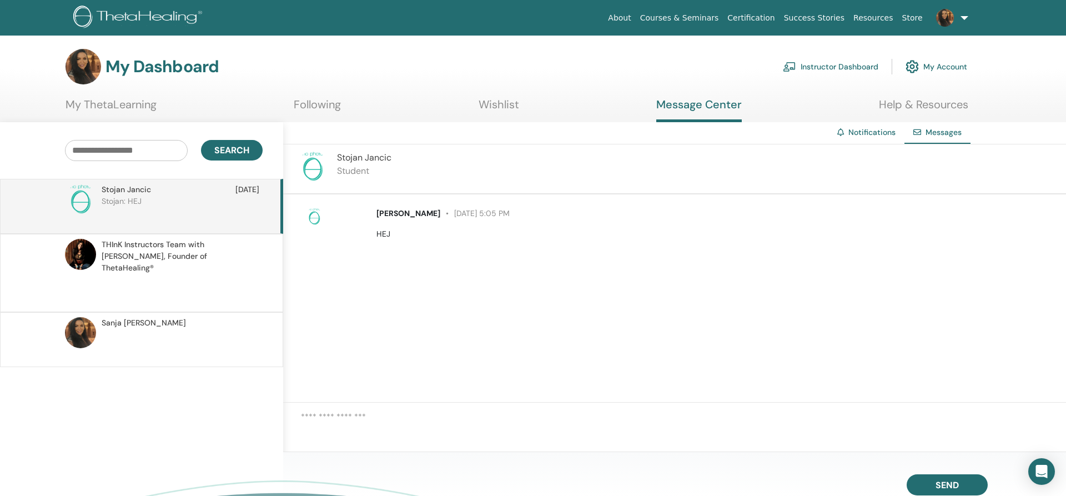
click at [955, 18] on span at bounding box center [945, 17] width 27 height 9
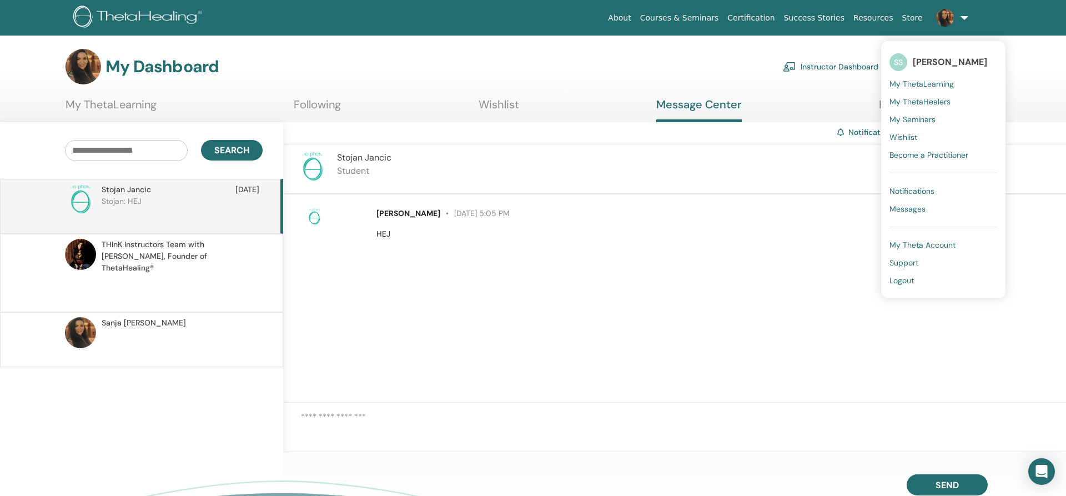
click at [853, 68] on link "Instructor Dashboard" at bounding box center [831, 66] width 96 height 24
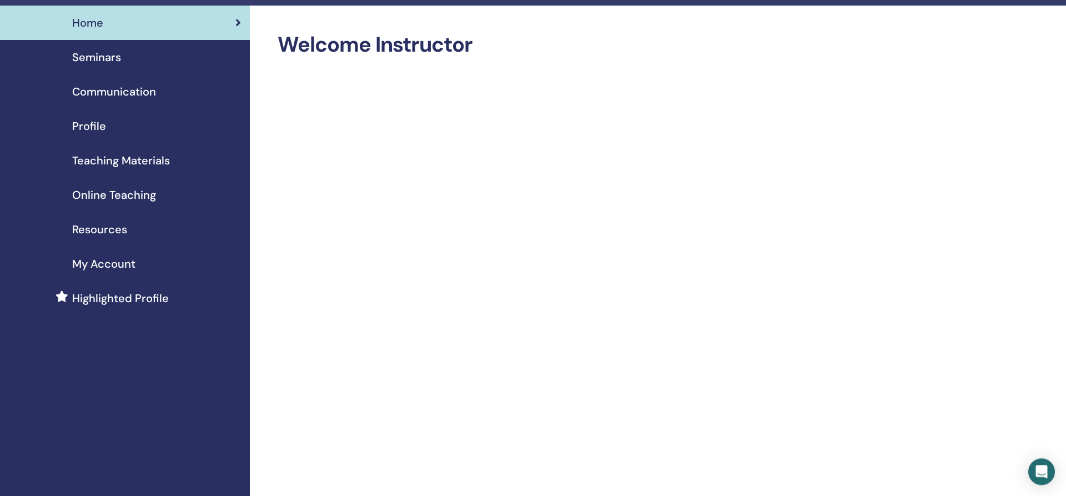
scroll to position [57, 0]
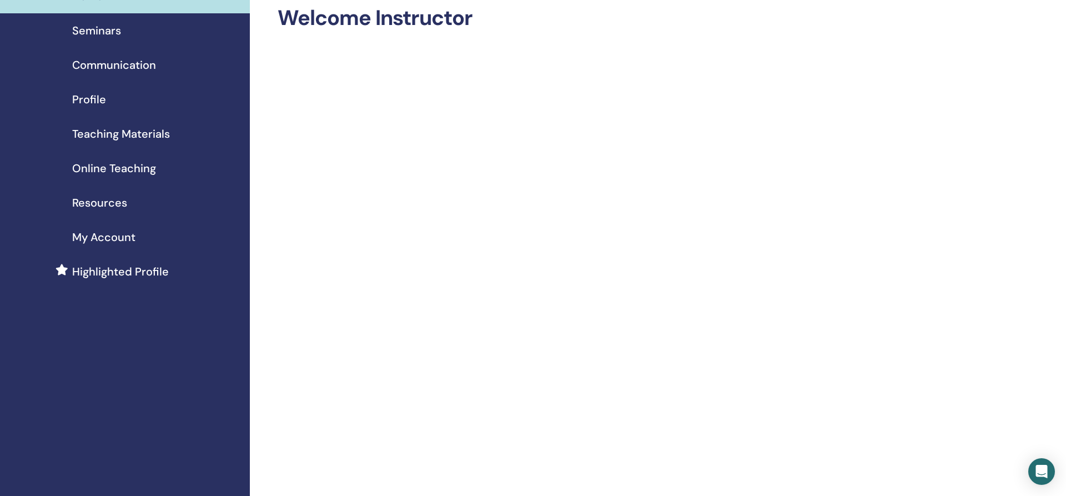
click at [105, 272] on span "Highlighted Profile" at bounding box center [120, 271] width 97 height 17
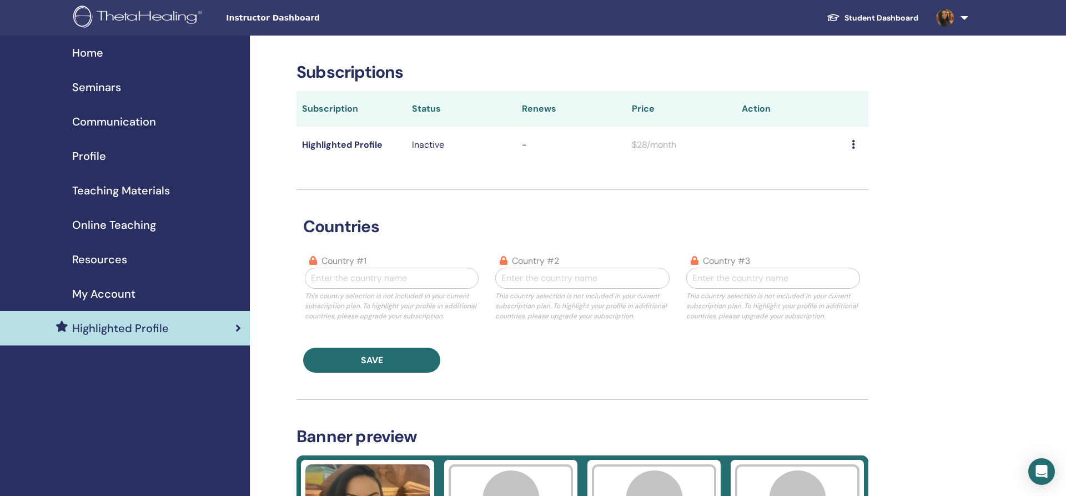
click at [424, 156] on td "Inactive" at bounding box center [461, 145] width 110 height 36
click at [424, 148] on p "Inactive" at bounding box center [461, 144] width 99 height 13
click at [857, 146] on td at bounding box center [857, 145] width 22 height 36
click at [856, 146] on td at bounding box center [857, 145] width 22 height 36
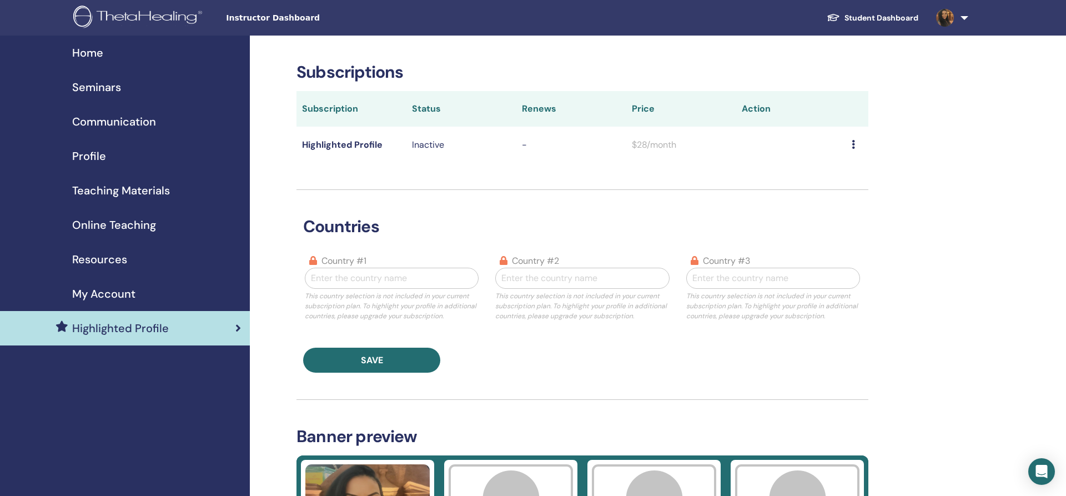
drag, startPoint x: 932, startPoint y: 148, endPoint x: 936, endPoint y: 154, distance: 6.8
click at [125, 295] on span "My Account" at bounding box center [103, 293] width 63 height 17
click at [99, 295] on span "My Account" at bounding box center [103, 293] width 63 height 17
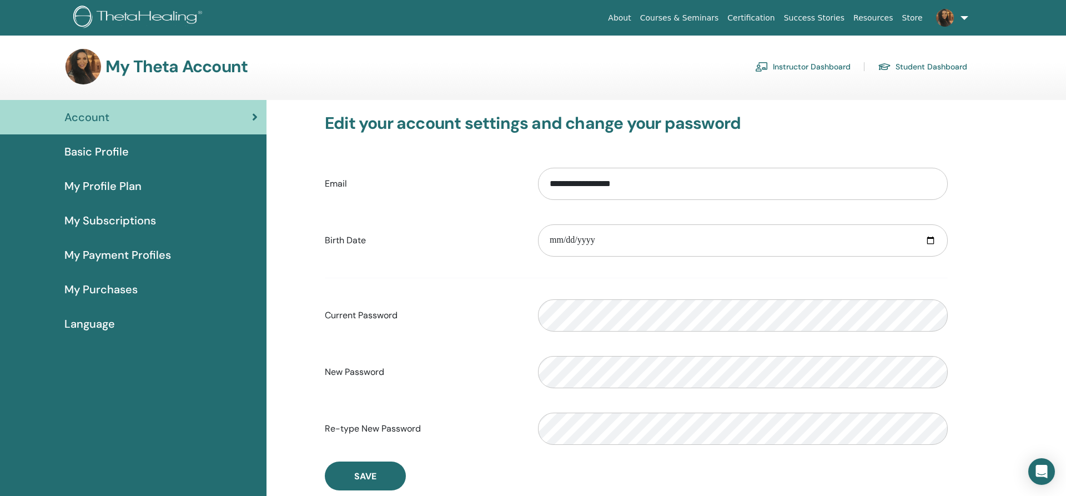
click at [102, 214] on span "My Subscriptions" at bounding box center [110, 220] width 92 height 17
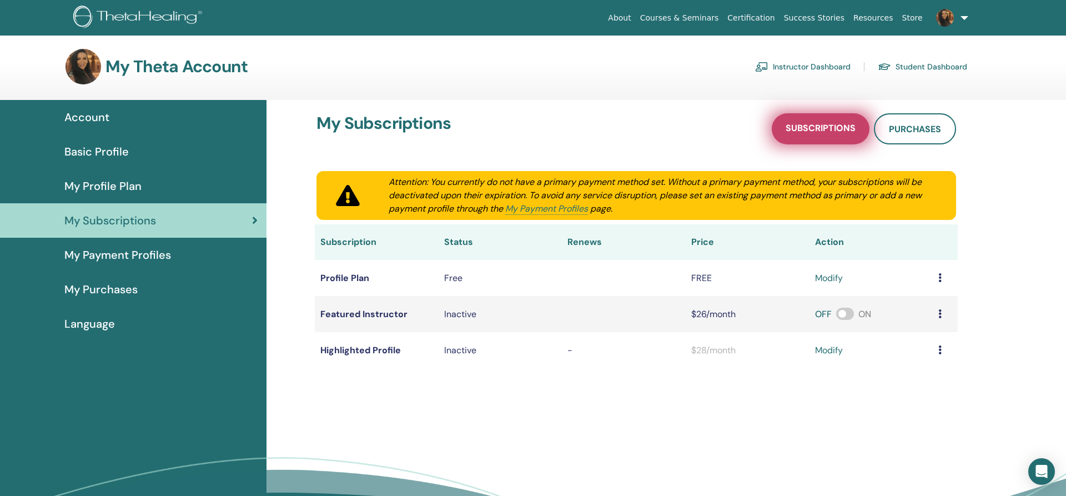
click at [820, 121] on link "Subscriptions" at bounding box center [821, 128] width 98 height 31
click at [814, 132] on span "Subscriptions" at bounding box center [821, 129] width 70 height 14
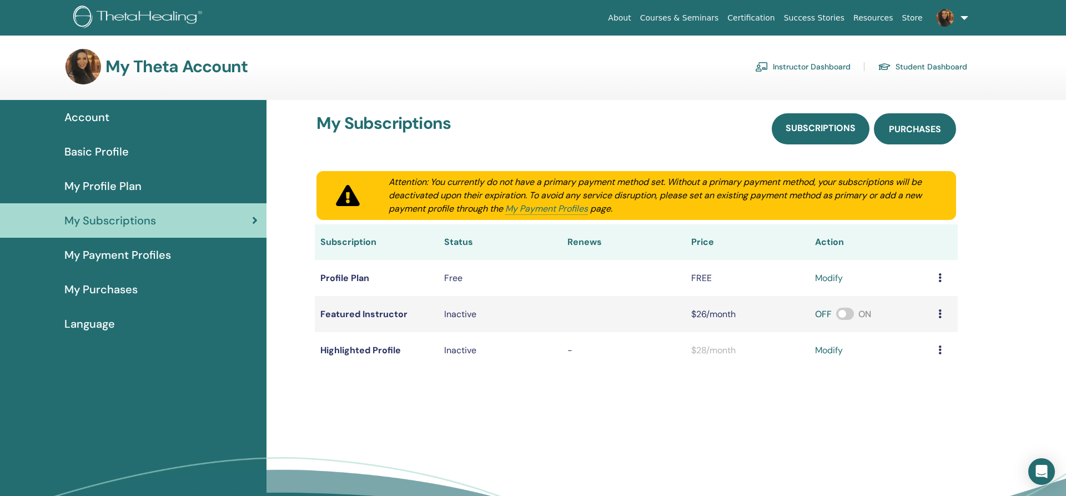
click at [903, 127] on span "Purchases" at bounding box center [915, 129] width 52 height 12
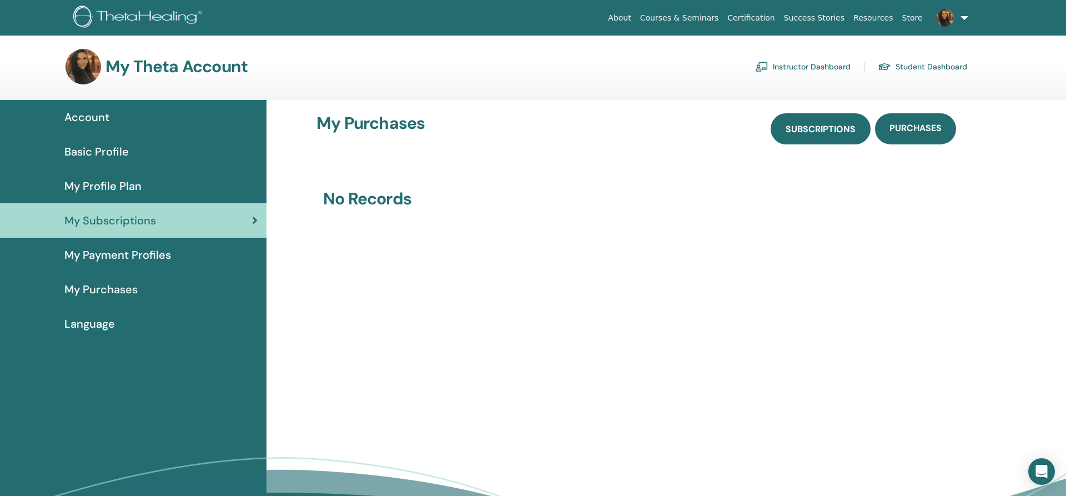
click at [840, 134] on span "Subscriptions" at bounding box center [821, 129] width 70 height 12
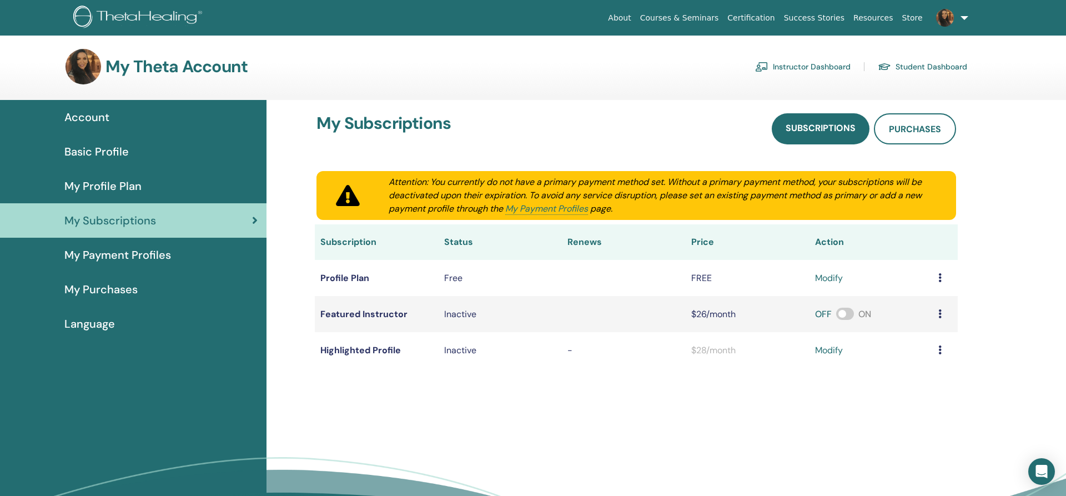
click at [135, 179] on span "My Profile Plan" at bounding box center [102, 186] width 77 height 17
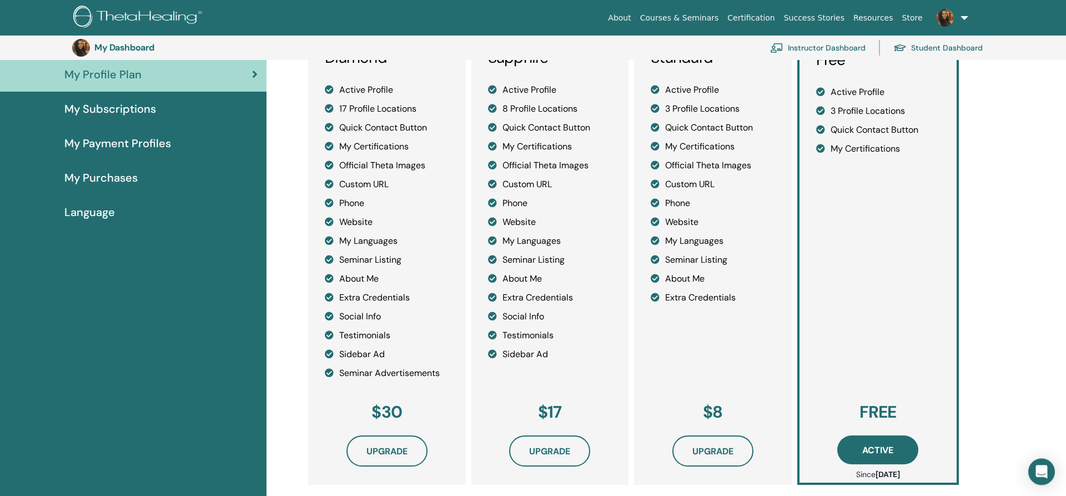
scroll to position [81, 0]
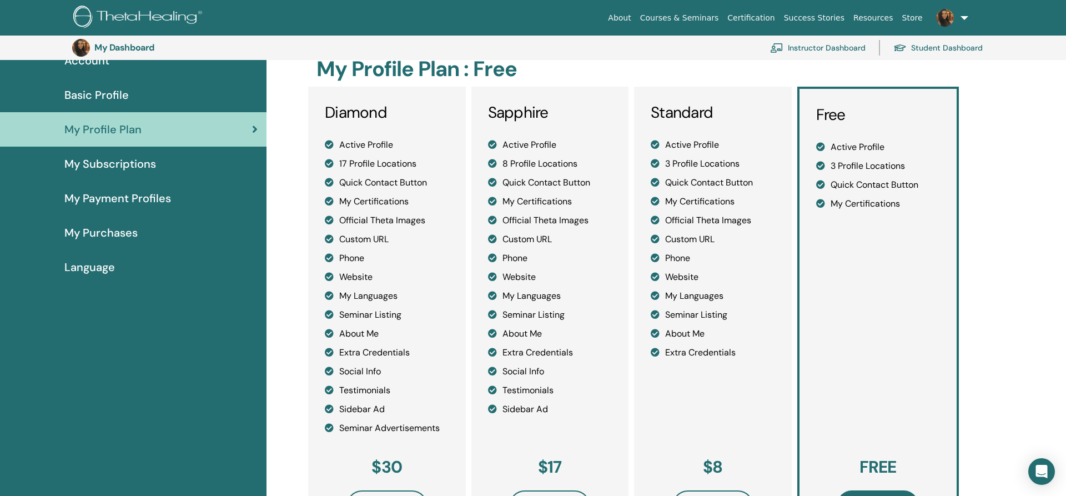
click at [102, 93] on span "Basic Profile" at bounding box center [96, 95] width 64 height 17
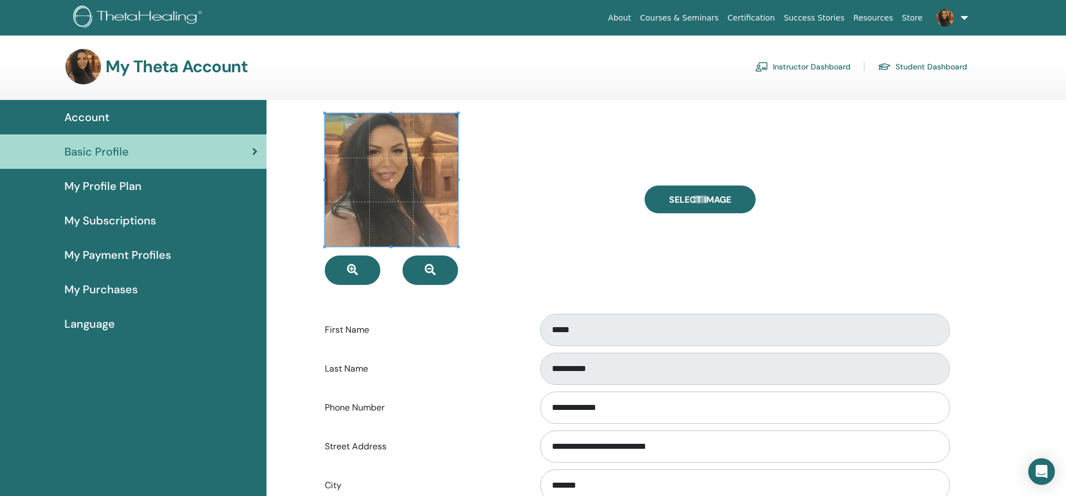
click at [100, 109] on span "Account" at bounding box center [86, 117] width 45 height 17
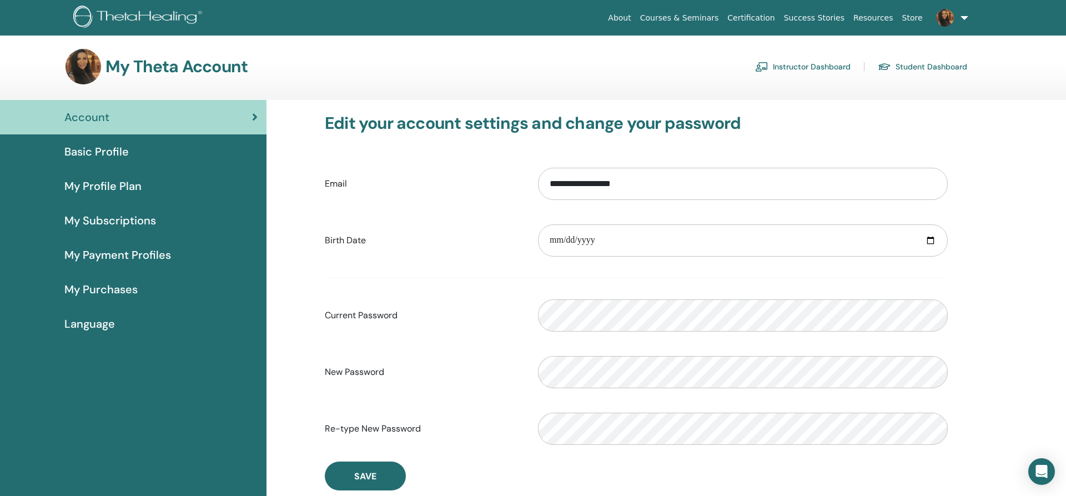
click at [946, 66] on link "Student Dashboard" at bounding box center [922, 67] width 89 height 18
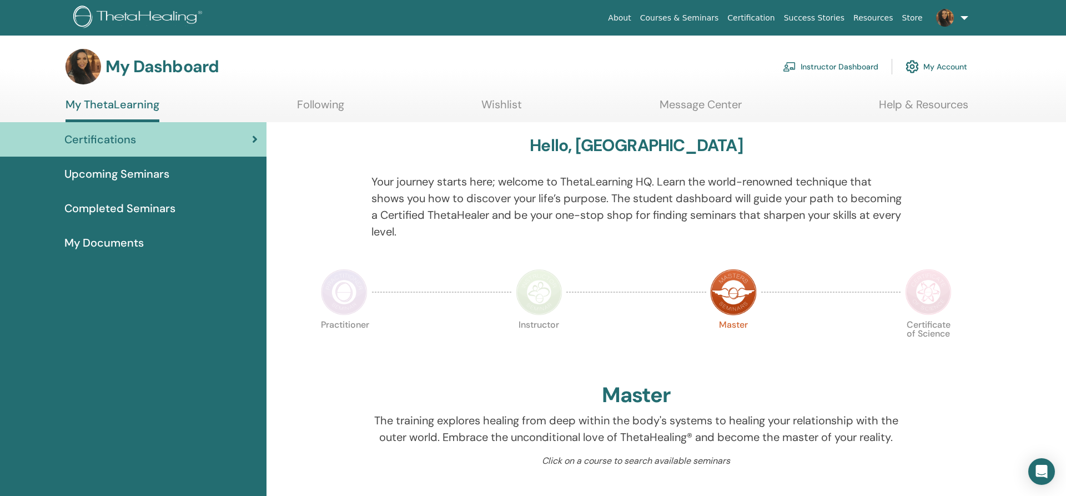
click at [511, 102] on link "Wishlist" at bounding box center [501, 109] width 41 height 22
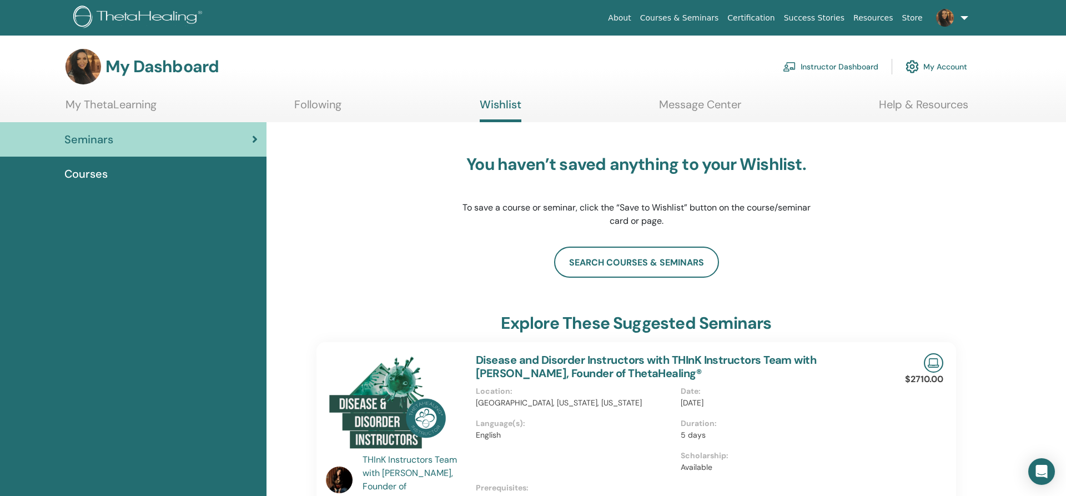
click at [703, 101] on link "Message Center" at bounding box center [700, 109] width 82 height 22
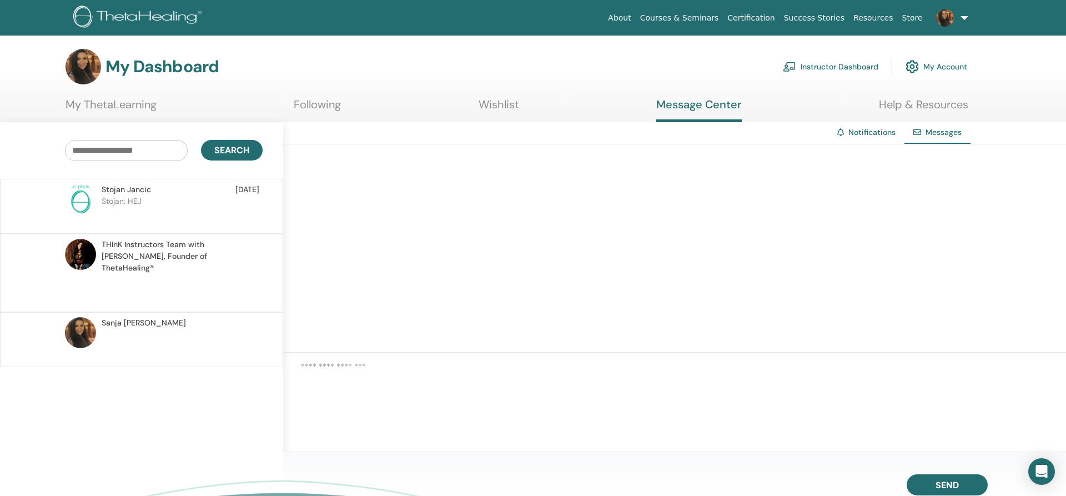
click at [867, 130] on link "Notifications" at bounding box center [871, 132] width 47 height 10
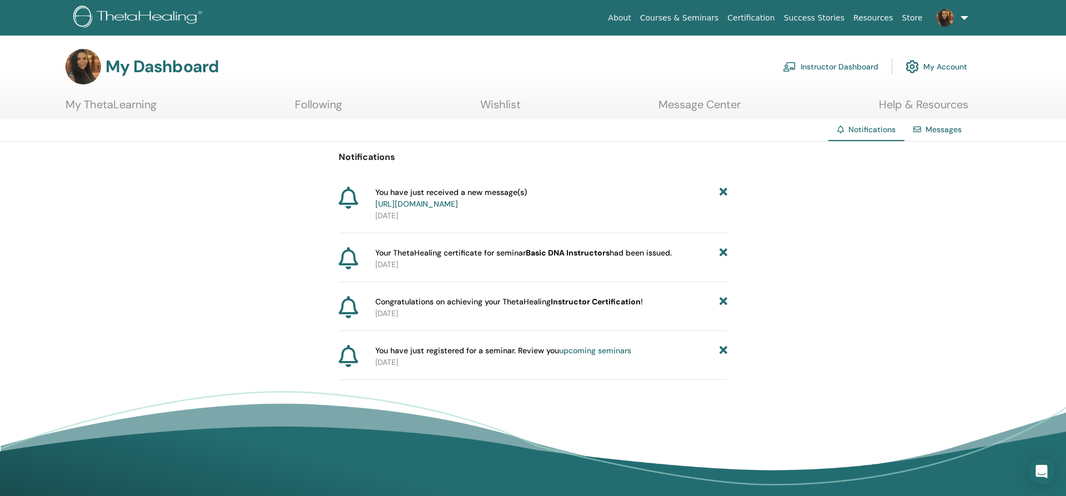
click at [97, 99] on link "My ThetaLearning" at bounding box center [111, 109] width 91 height 22
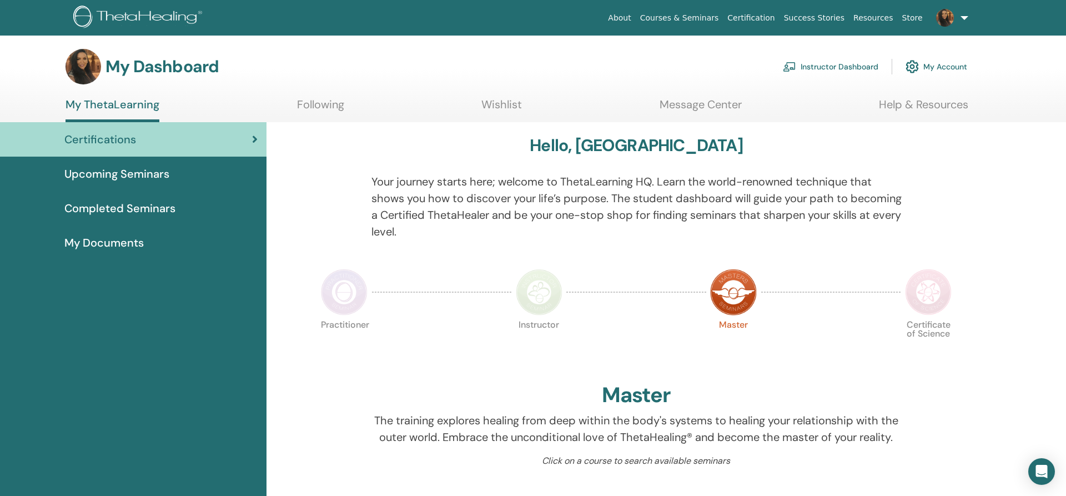
click at [125, 238] on span "My Documents" at bounding box center [103, 242] width 79 height 17
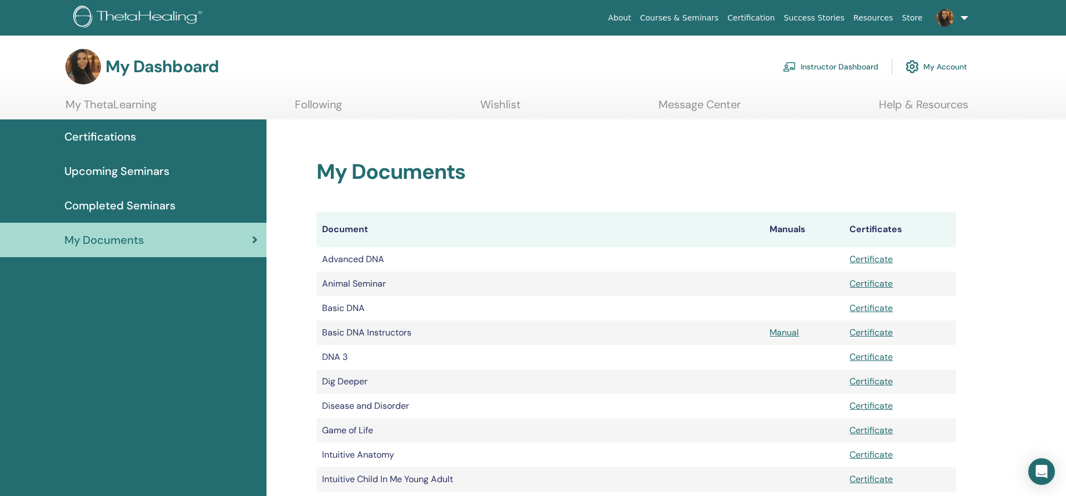
click at [172, 253] on link "My Documents" at bounding box center [133, 240] width 267 height 34
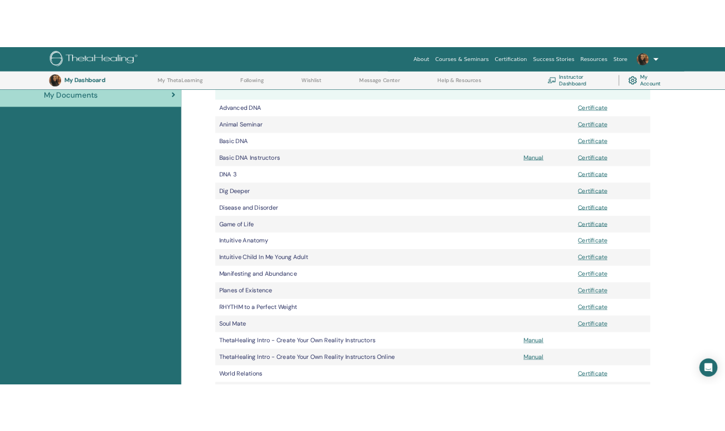
scroll to position [139, 0]
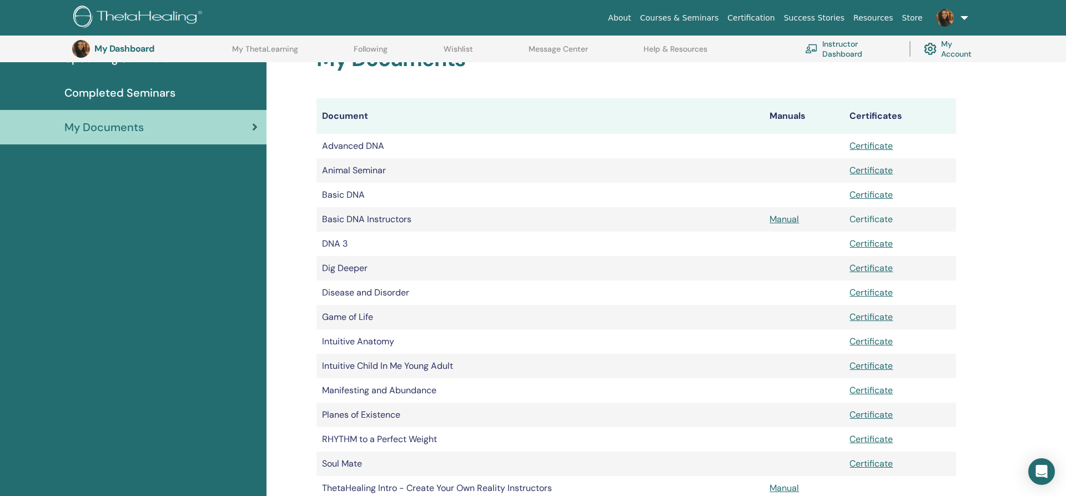
click at [876, 220] on link "Certificate" at bounding box center [871, 219] width 43 height 12
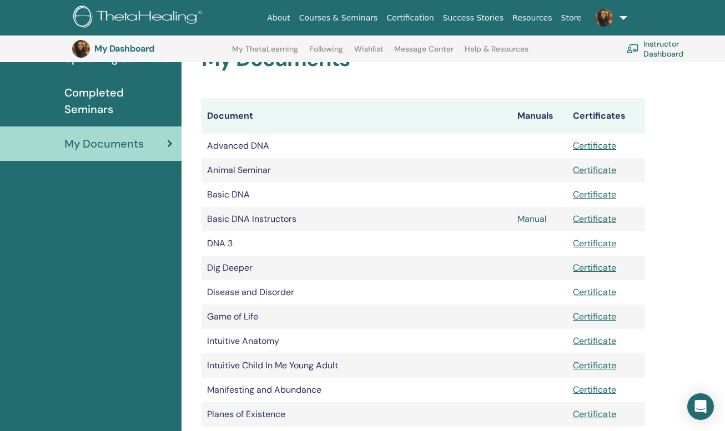
click at [535, 217] on link "Manual" at bounding box center [532, 219] width 29 height 12
